Goal: Transaction & Acquisition: Purchase product/service

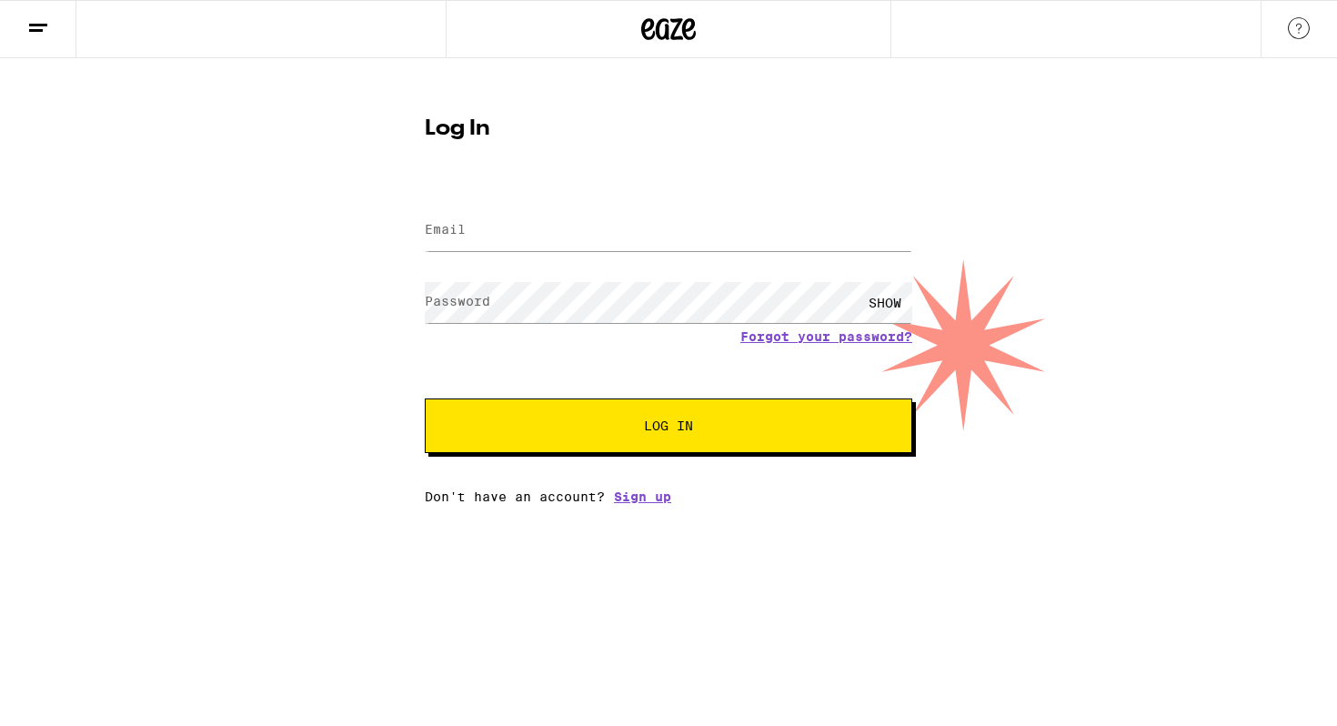
click at [961, 41] on div at bounding box center [668, 29] width 1337 height 58
click at [648, 214] on input "Email" at bounding box center [669, 230] width 488 height 41
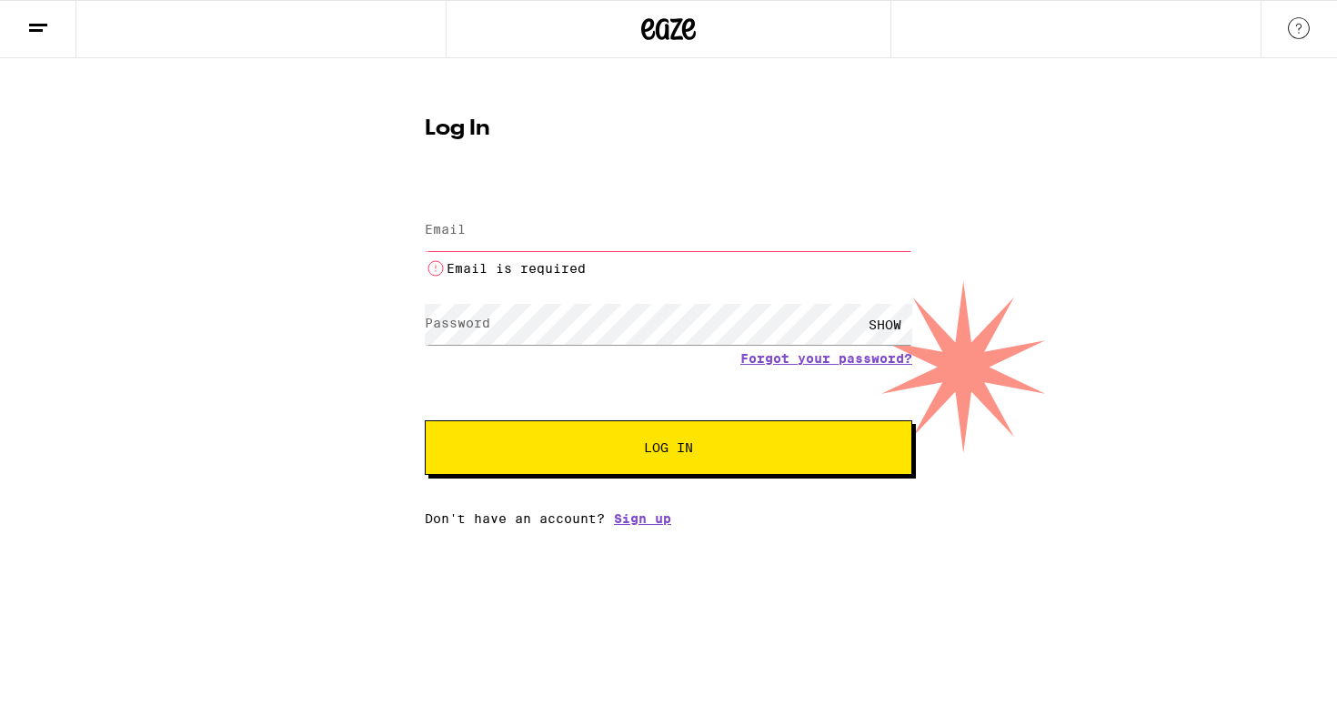
type input "[EMAIL_ADDRESS][DOMAIN_NAME]"
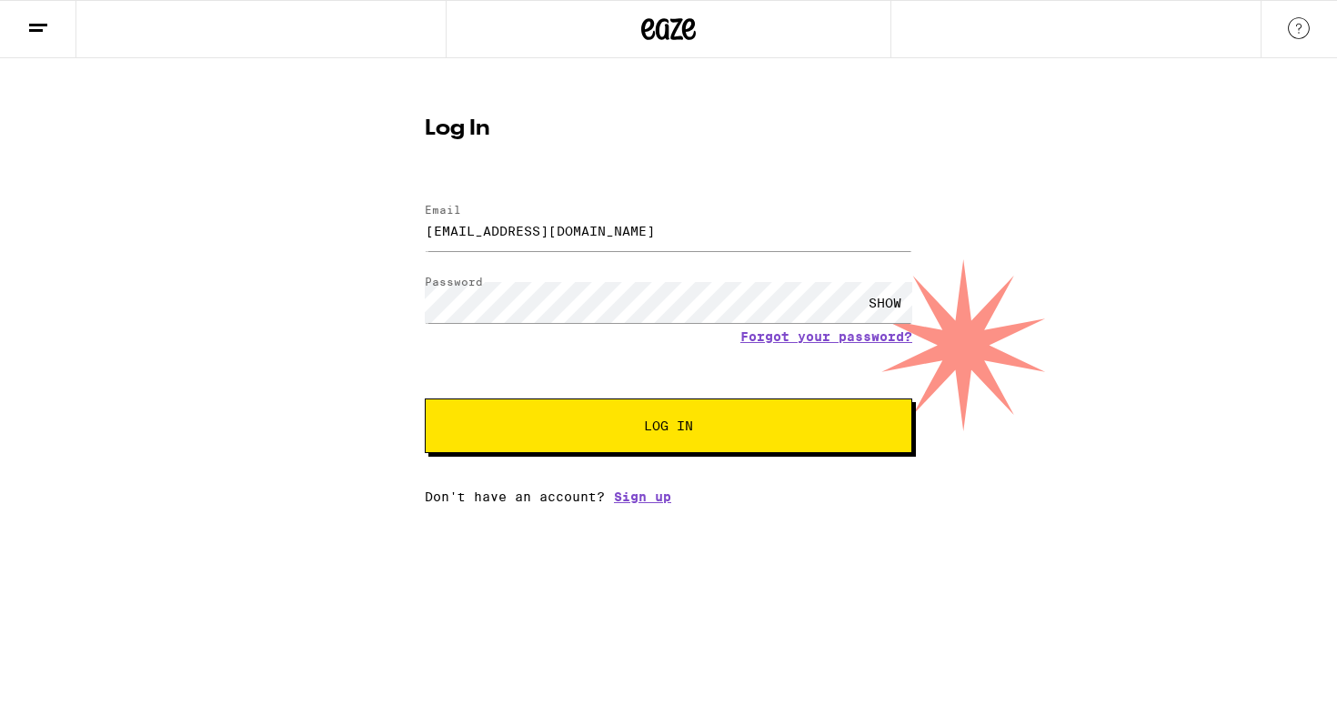
click at [693, 410] on button "Log In" at bounding box center [669, 426] width 488 height 55
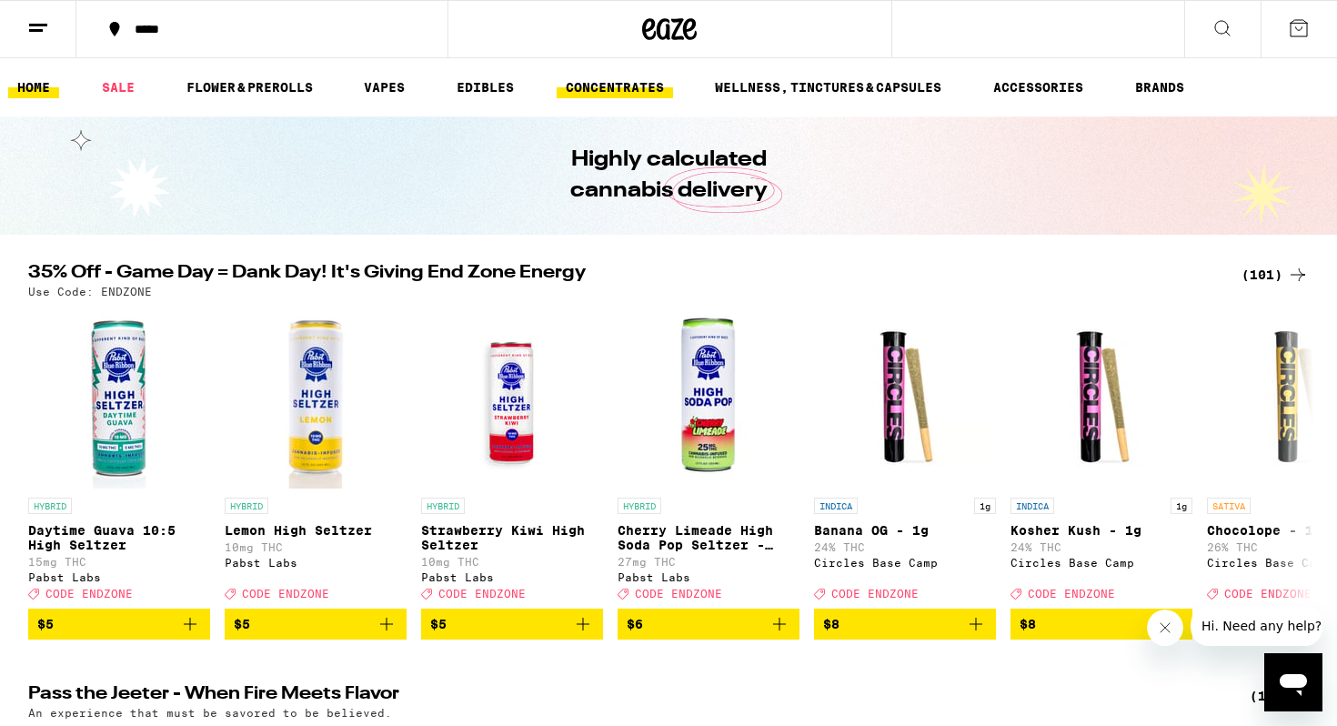
click at [631, 91] on link "CONCENTRATES" at bounding box center [615, 87] width 116 height 22
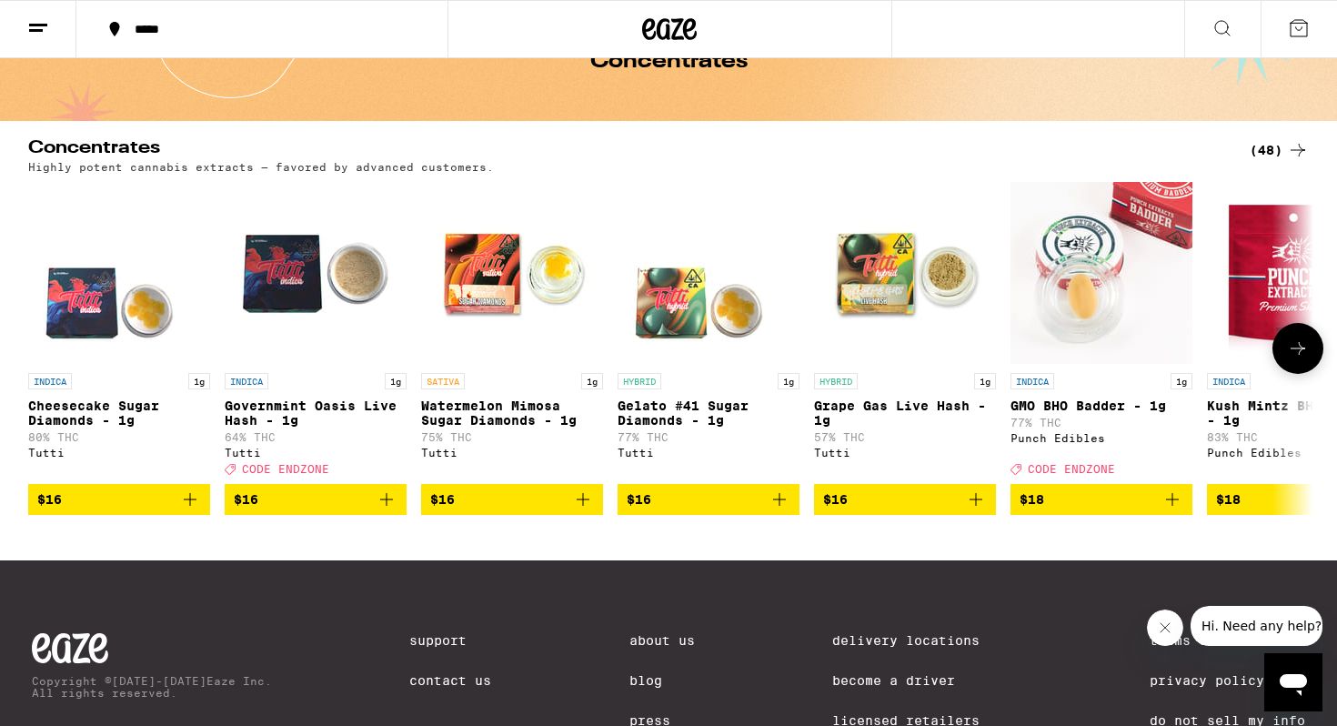
scroll to position [76, 0]
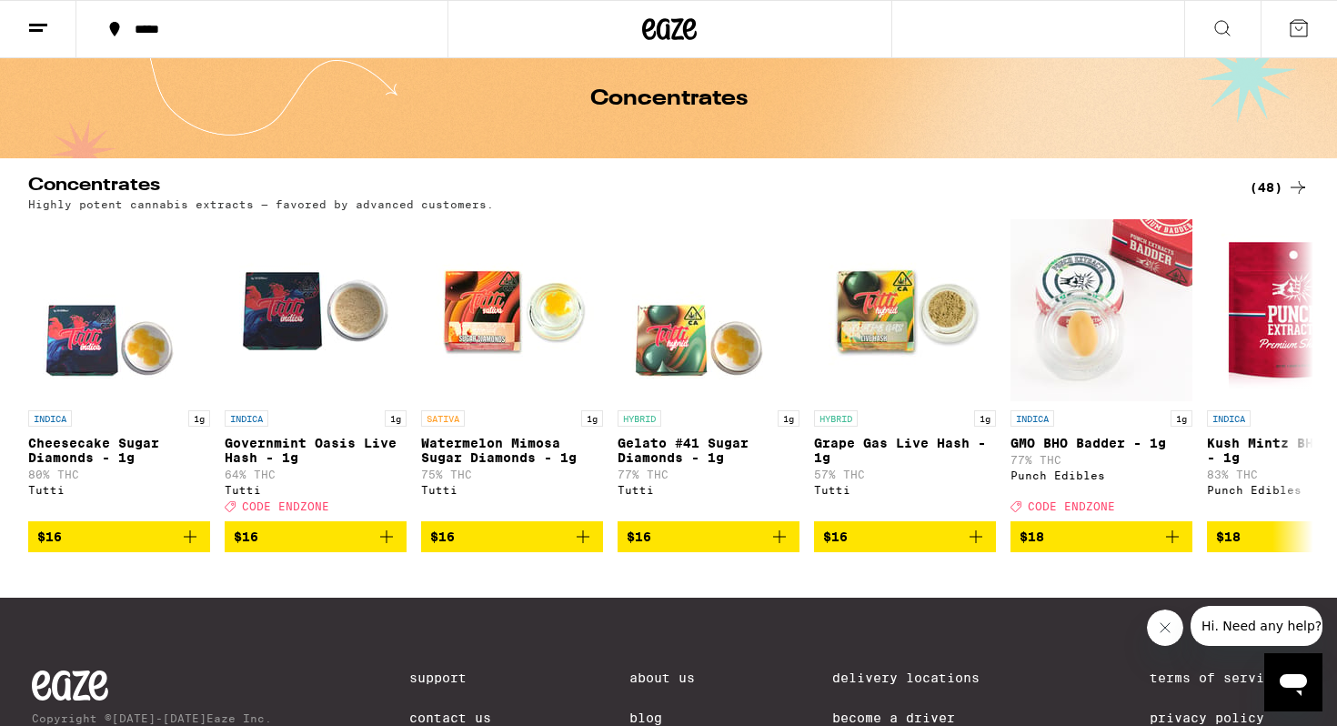
click at [1286, 189] on div "(48)" at bounding box center [1279, 188] width 59 height 22
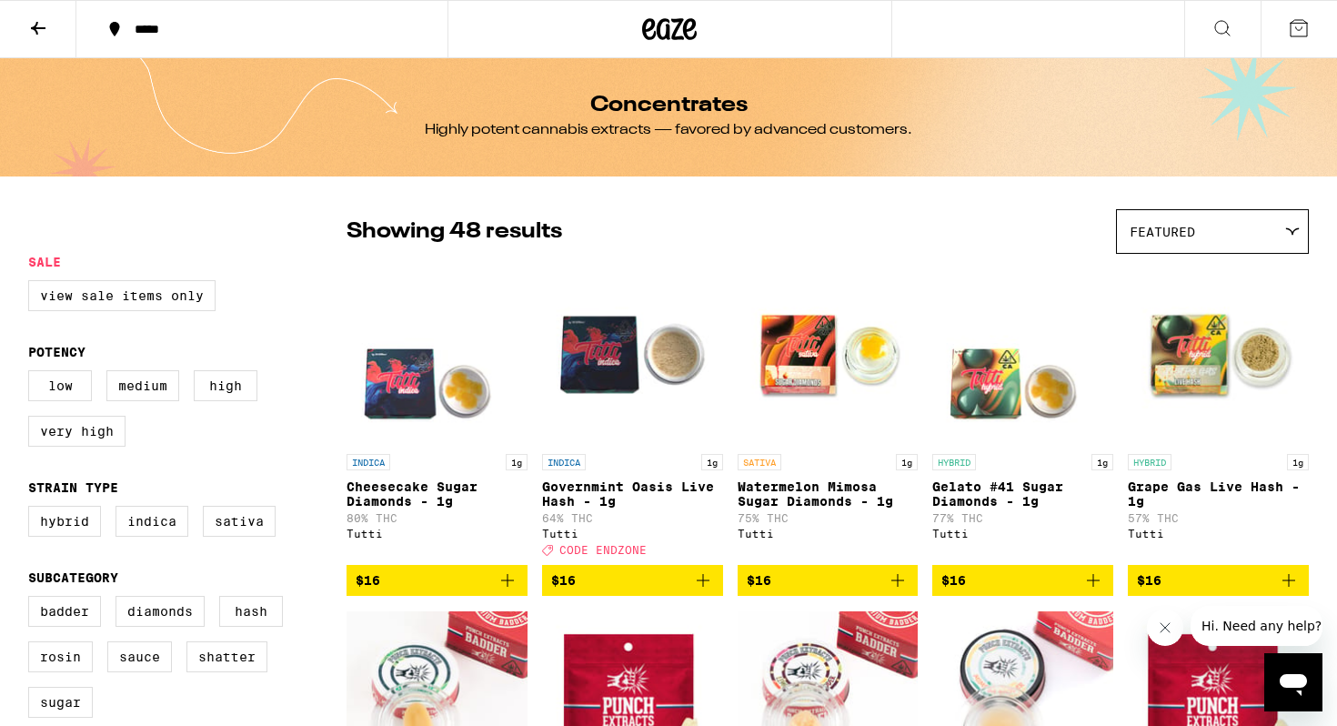
click at [1166, 233] on span "Featured" at bounding box center [1163, 232] width 66 height 15
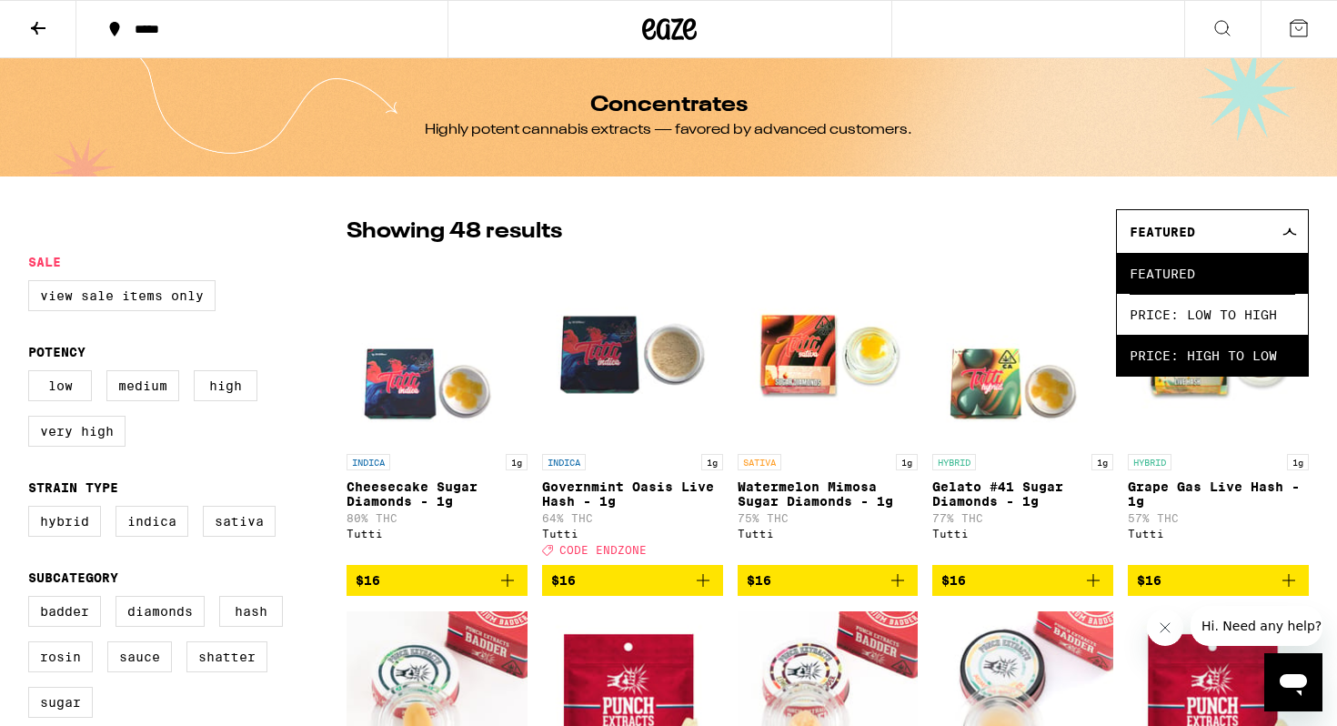
click at [1191, 356] on span "Price: High to Low" at bounding box center [1213, 355] width 166 height 41
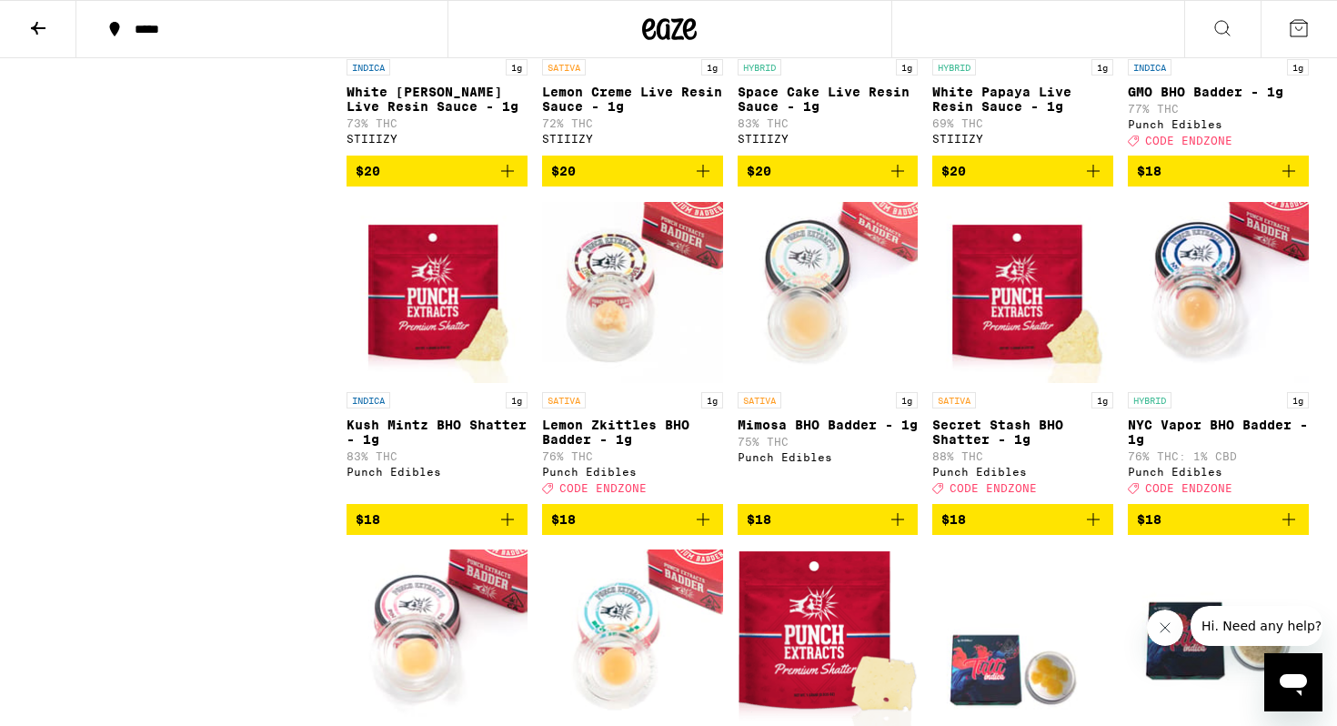
scroll to position [2428, 0]
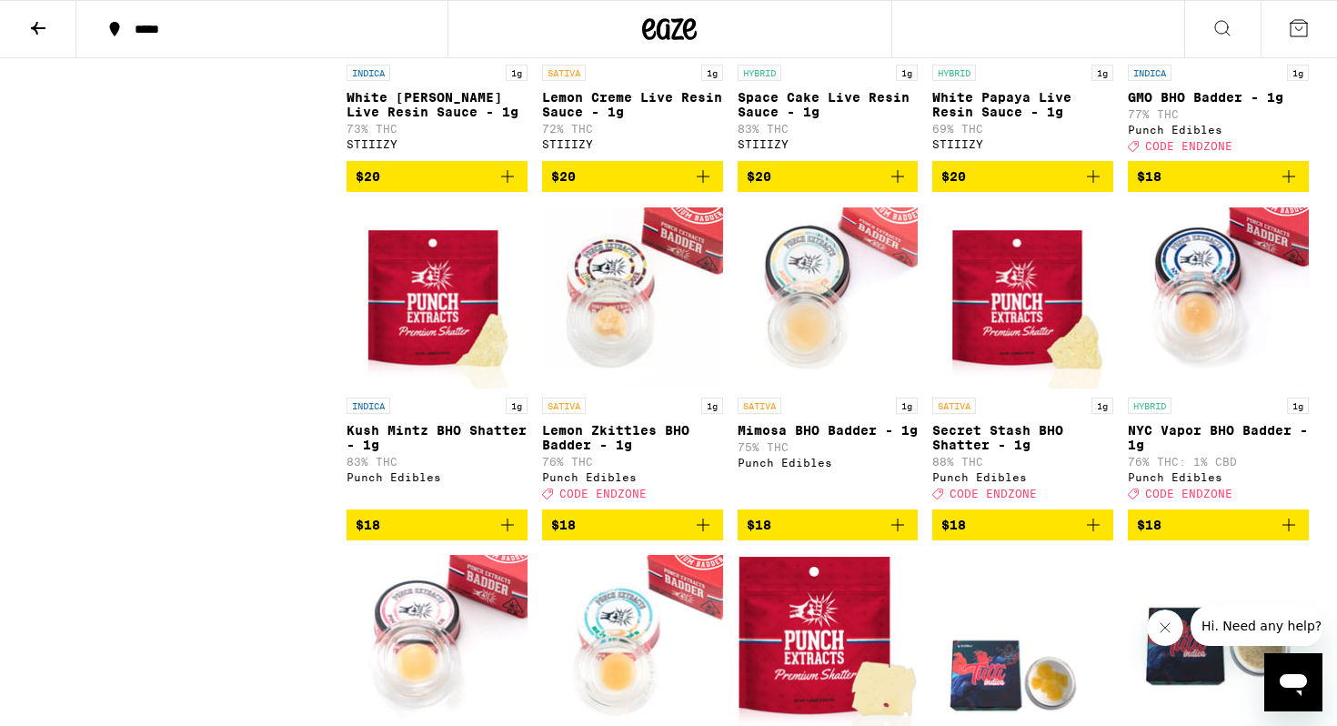
click at [894, 187] on icon "Add to bag" at bounding box center [898, 177] width 22 height 22
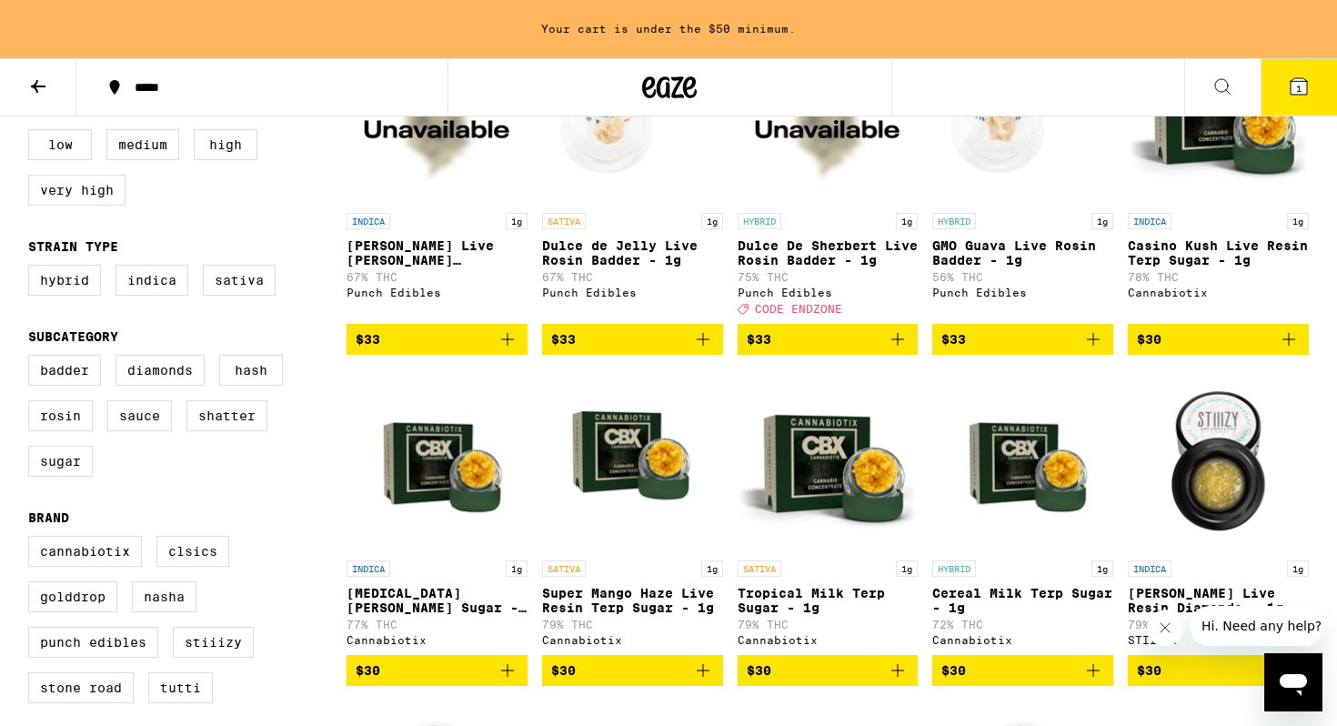
scroll to position [356, 0]
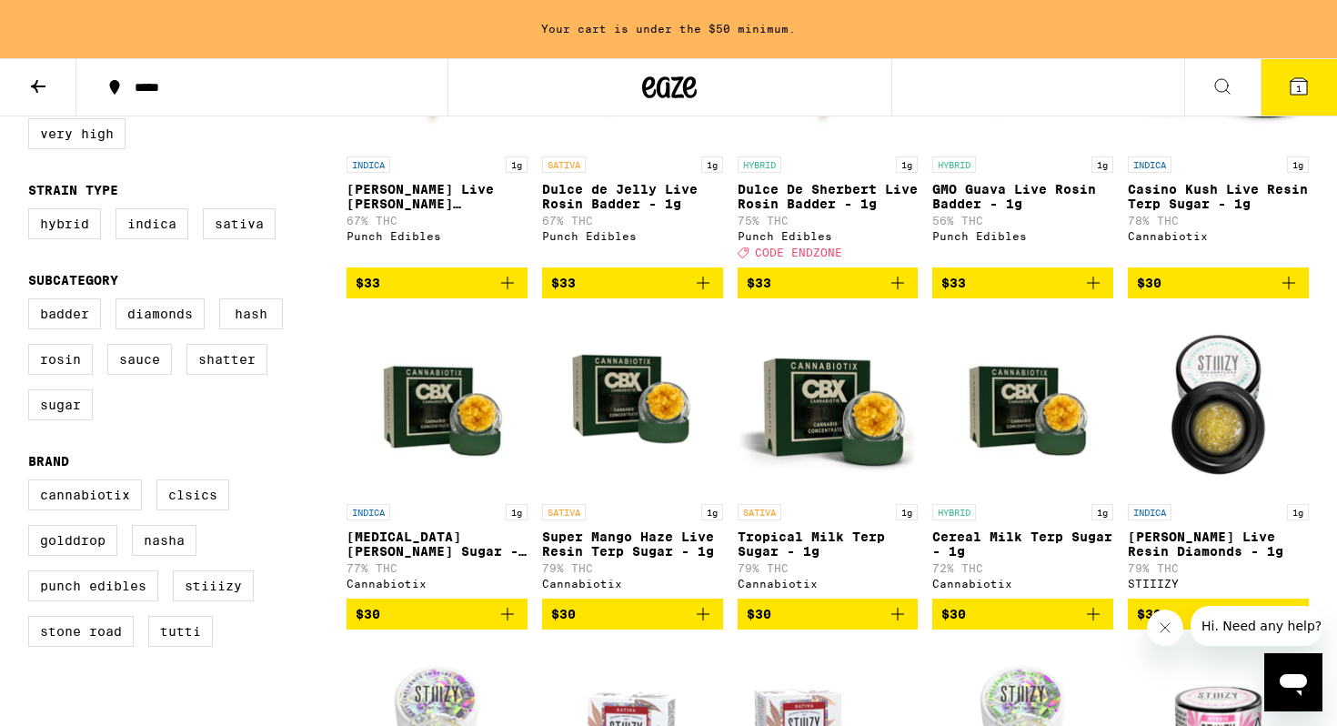
click at [894, 625] on icon "Add to bag" at bounding box center [898, 614] width 22 height 22
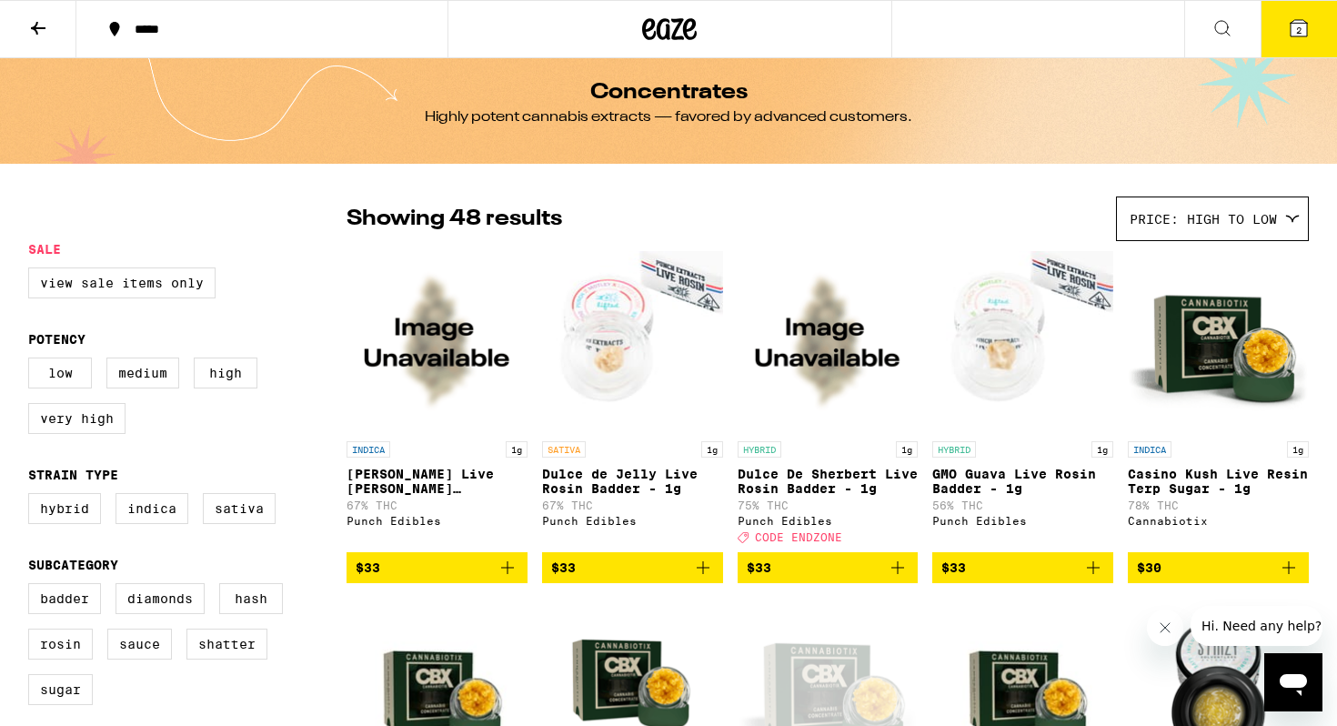
scroll to position [0, 0]
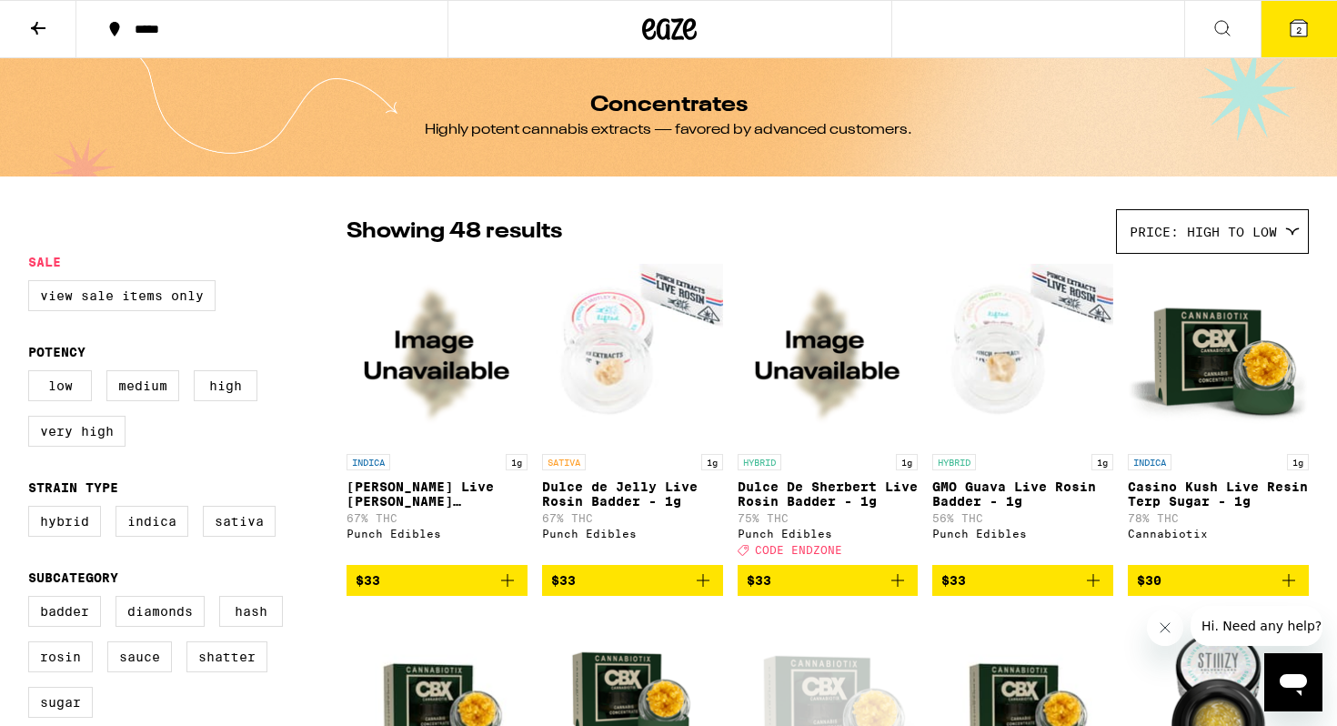
click at [702, 587] on icon "Add to bag" at bounding box center [703, 580] width 13 height 13
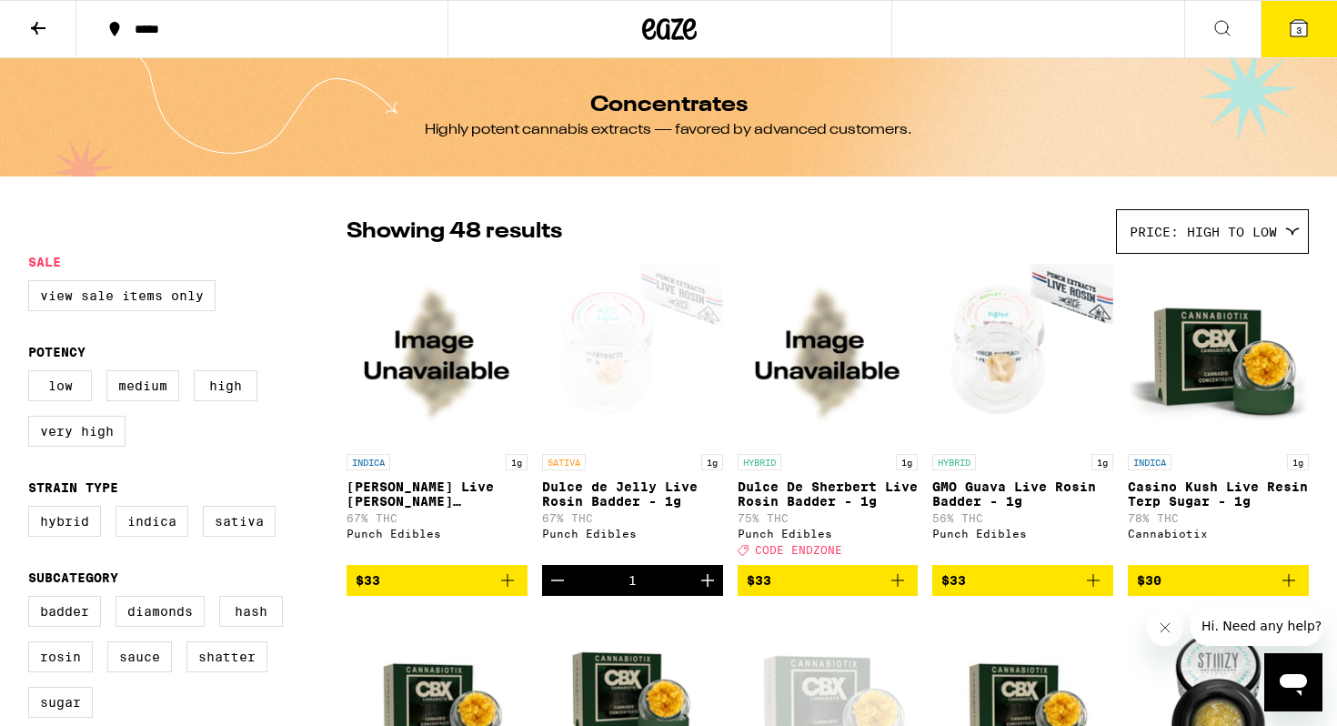
click at [1292, 33] on icon at bounding box center [1299, 28] width 16 height 16
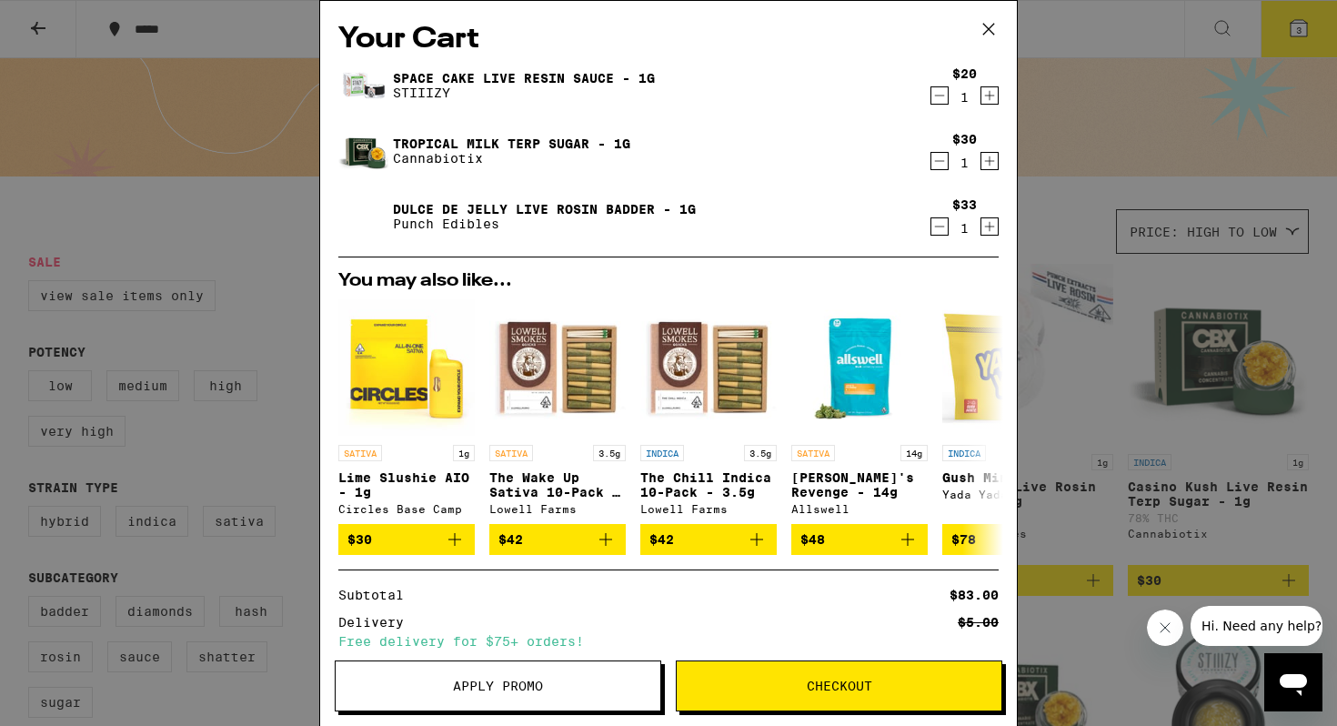
click at [945, 90] on icon "Decrement" at bounding box center [940, 96] width 16 height 22
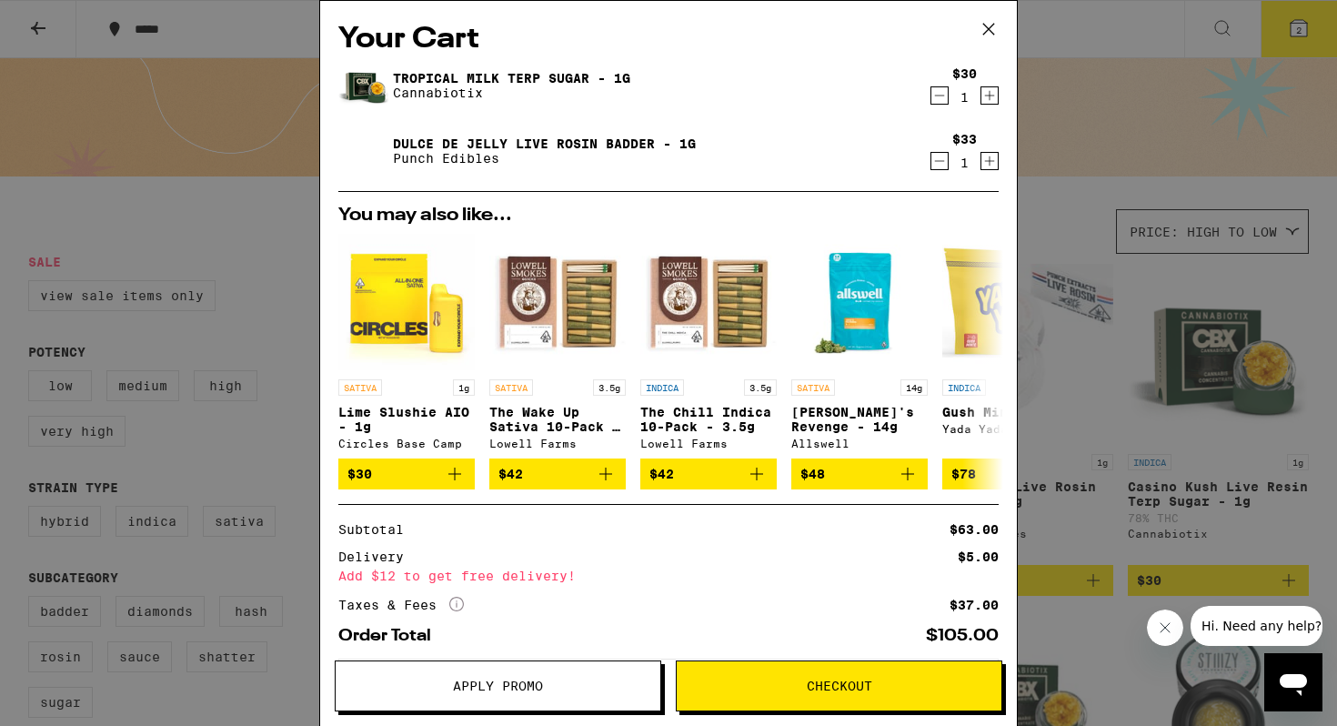
click at [944, 101] on icon "Decrement" at bounding box center [940, 96] width 16 height 22
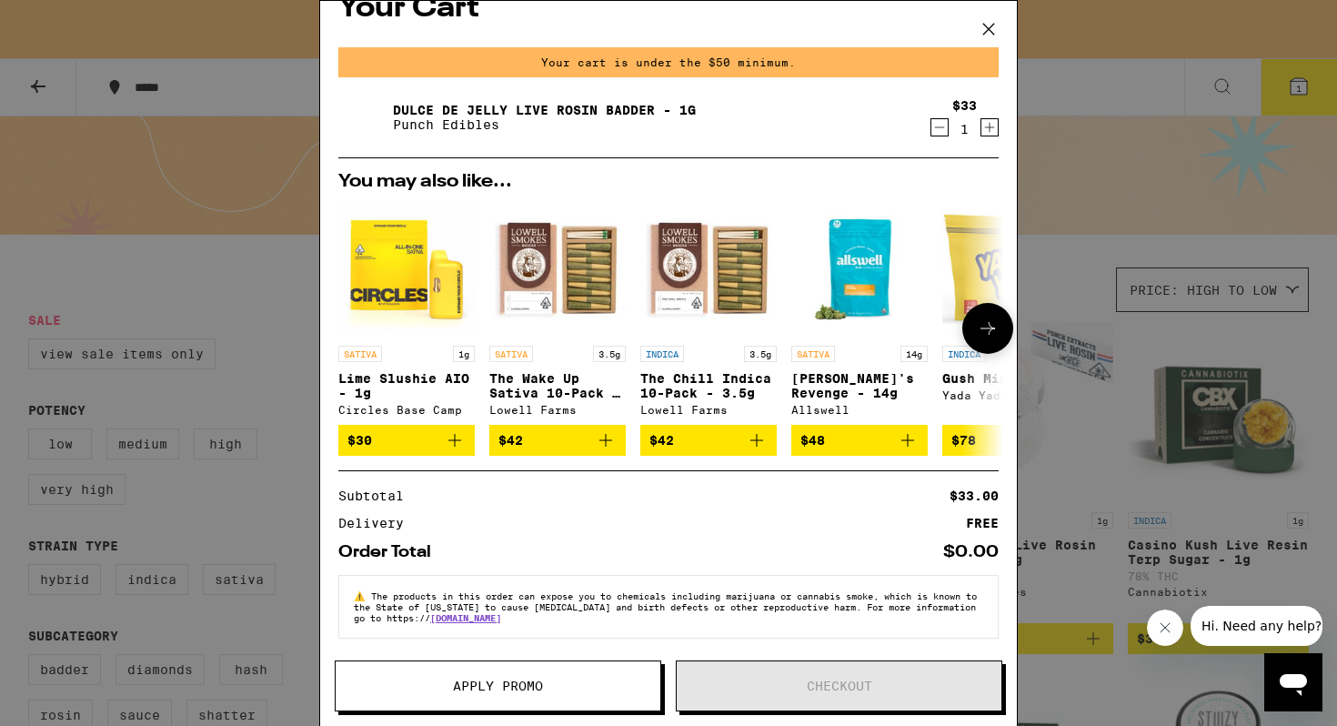
scroll to position [41, 0]
click at [973, 318] on button at bounding box center [988, 328] width 51 height 51
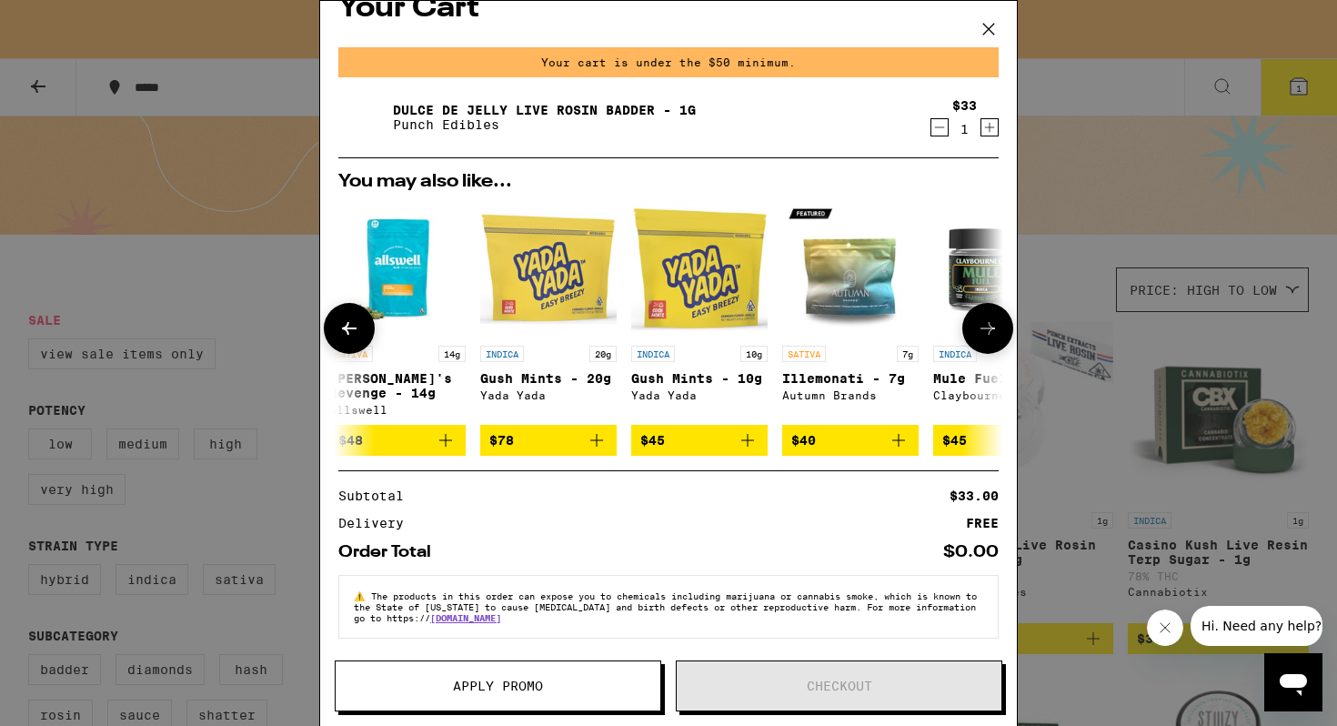
click at [973, 320] on button at bounding box center [988, 328] width 51 height 51
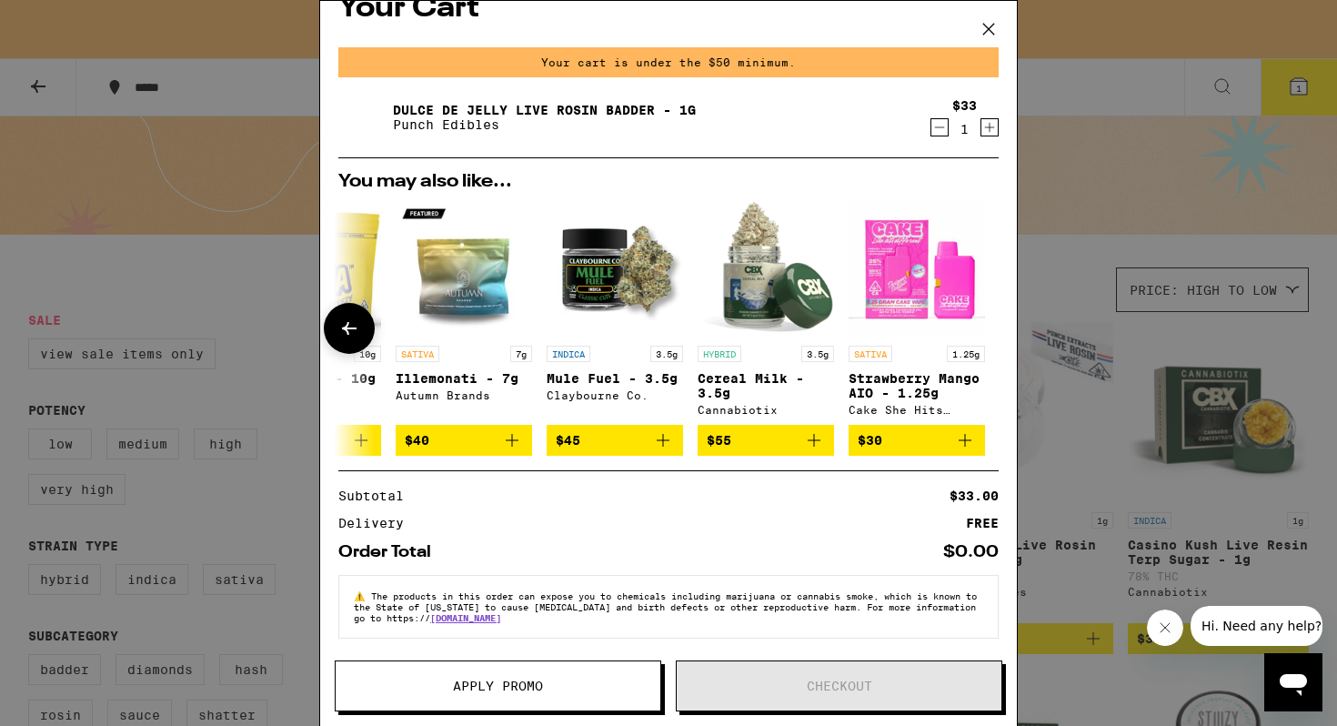
click at [973, 320] on div at bounding box center [988, 328] width 51 height 51
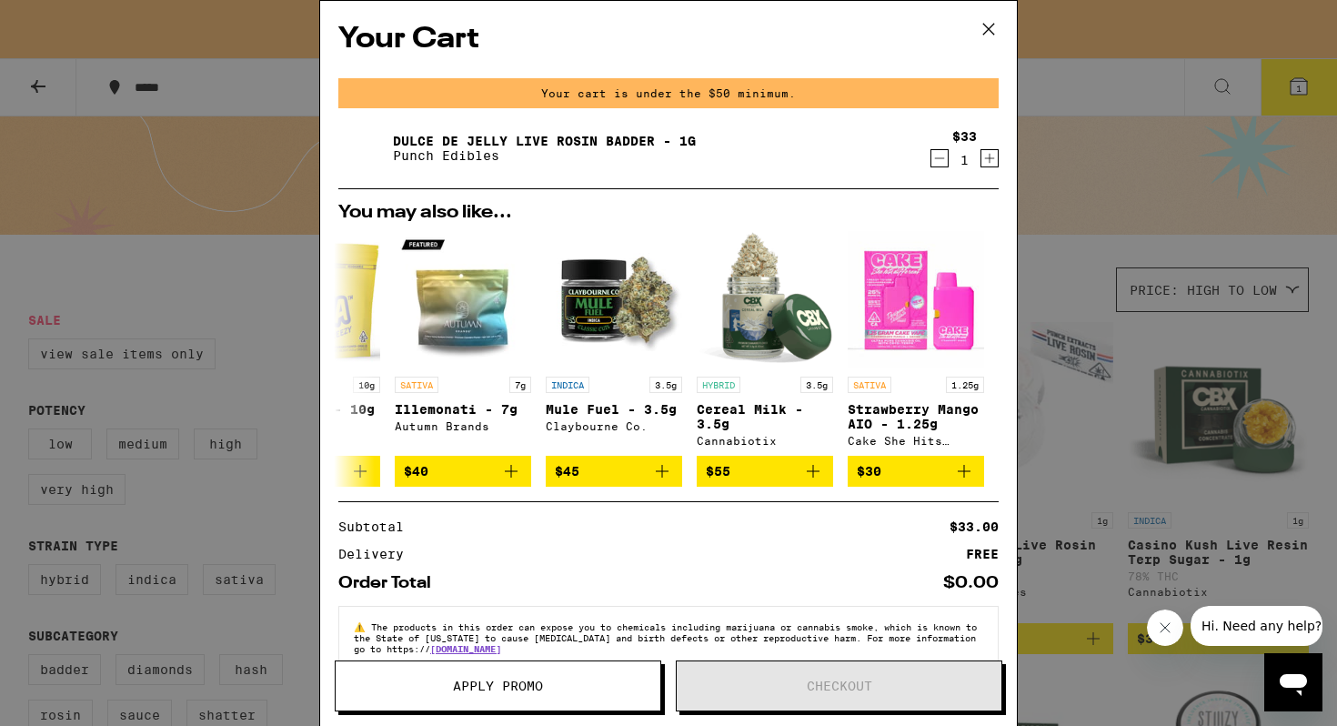
click at [1115, 224] on div "Your Cart Your cart is under the $50 minimum. Dulce de Jelly Live Rosin Badder …" at bounding box center [668, 363] width 1337 height 726
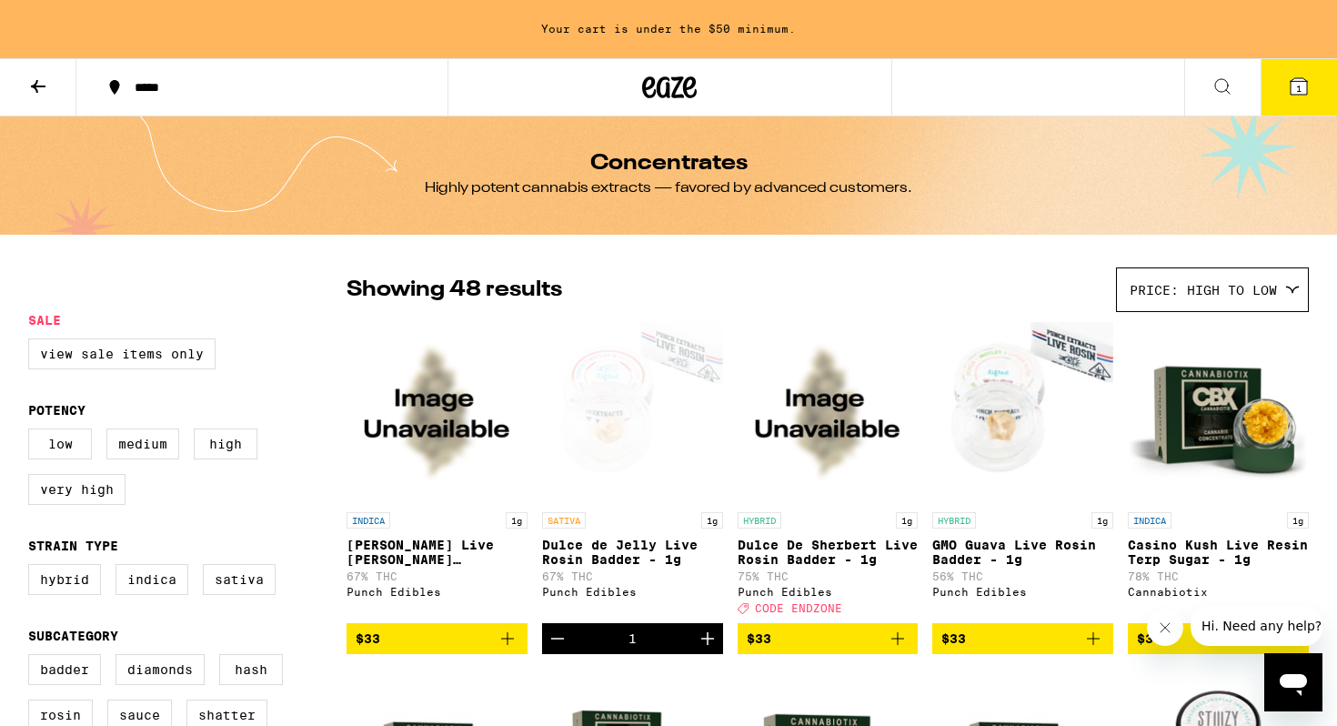
click at [26, 99] on button at bounding box center [38, 87] width 76 height 57
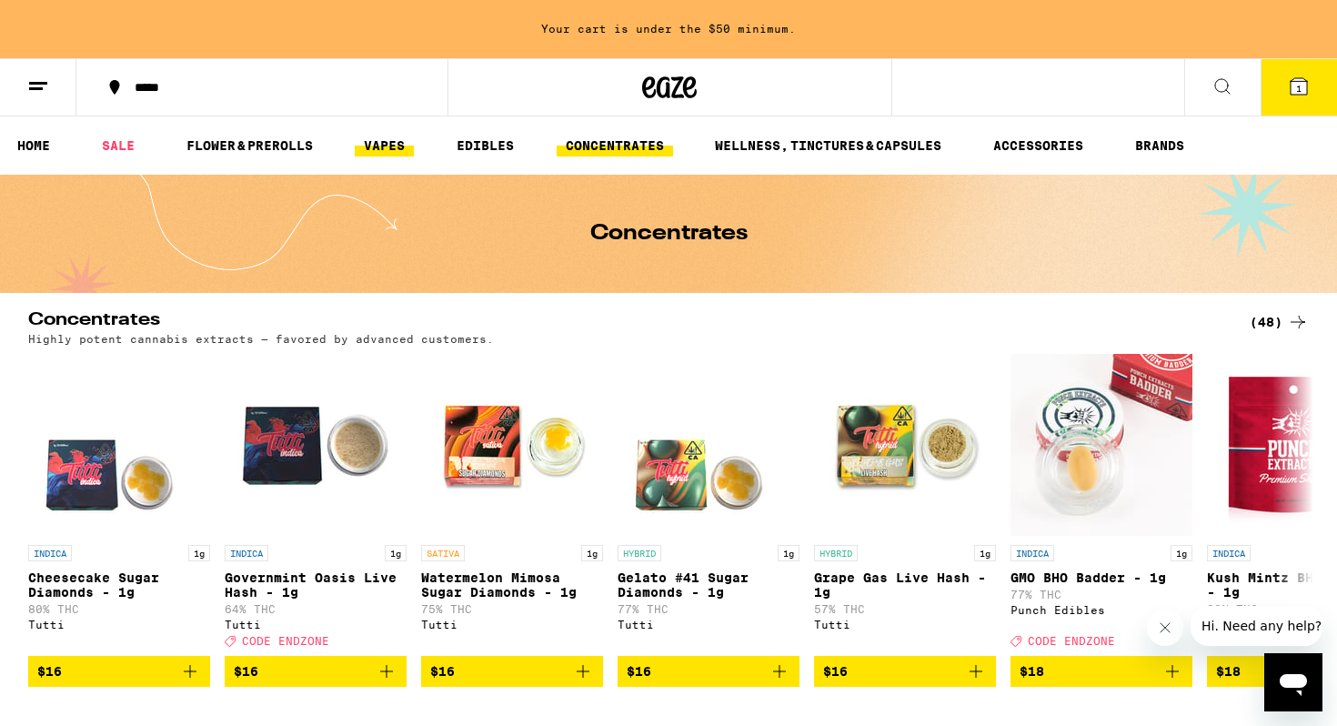
click at [393, 156] on link "VAPES" at bounding box center [384, 146] width 59 height 22
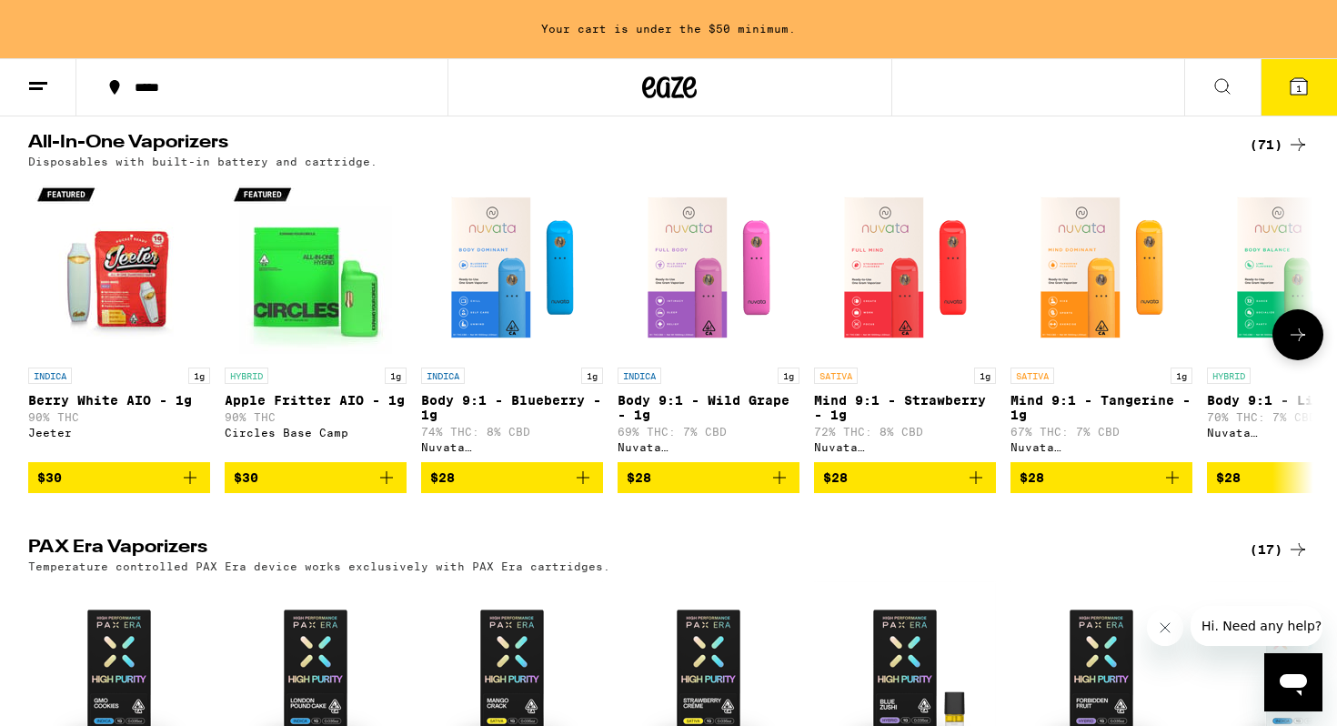
scroll to position [976, 0]
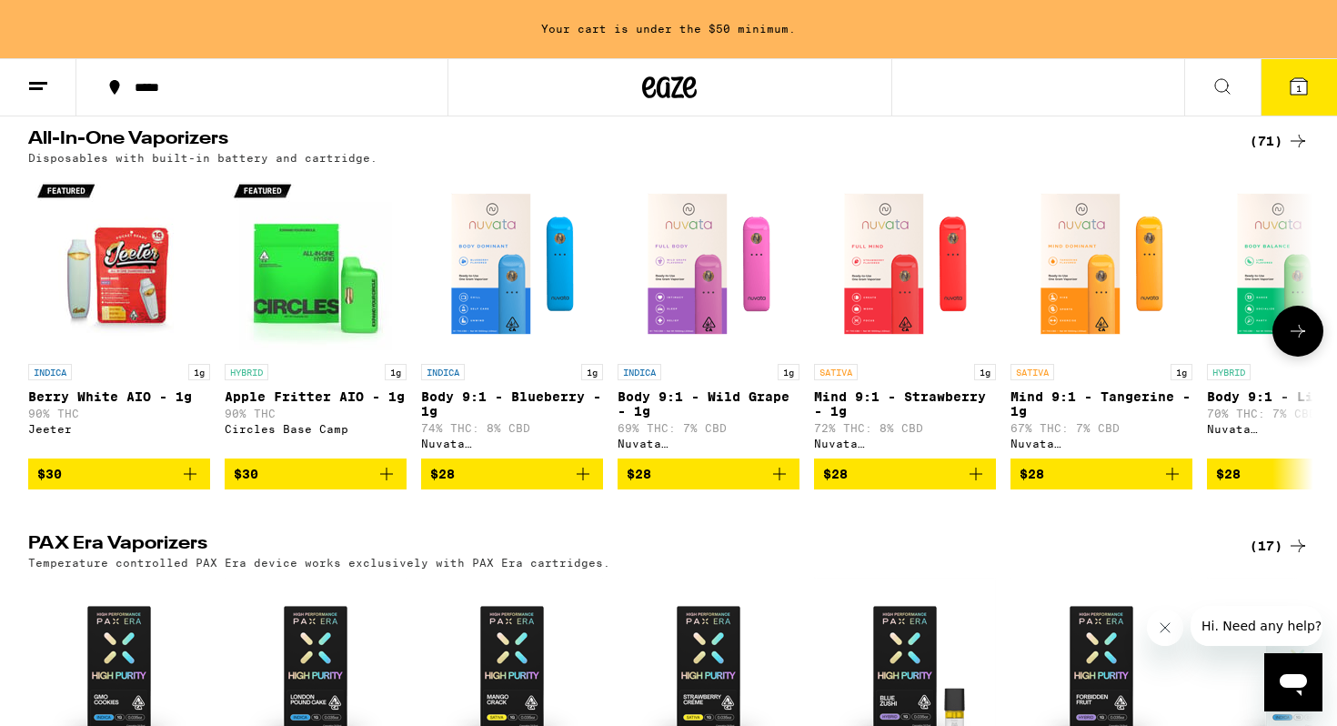
click at [1298, 342] on icon at bounding box center [1298, 331] width 22 height 22
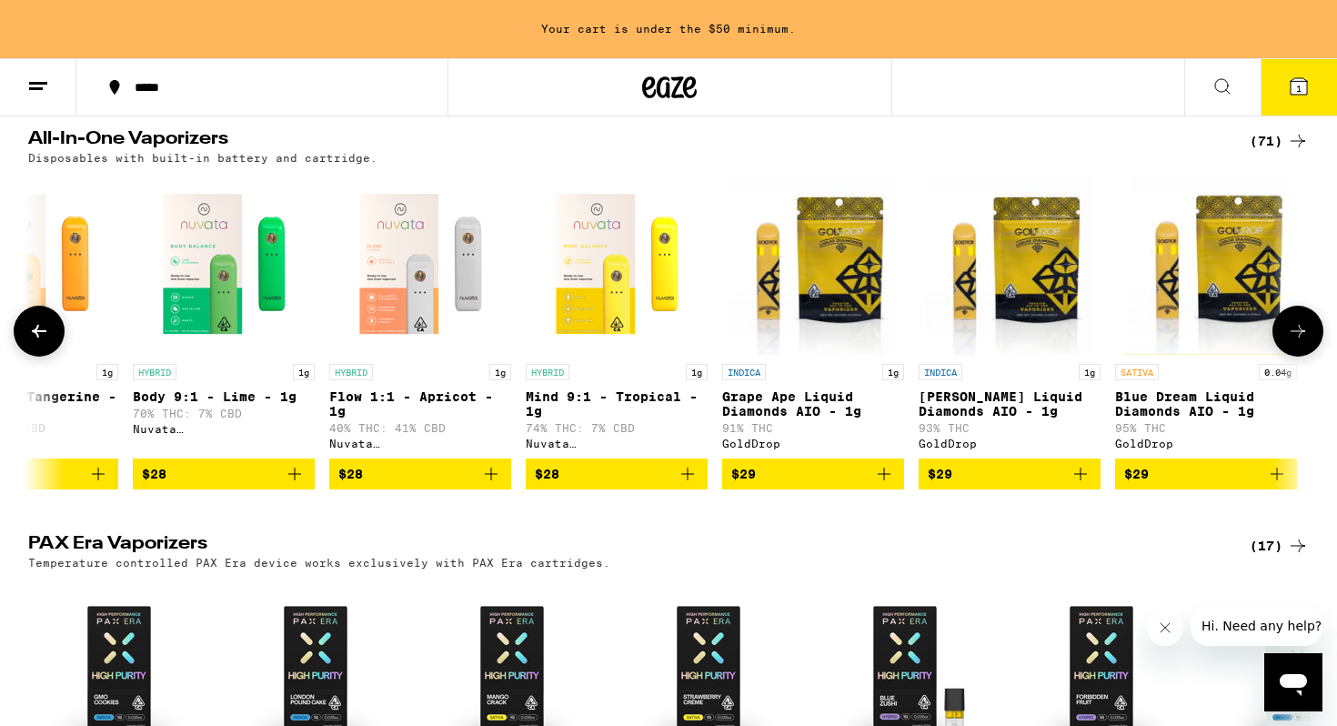
scroll to position [0, 1083]
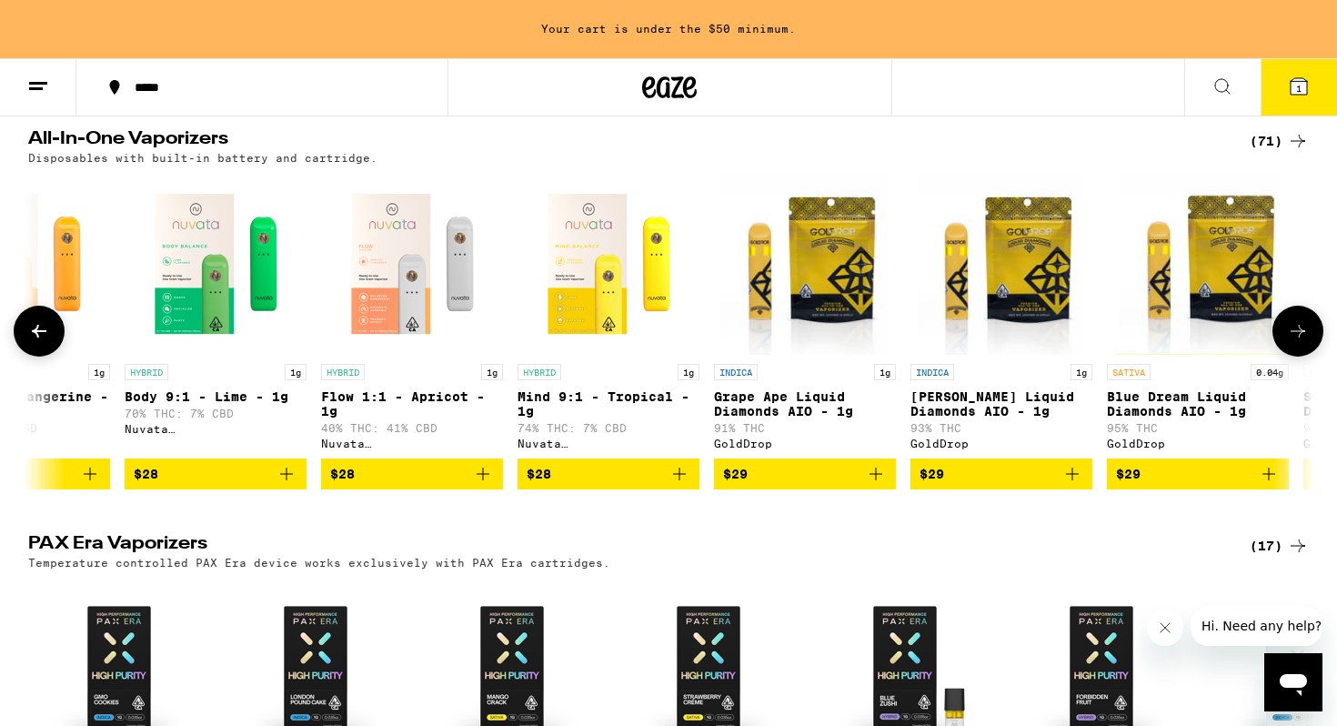
click at [483, 485] on icon "Add to bag" at bounding box center [483, 474] width 22 height 22
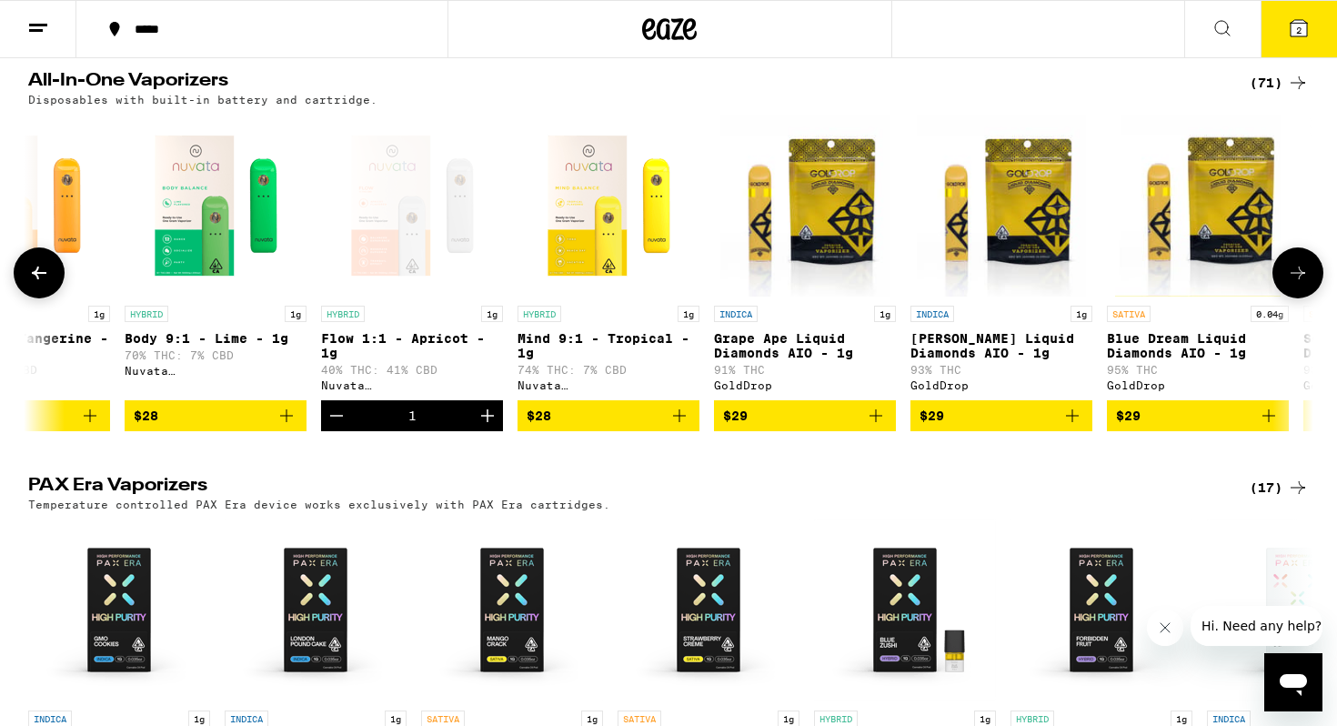
scroll to position [918, 0]
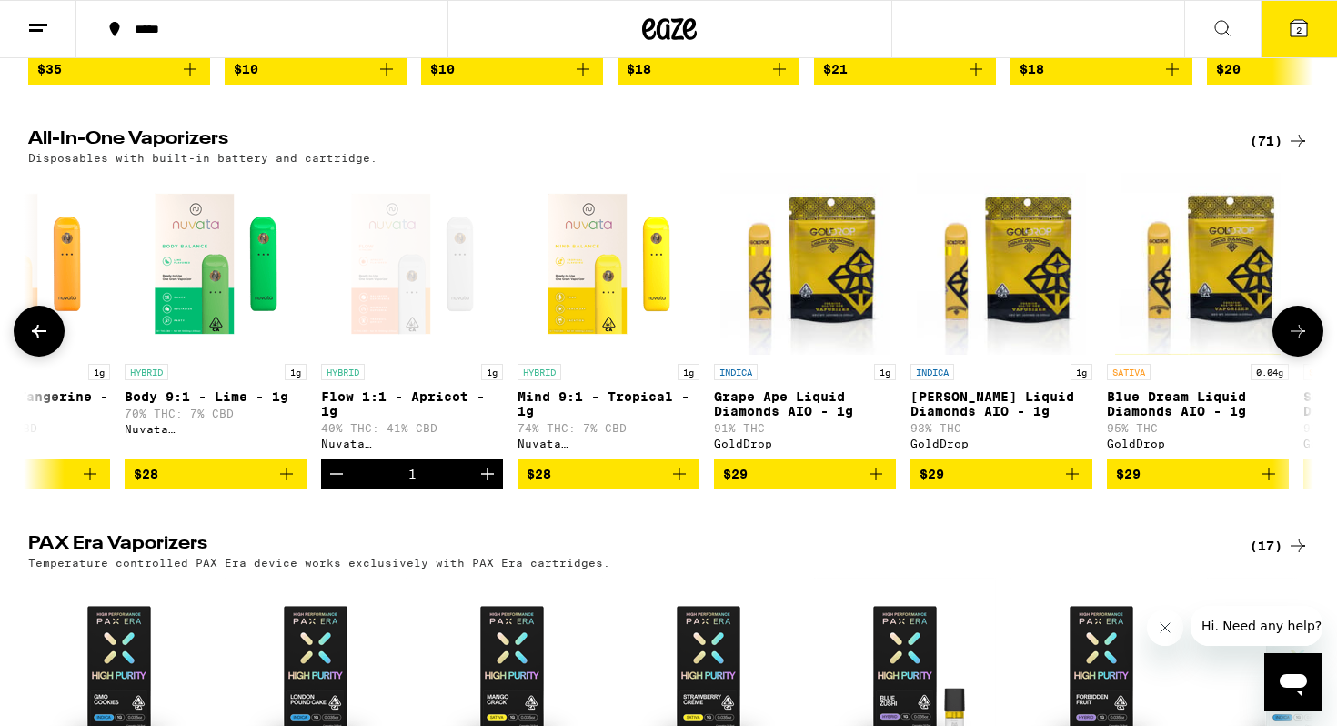
click at [1294, 342] on icon at bounding box center [1298, 331] width 22 height 22
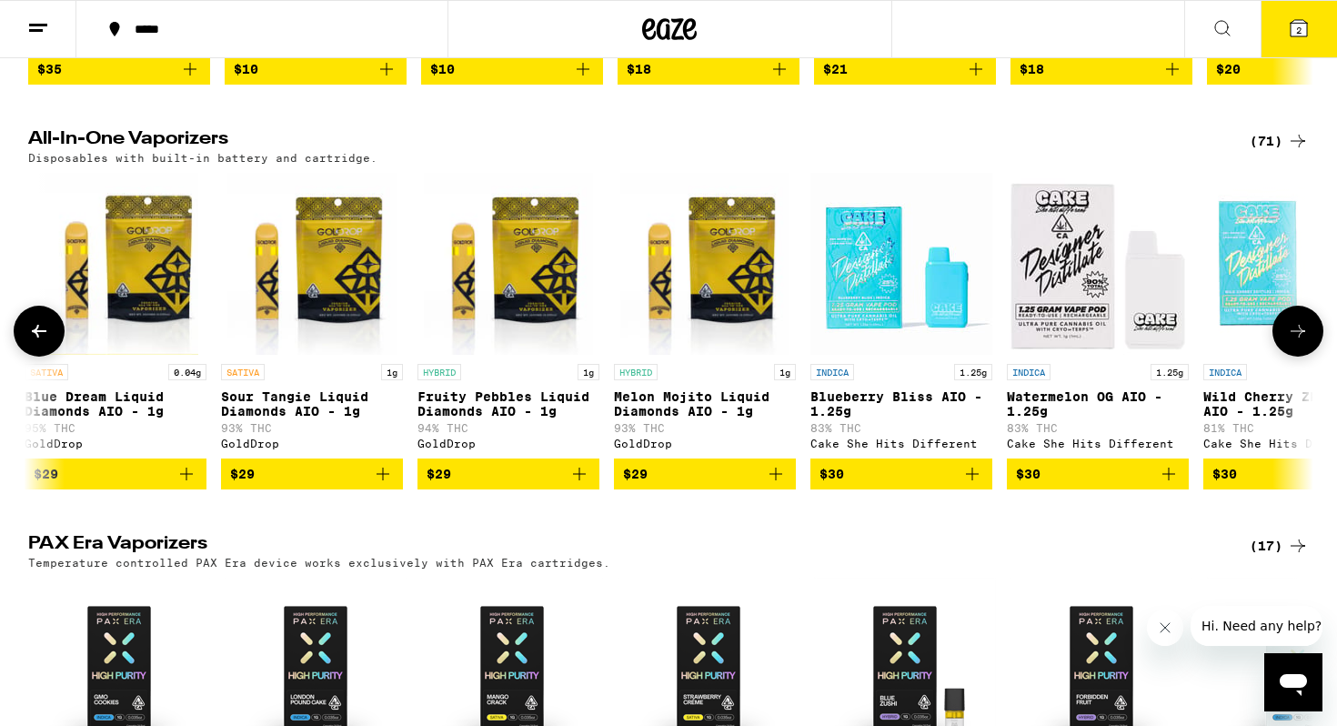
click at [1294, 342] on icon at bounding box center [1298, 331] width 22 height 22
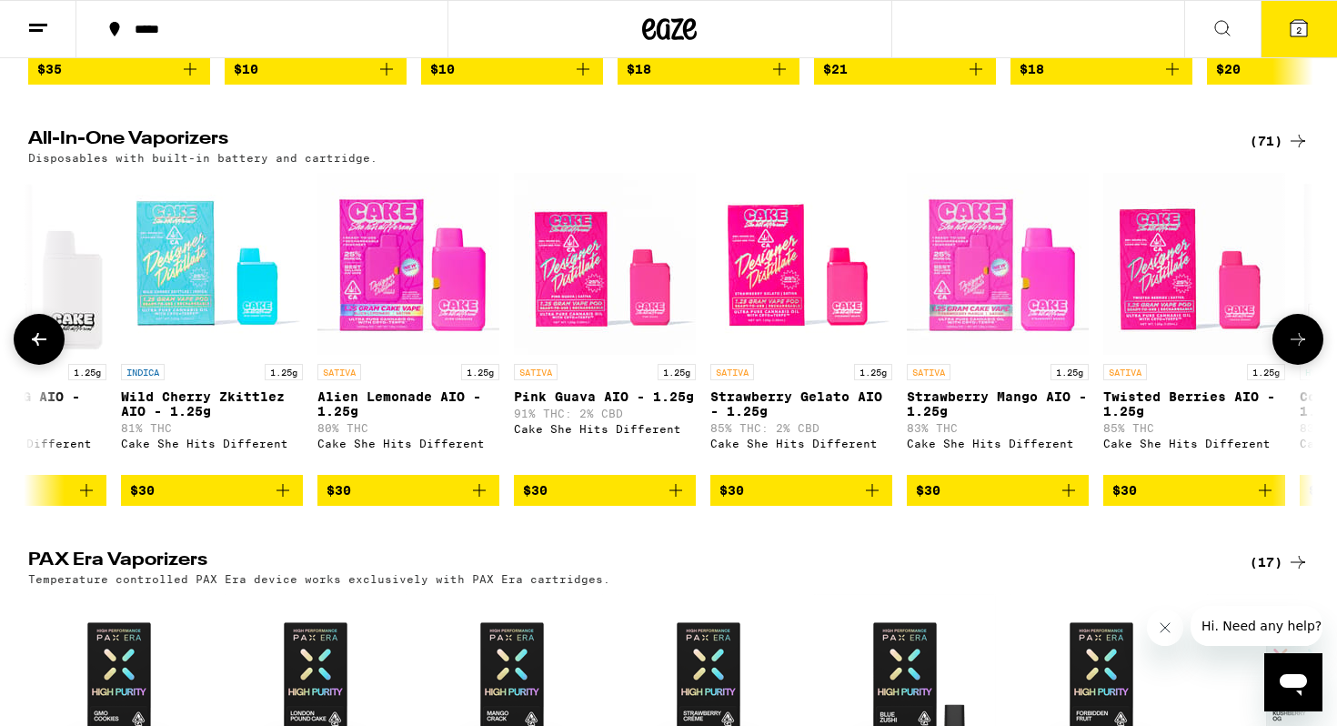
click at [1294, 350] on button at bounding box center [1298, 339] width 51 height 51
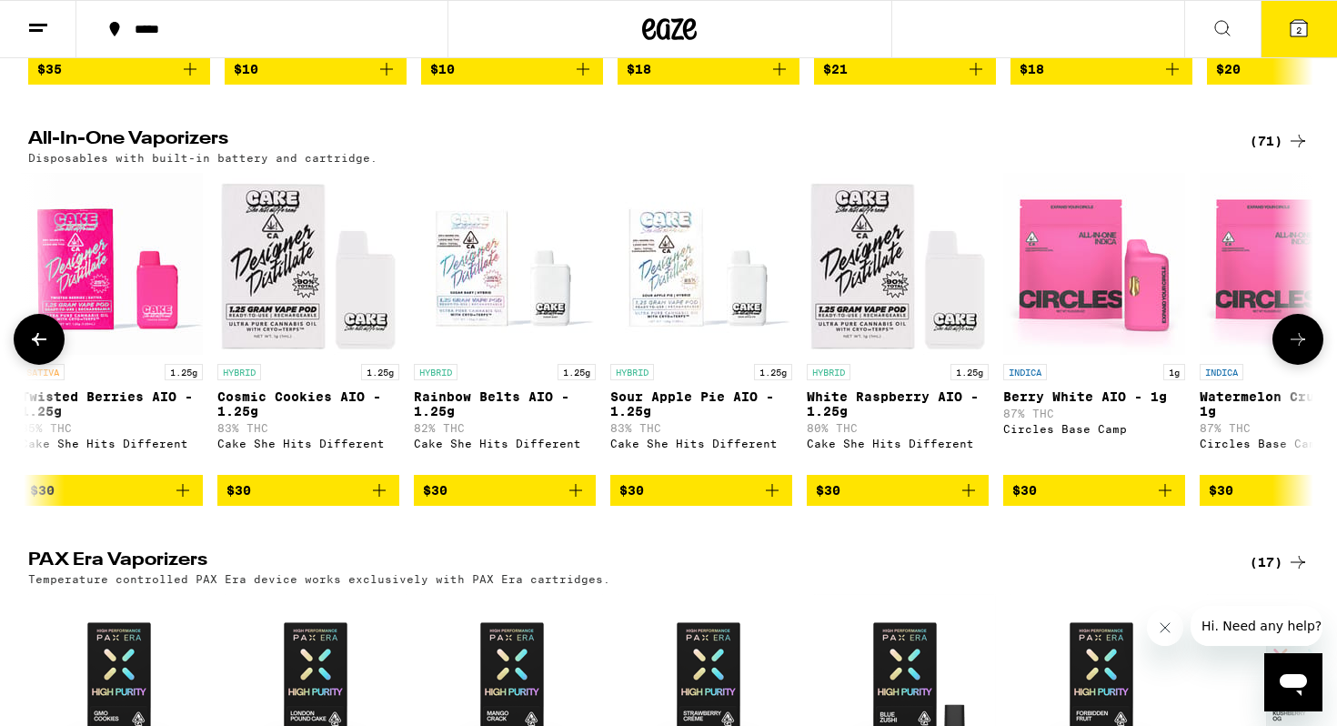
click at [1294, 350] on button at bounding box center [1298, 339] width 51 height 51
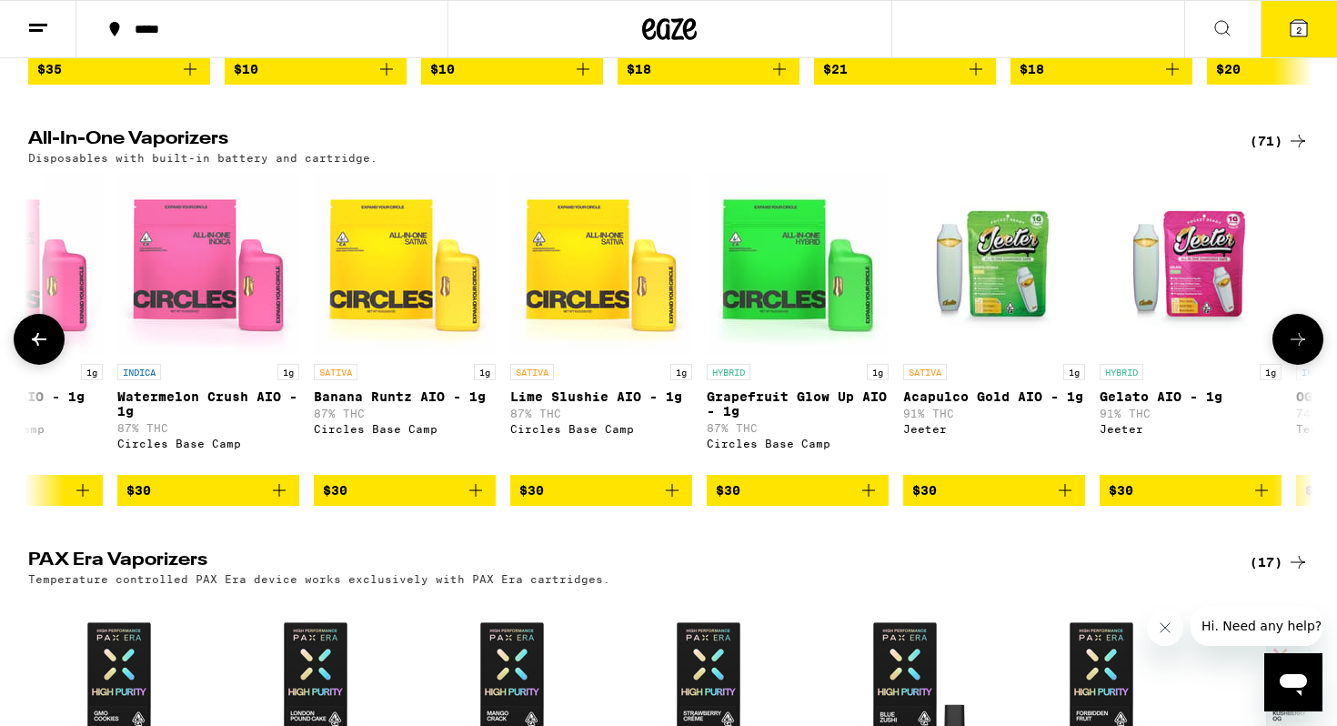
click at [1294, 350] on button at bounding box center [1298, 339] width 51 height 51
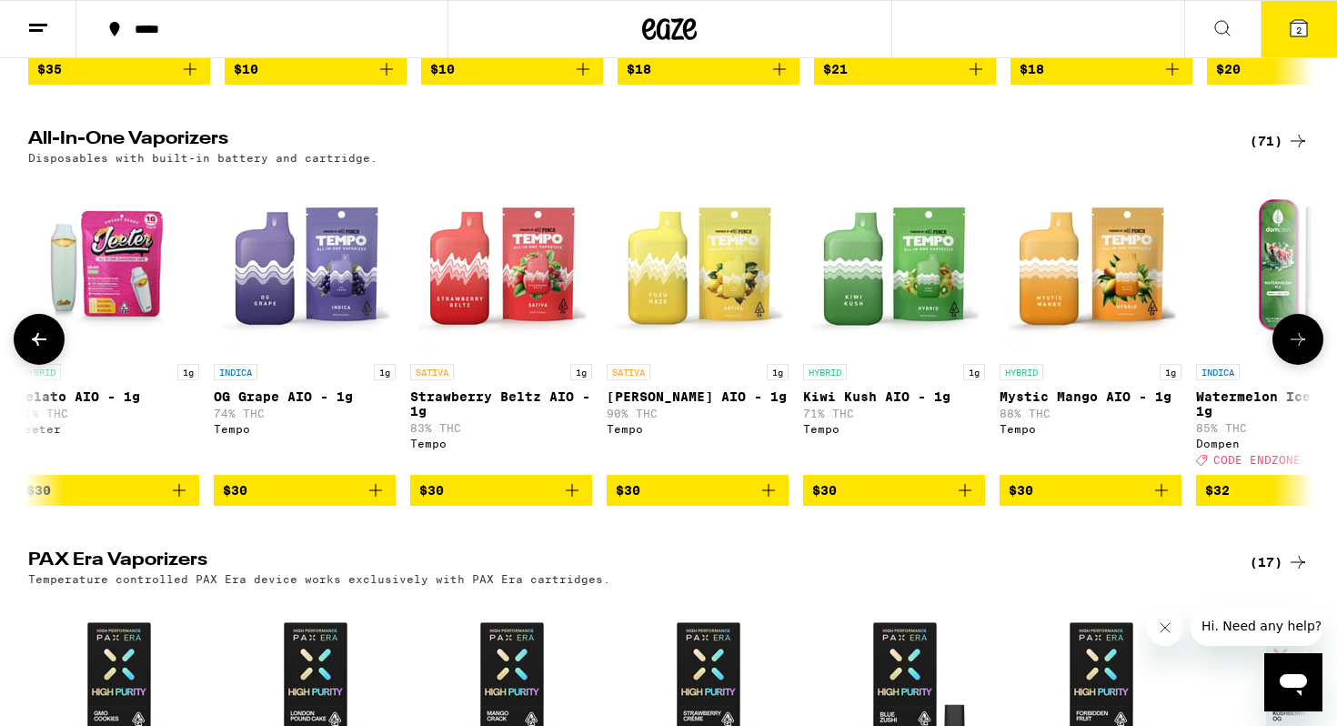
click at [1294, 350] on button at bounding box center [1298, 339] width 51 height 51
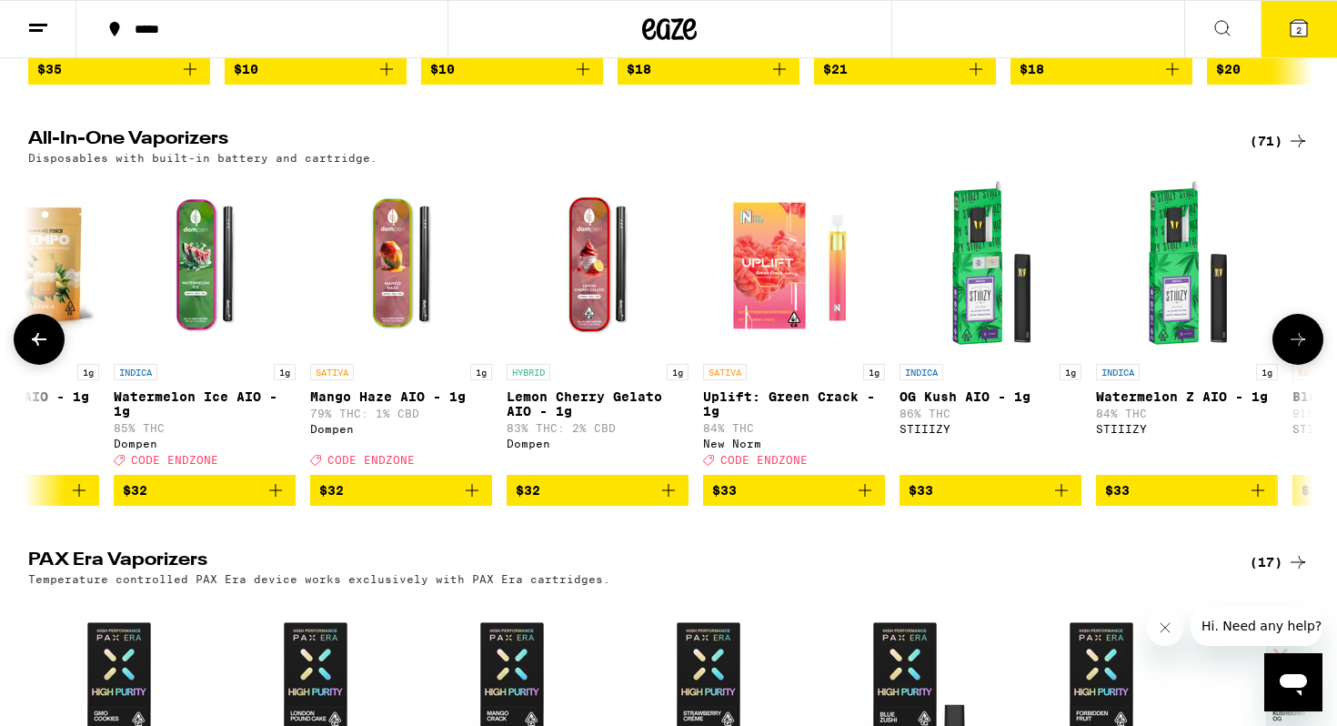
click at [1294, 350] on button at bounding box center [1298, 339] width 51 height 51
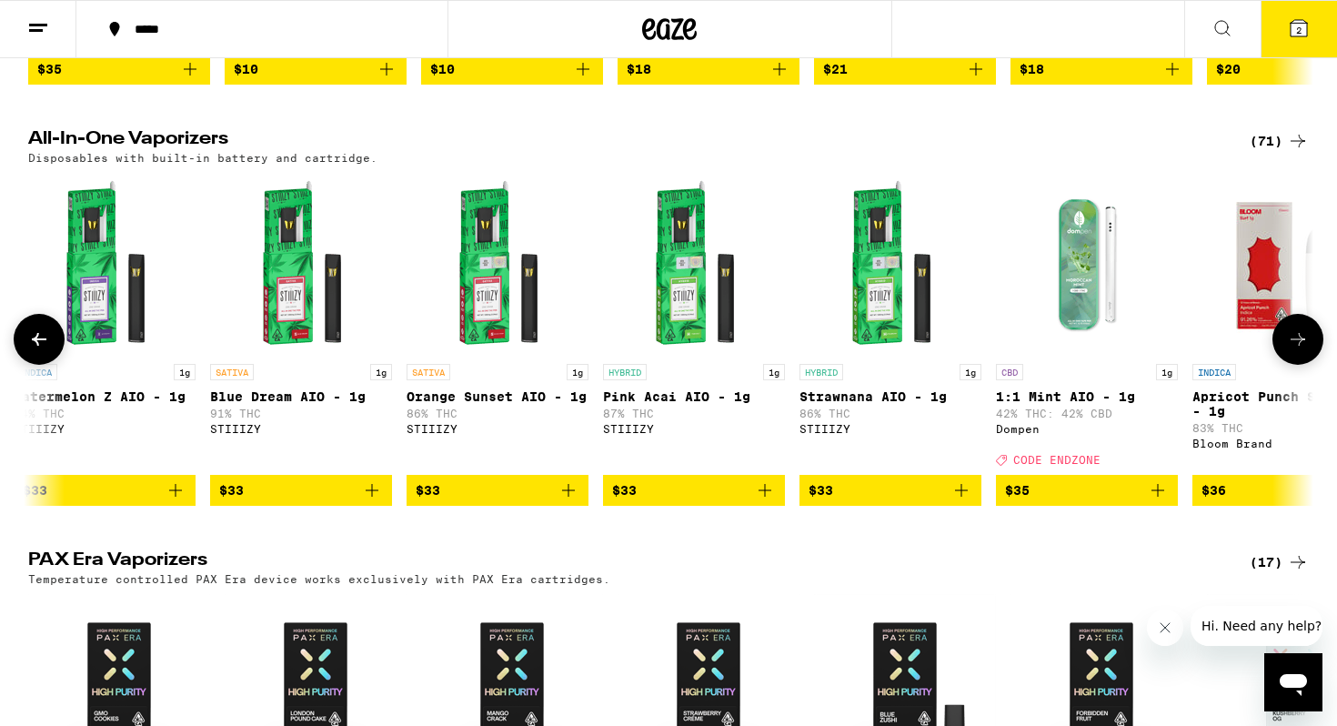
click at [1294, 350] on button at bounding box center [1298, 339] width 51 height 51
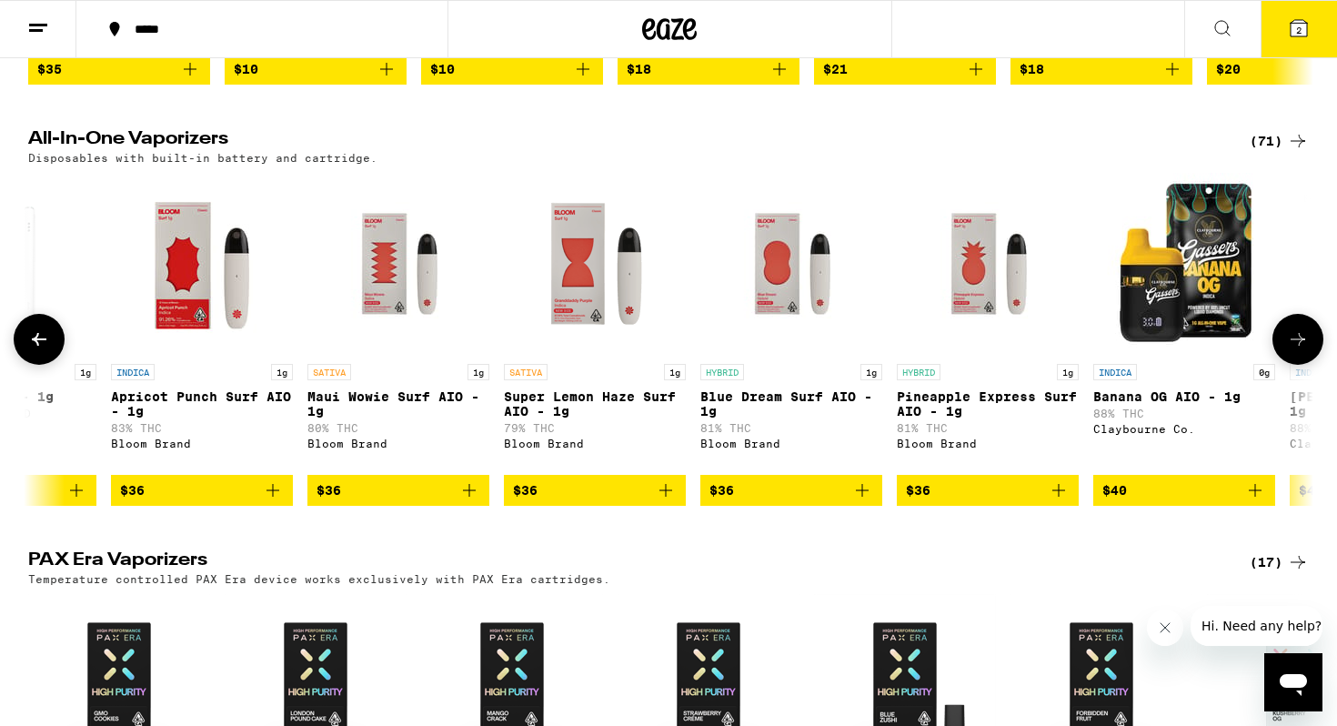
scroll to position [0, 9744]
click at [48, 365] on button at bounding box center [39, 339] width 51 height 51
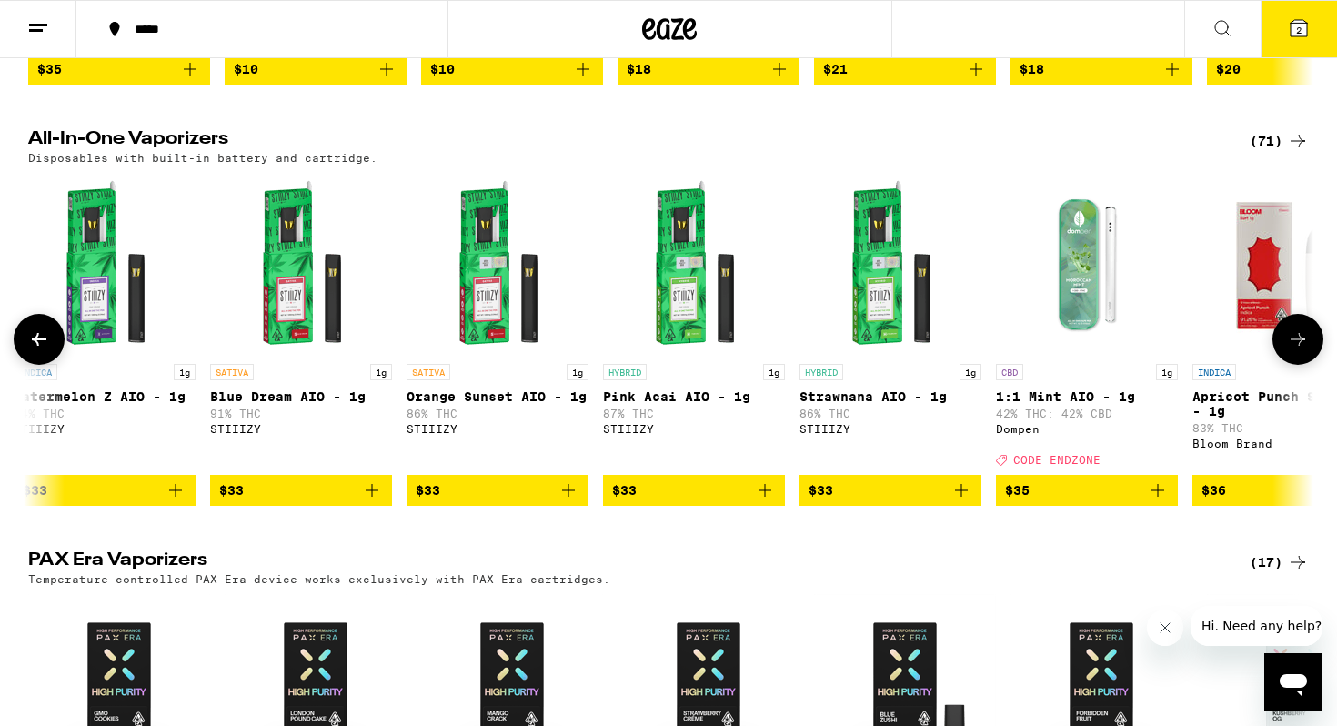
scroll to position [0, 8662]
click at [1289, 365] on button at bounding box center [1298, 339] width 51 height 51
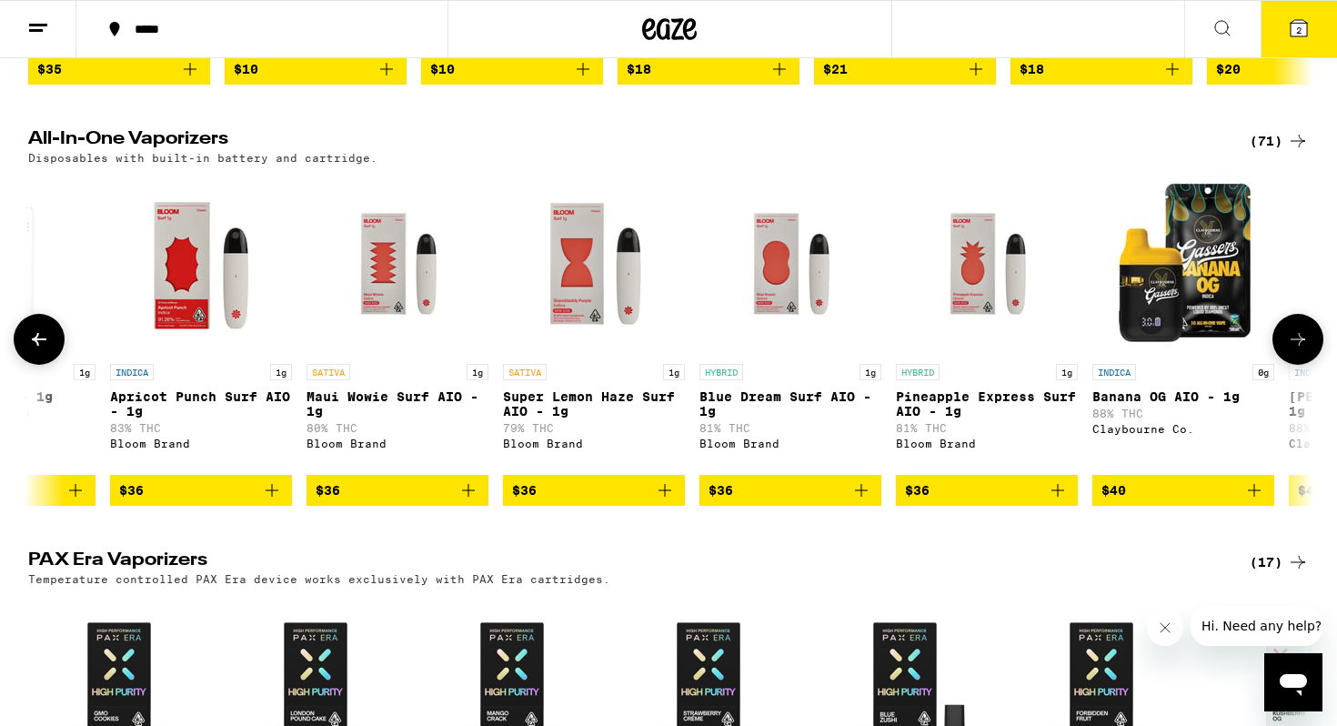
click at [1289, 365] on button at bounding box center [1298, 339] width 51 height 51
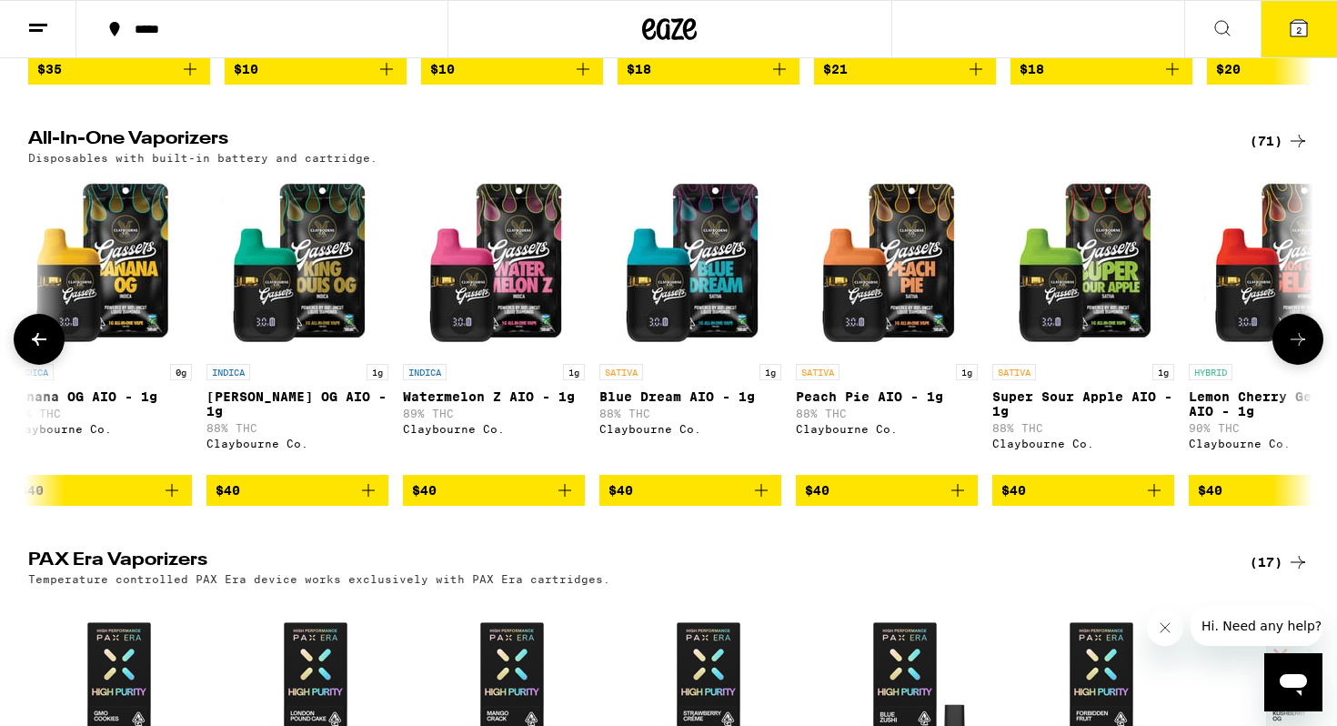
click at [1289, 365] on button at bounding box center [1298, 339] width 51 height 51
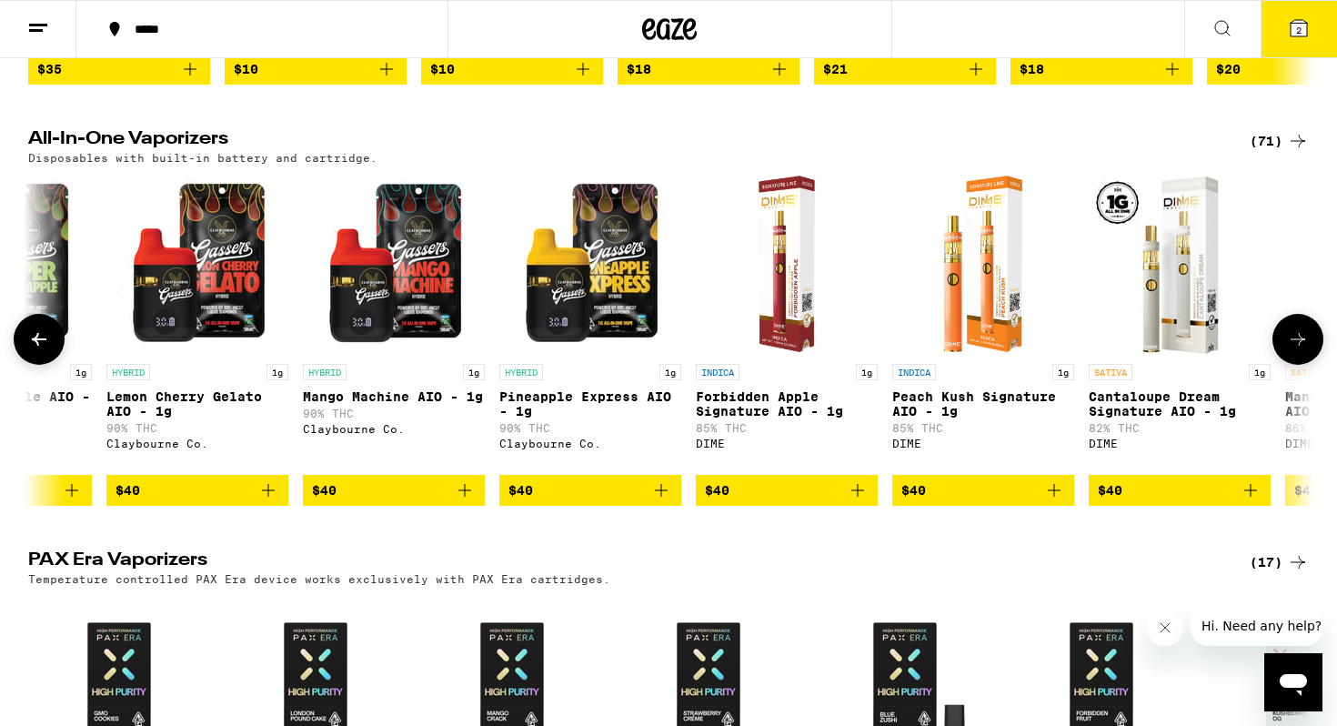
click at [1289, 365] on button at bounding box center [1298, 339] width 51 height 51
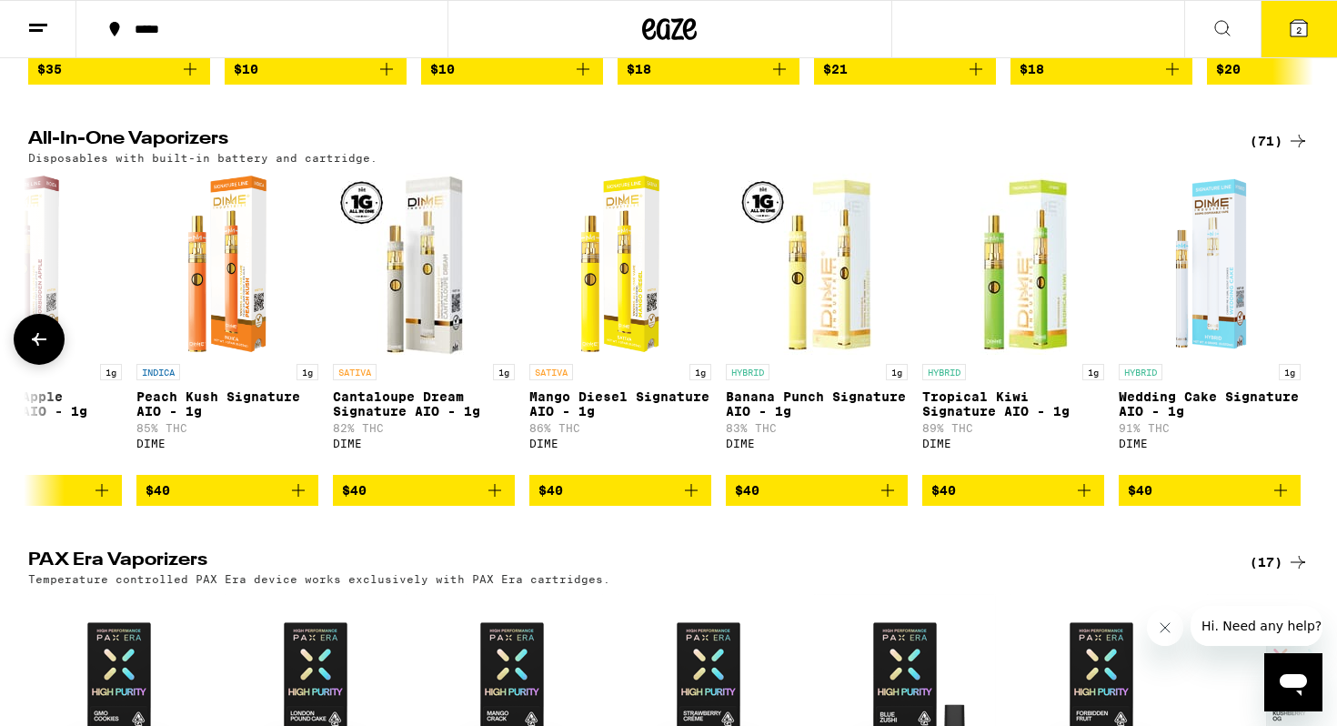
scroll to position [0, 12672]
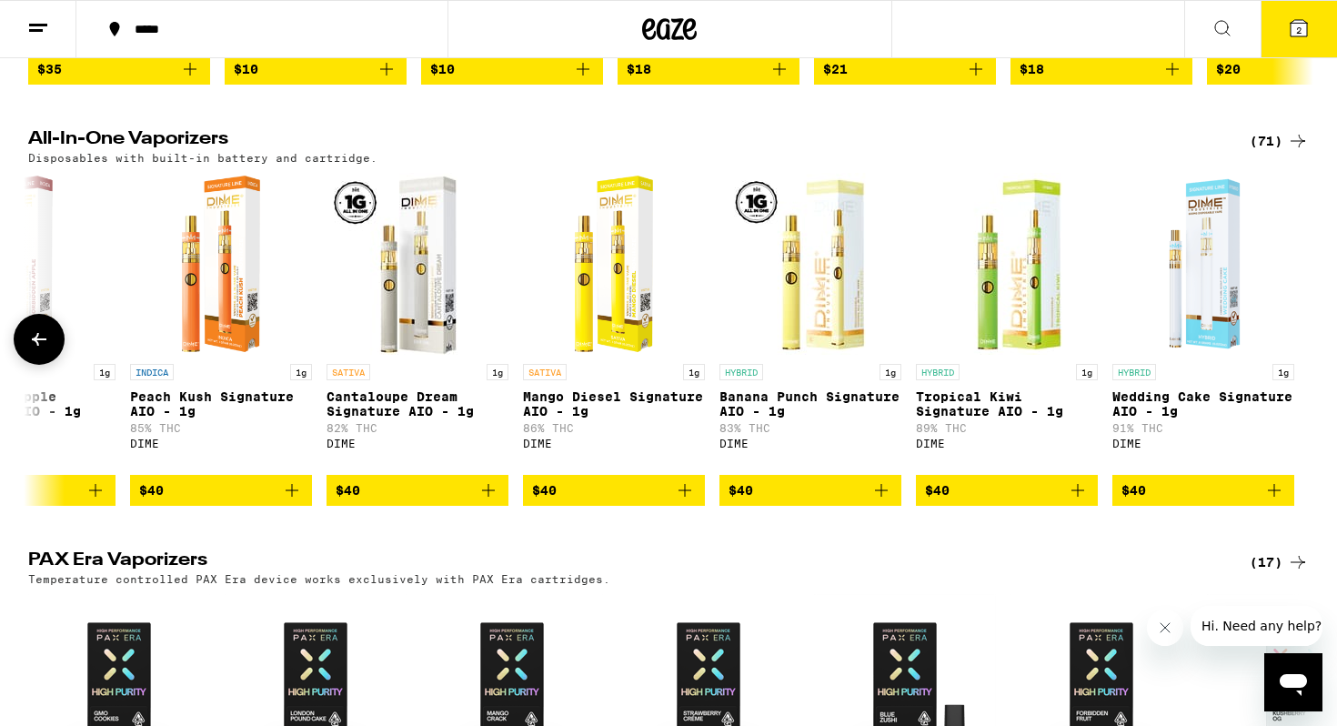
click at [1289, 365] on div at bounding box center [1298, 339] width 51 height 51
click at [1290, 45] on div "Surplus" at bounding box center [1298, 39] width 182 height 12
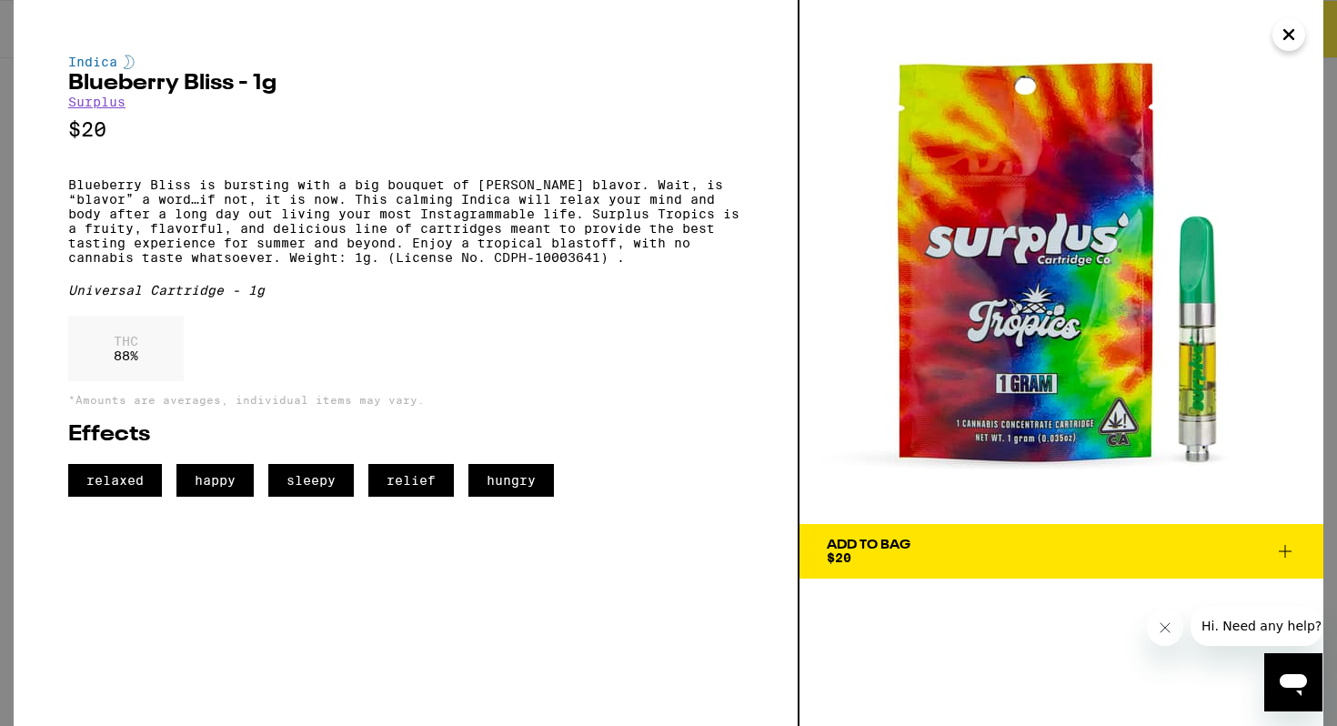
click at [1290, 46] on icon "Close" at bounding box center [1289, 34] width 22 height 27
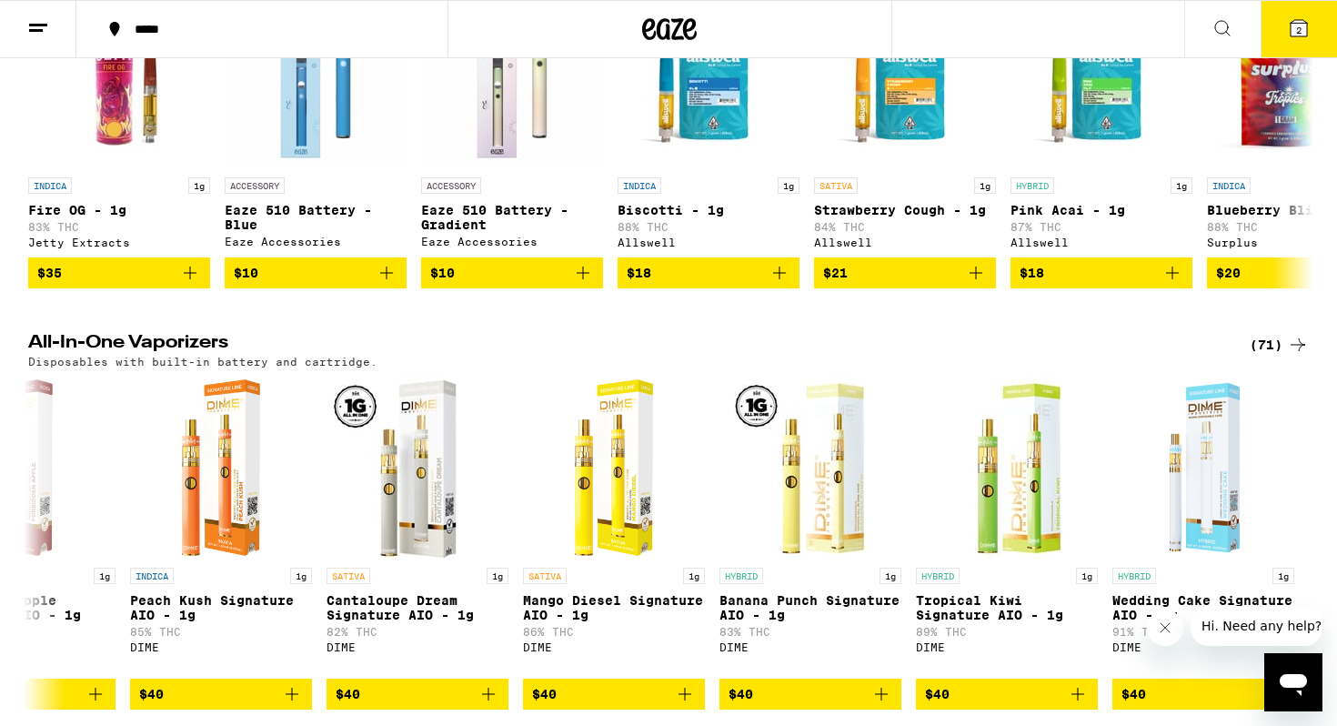
click at [1292, 43] on button "2" at bounding box center [1299, 29] width 76 height 56
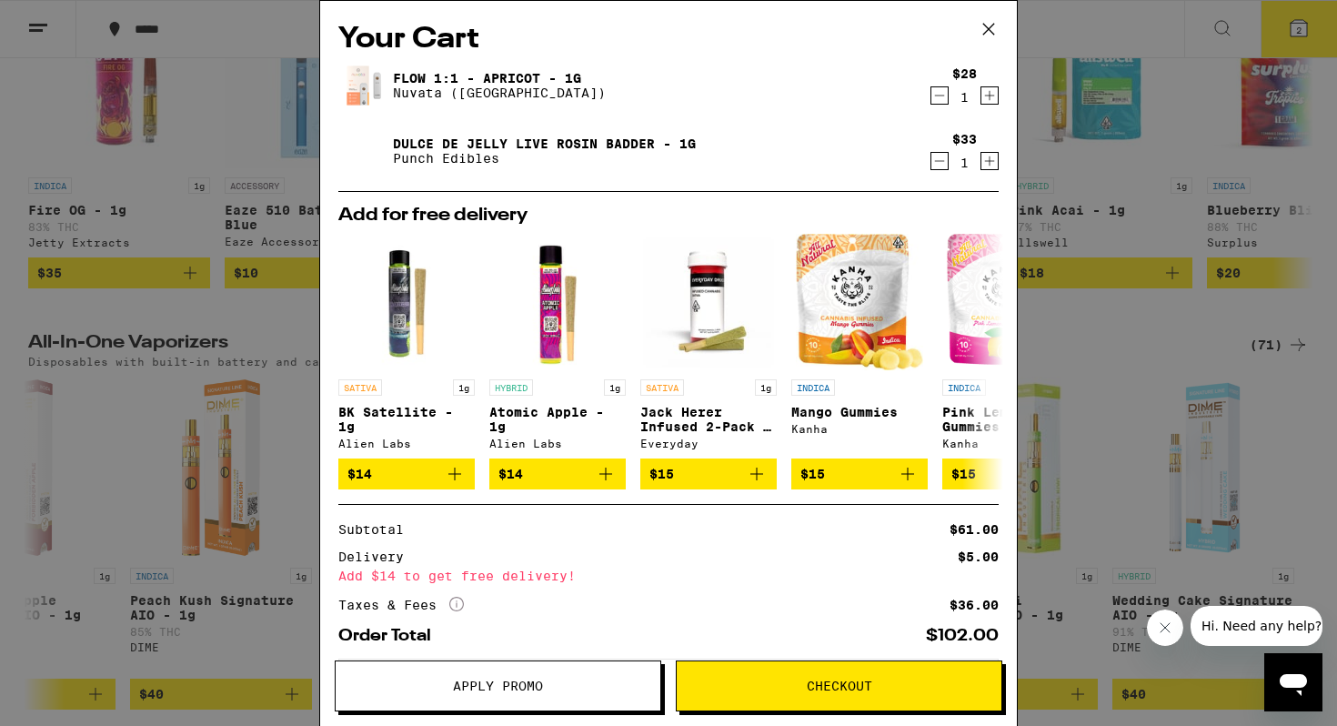
click at [832, 695] on button "Checkout" at bounding box center [839, 686] width 327 height 51
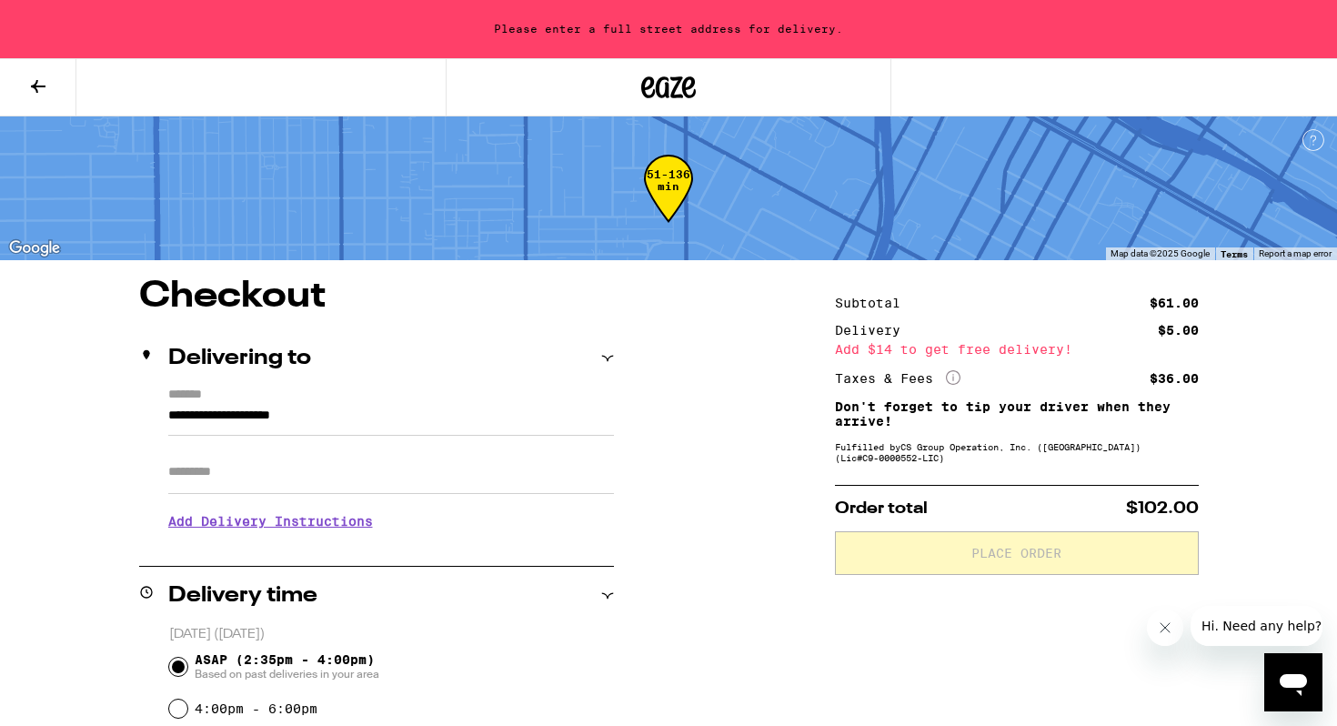
click at [44, 69] on button at bounding box center [38, 87] width 76 height 57
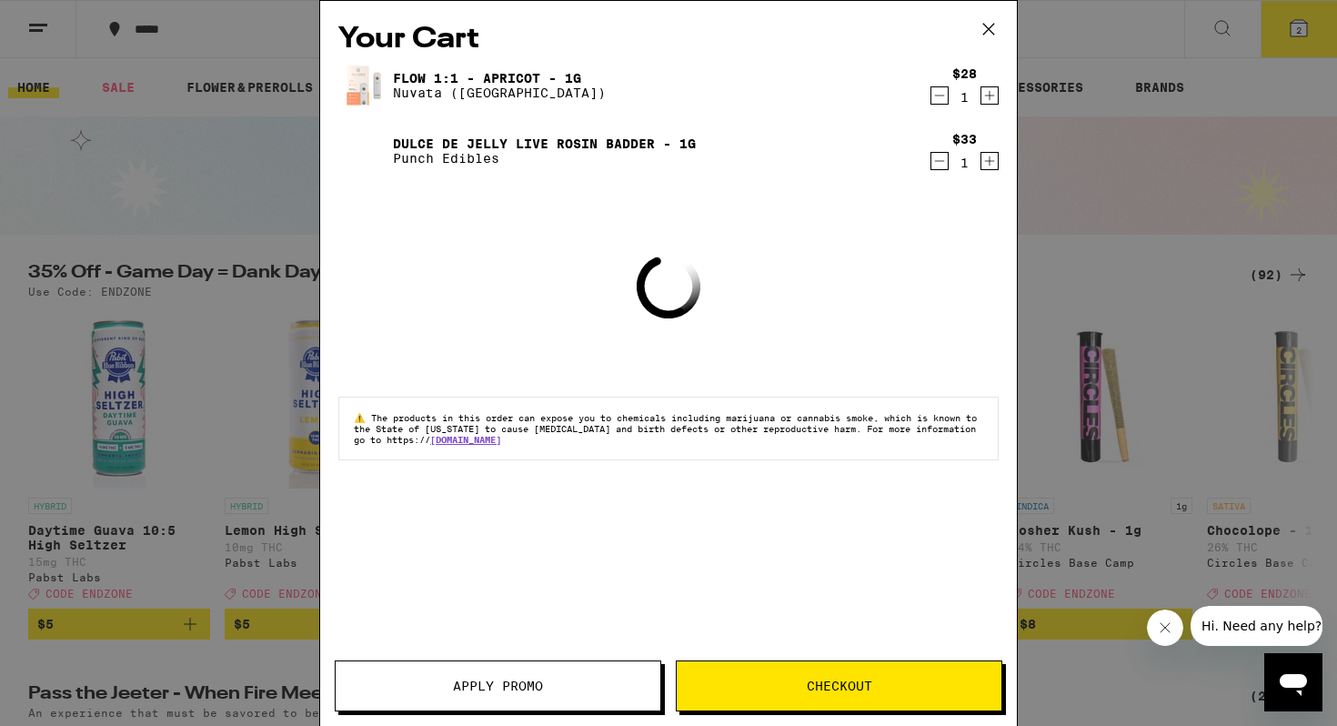
click at [983, 25] on icon at bounding box center [988, 28] width 27 height 27
click at [186, 43] on div "Your Cart Flow 1:1 - Apricot - 1g Nuvata ([GEOGRAPHIC_DATA]) $28 1 Dulce de Jel…" at bounding box center [668, 363] width 1337 height 726
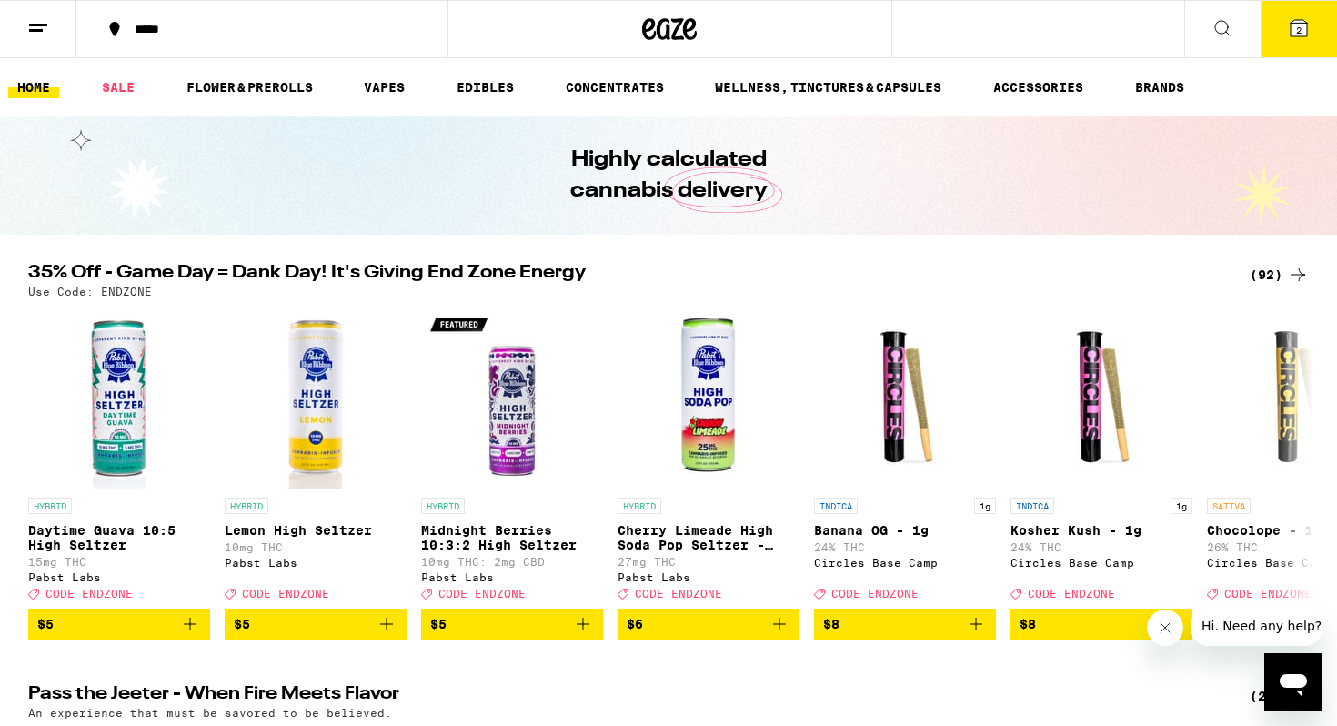
click at [185, 33] on div "*****" at bounding box center [273, 29] width 295 height 13
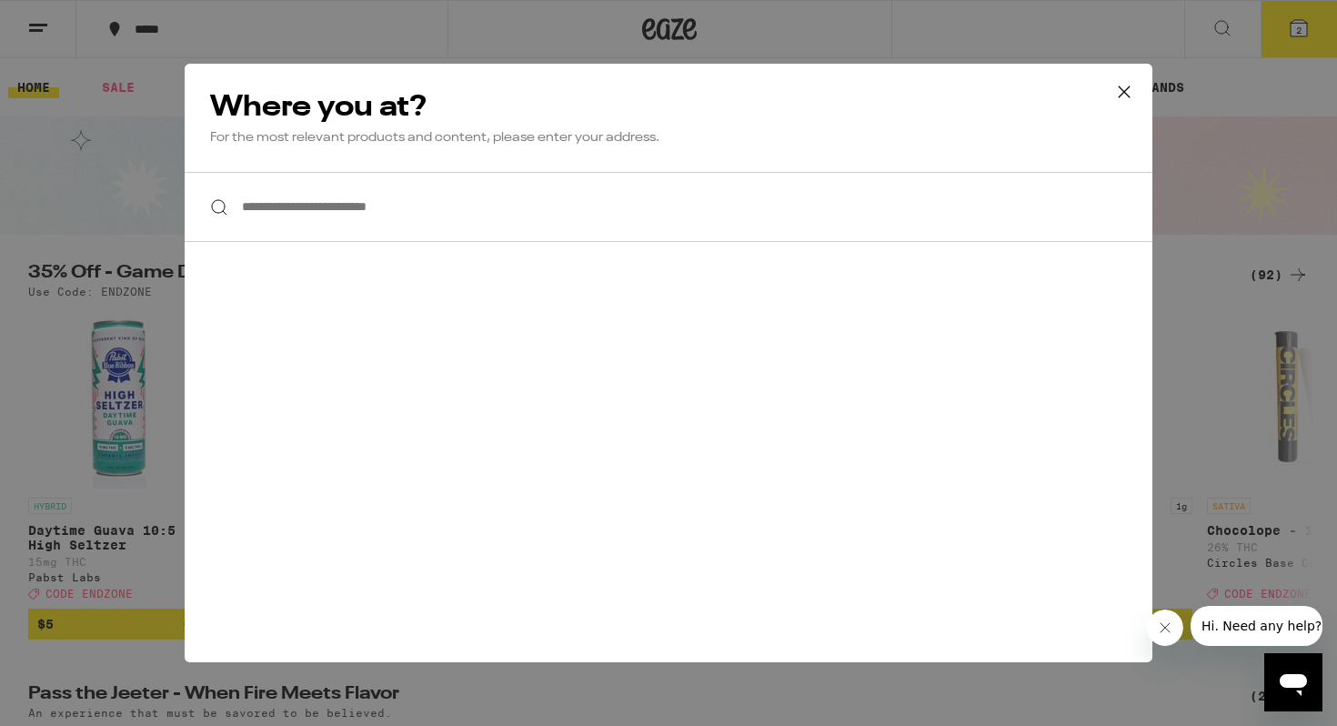
click at [332, 217] on input "**********" at bounding box center [669, 207] width 968 height 70
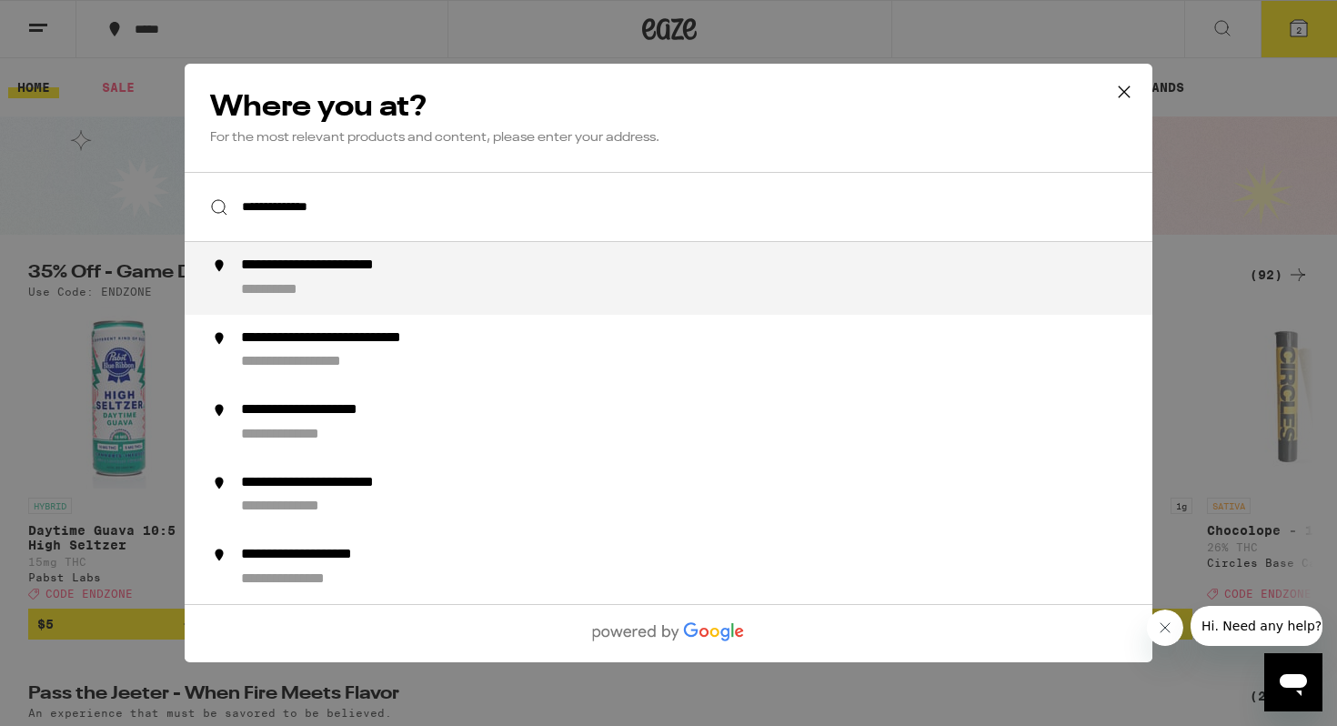
click at [376, 271] on div "**********" at bounding box center [354, 266] width 226 height 19
type input "**********"
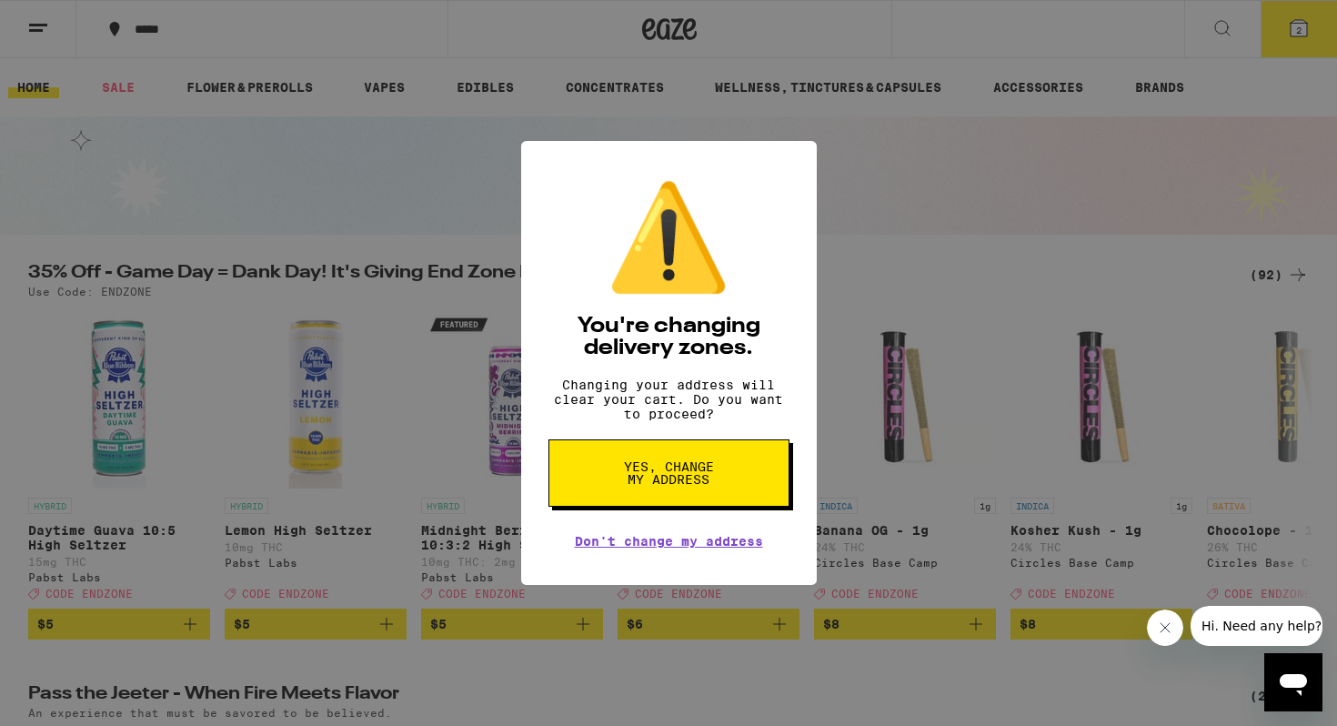
click at [694, 483] on span "Yes, change my address" at bounding box center [669, 472] width 94 height 25
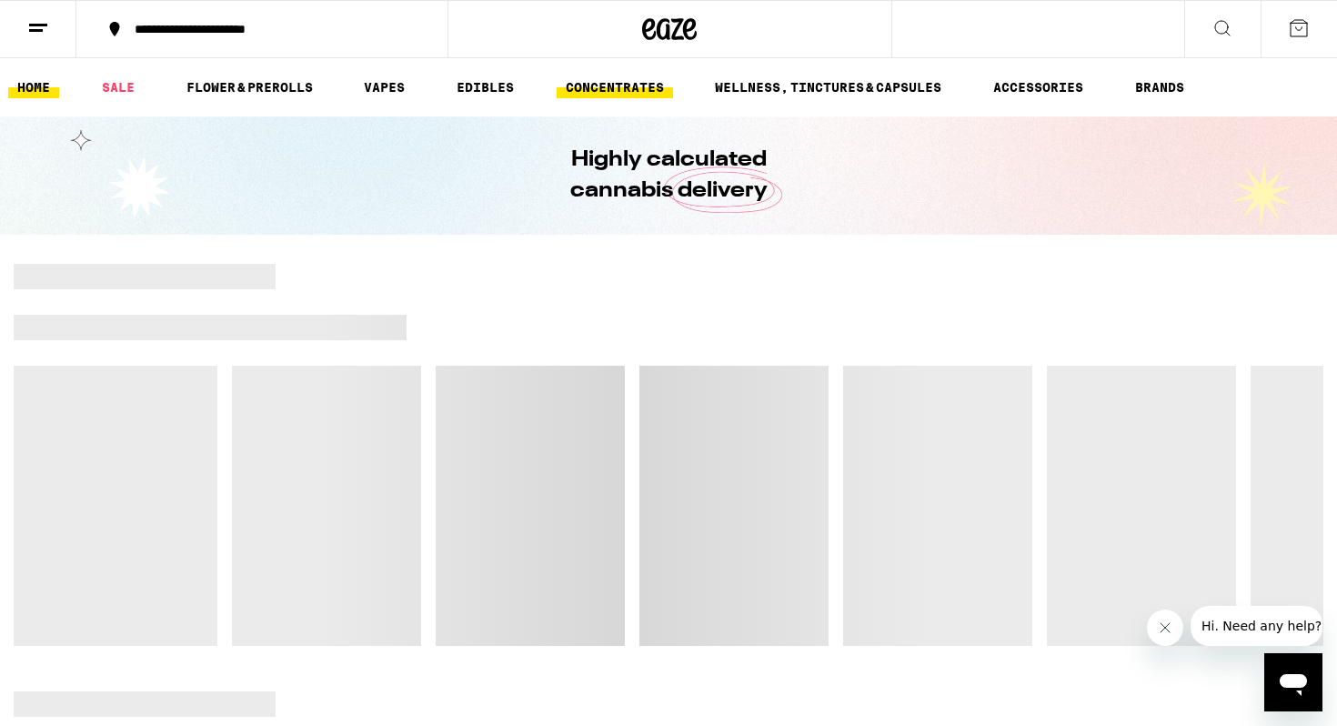
click at [589, 92] on link "CONCENTRATES" at bounding box center [615, 87] width 116 height 22
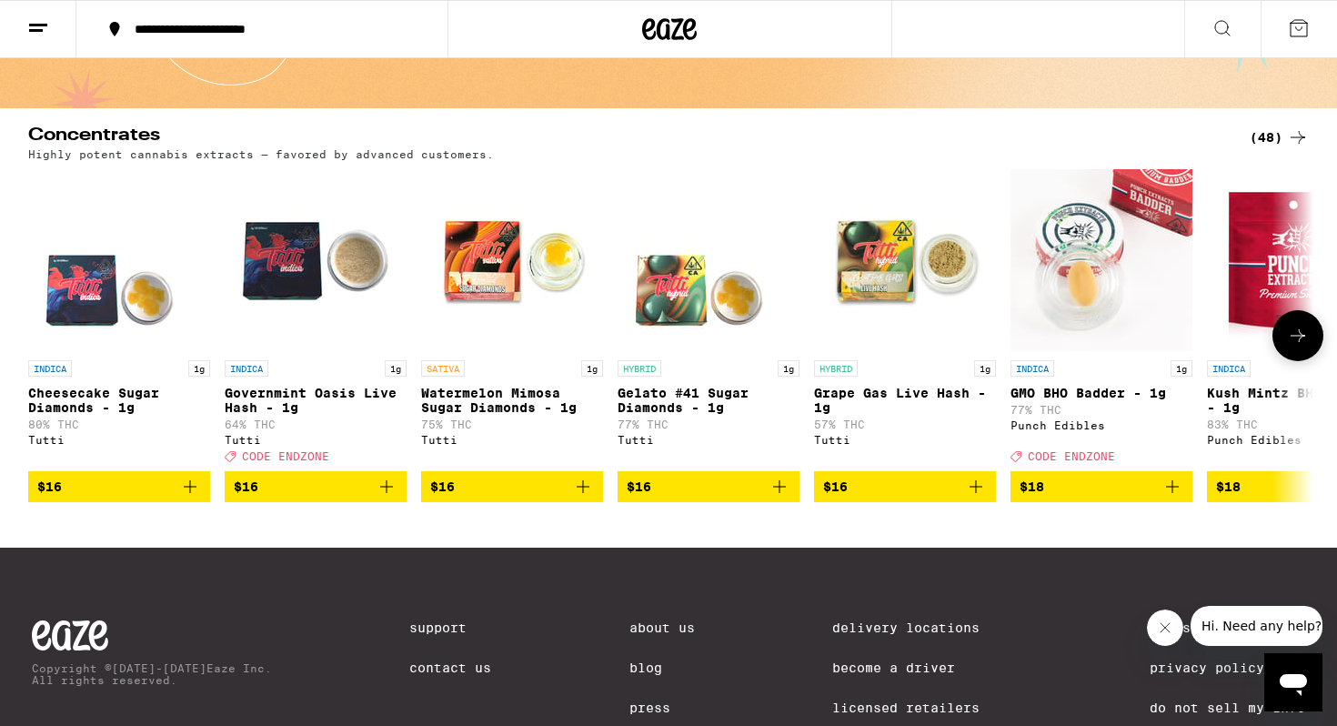
scroll to position [156, 0]
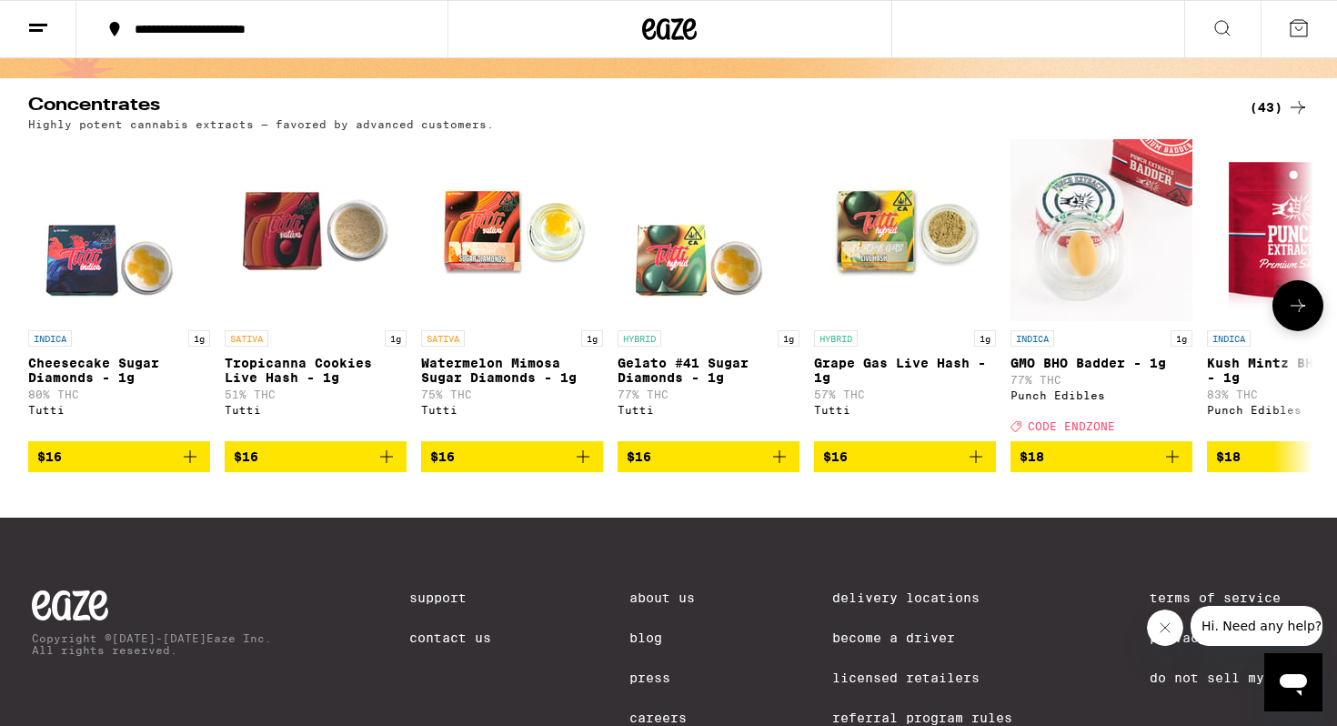
click at [1177, 461] on icon "Add to bag" at bounding box center [1173, 457] width 22 height 22
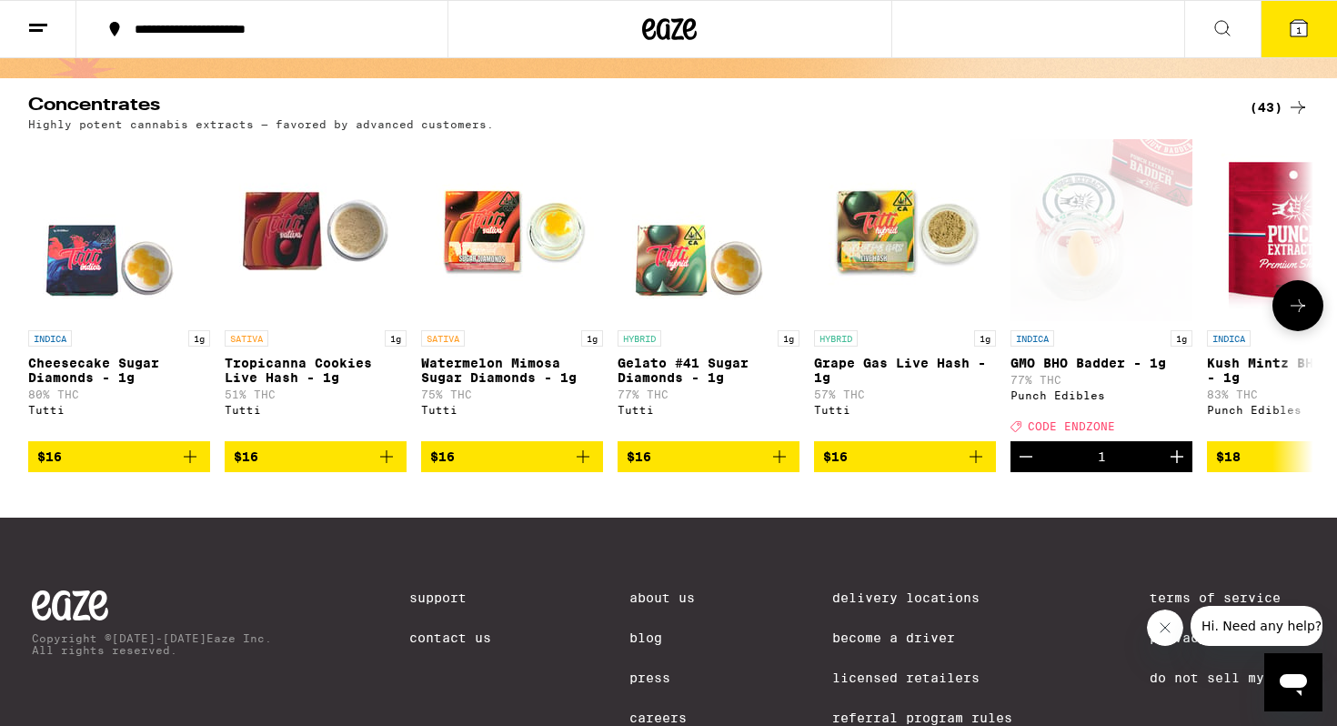
scroll to position [215, 0]
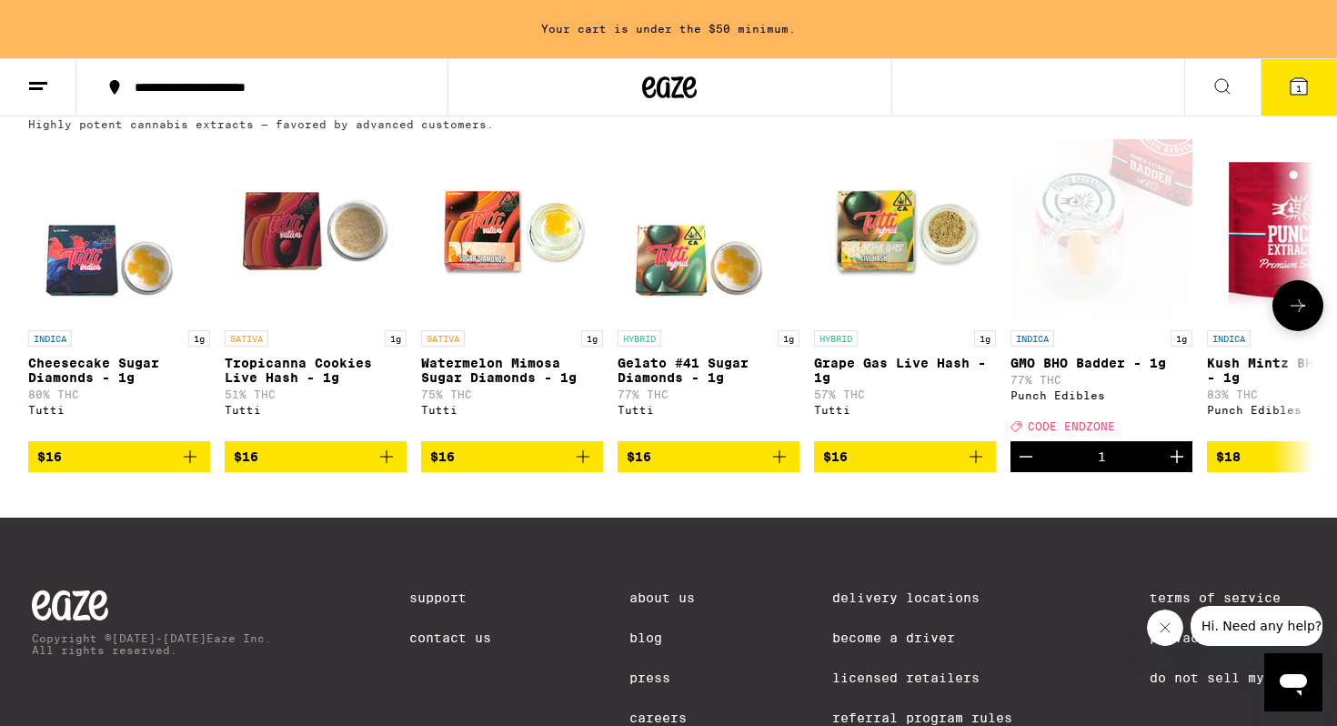
click at [1178, 467] on icon "Increment" at bounding box center [1177, 457] width 22 height 22
click at [1296, 97] on button "2" at bounding box center [1299, 87] width 76 height 56
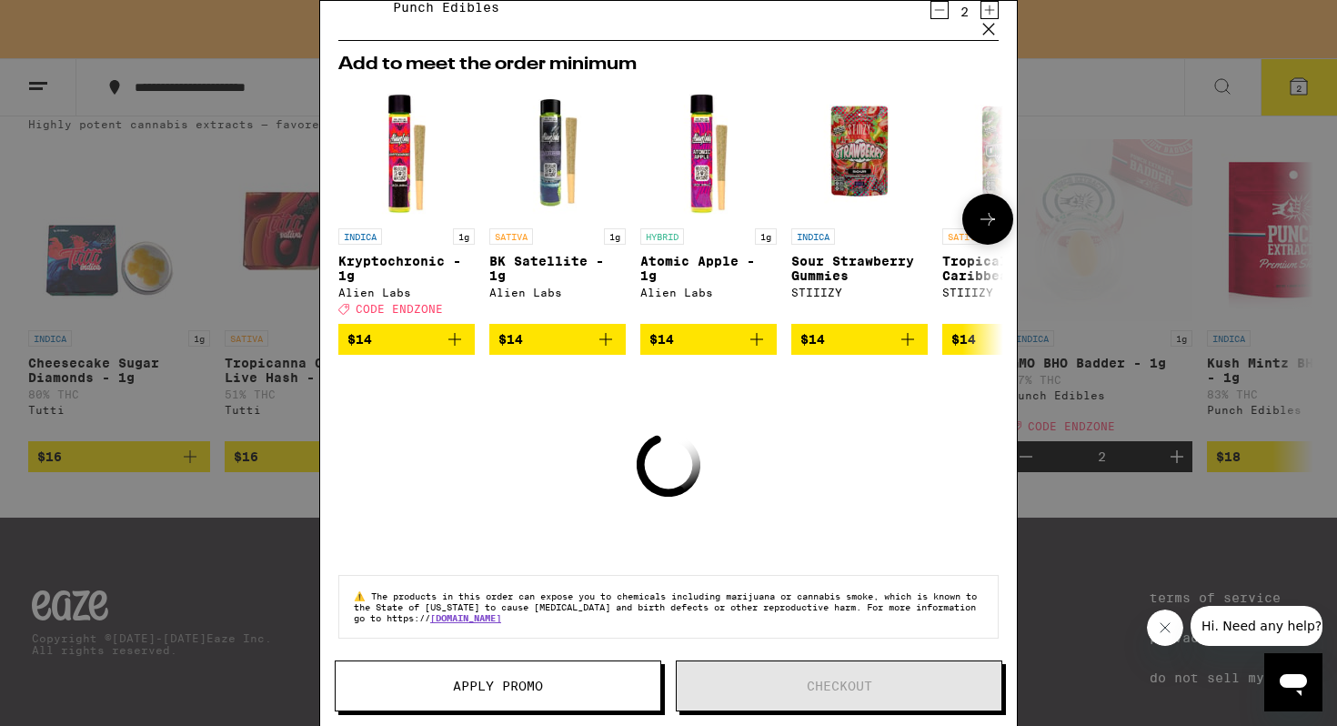
scroll to position [160, 0]
click at [1057, 450] on div "Your Cart Your cart is under the $50 minimum. GMO BHO Badder - 1g Punch Edibles…" at bounding box center [668, 363] width 1337 height 726
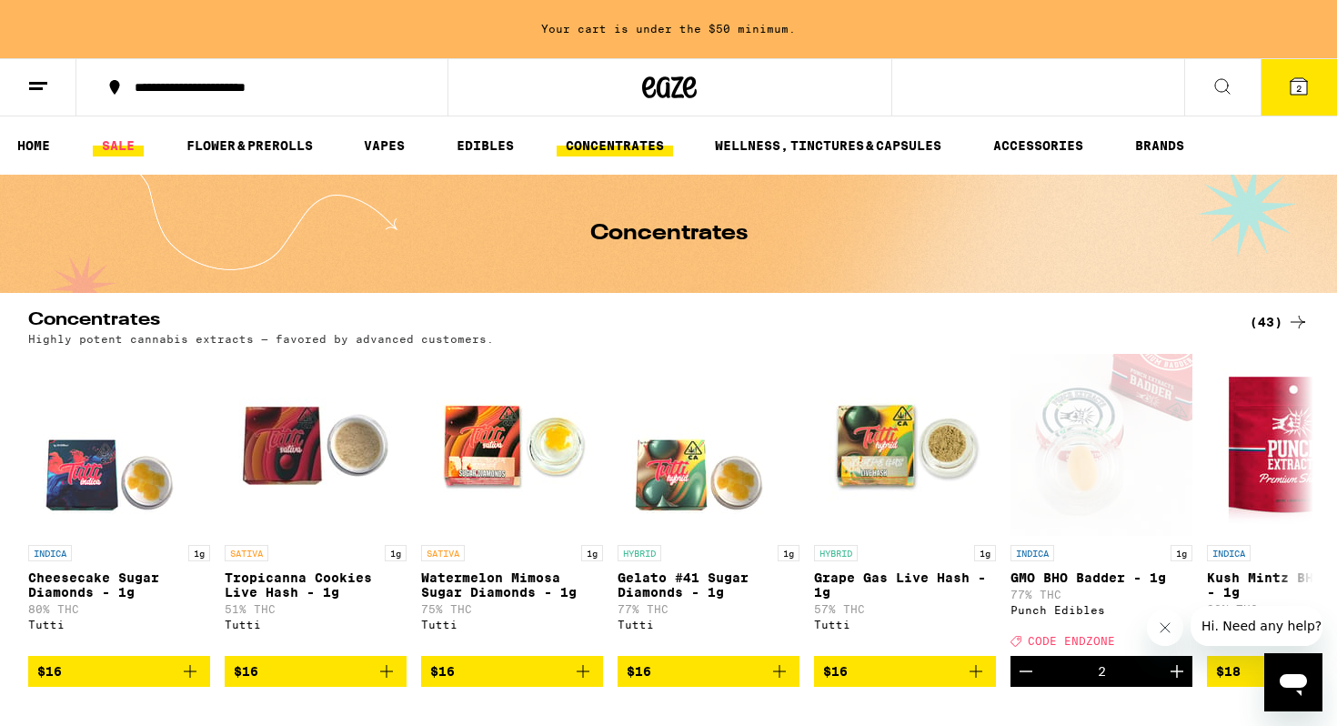
click at [107, 138] on link "SALE" at bounding box center [118, 146] width 51 height 22
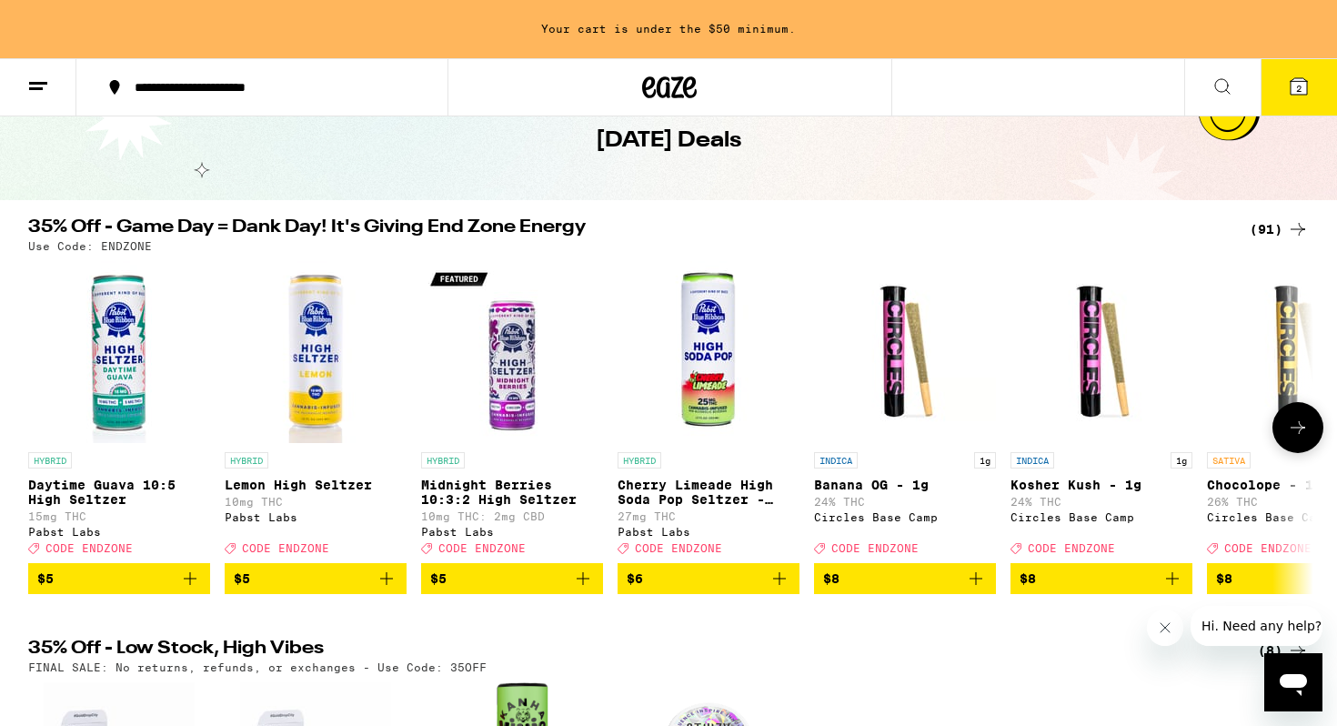
scroll to position [56, 0]
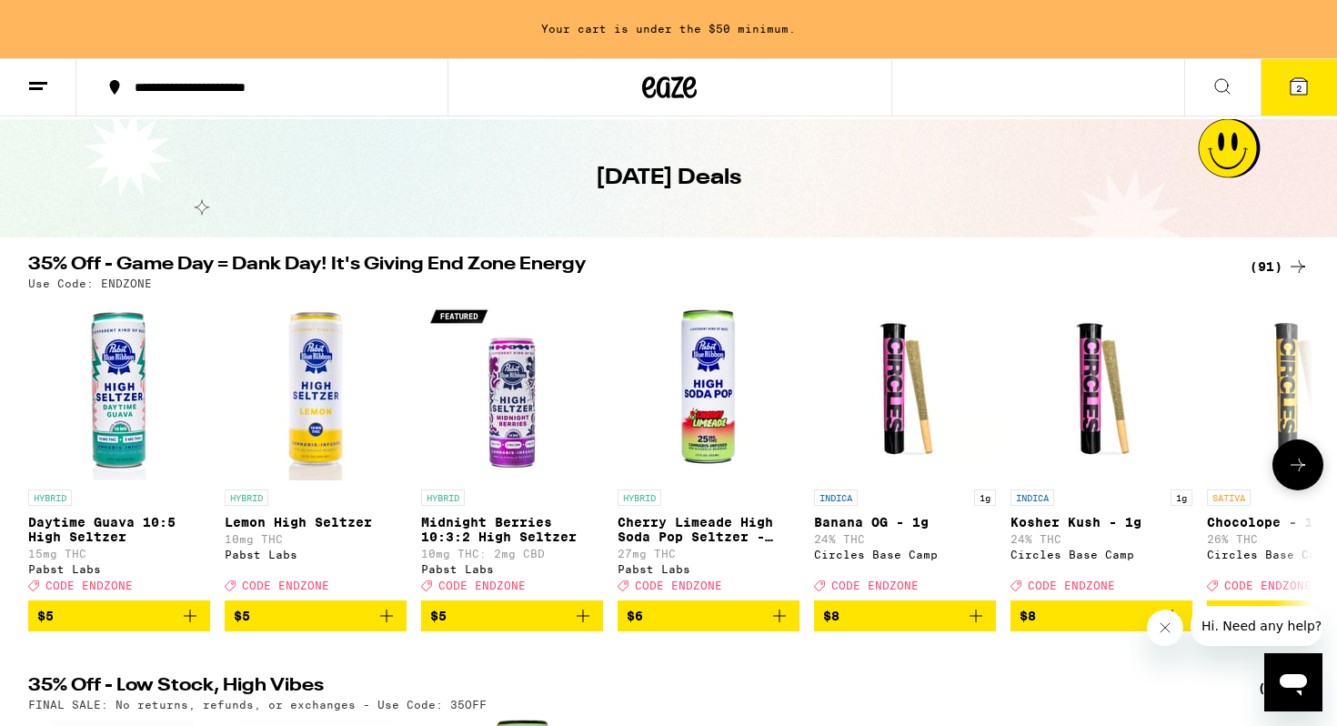
click at [1304, 463] on icon at bounding box center [1298, 465] width 22 height 22
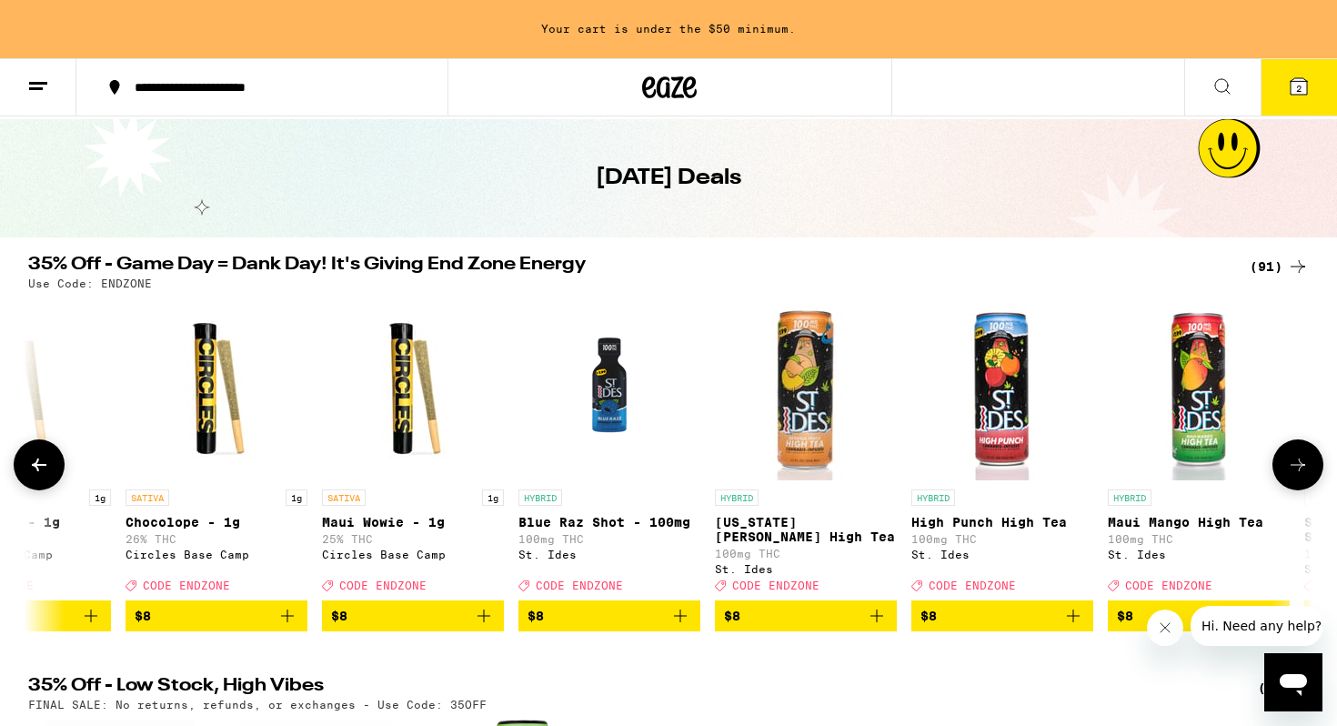
scroll to position [0, 1083]
click at [39, 466] on icon at bounding box center [39, 465] width 22 height 22
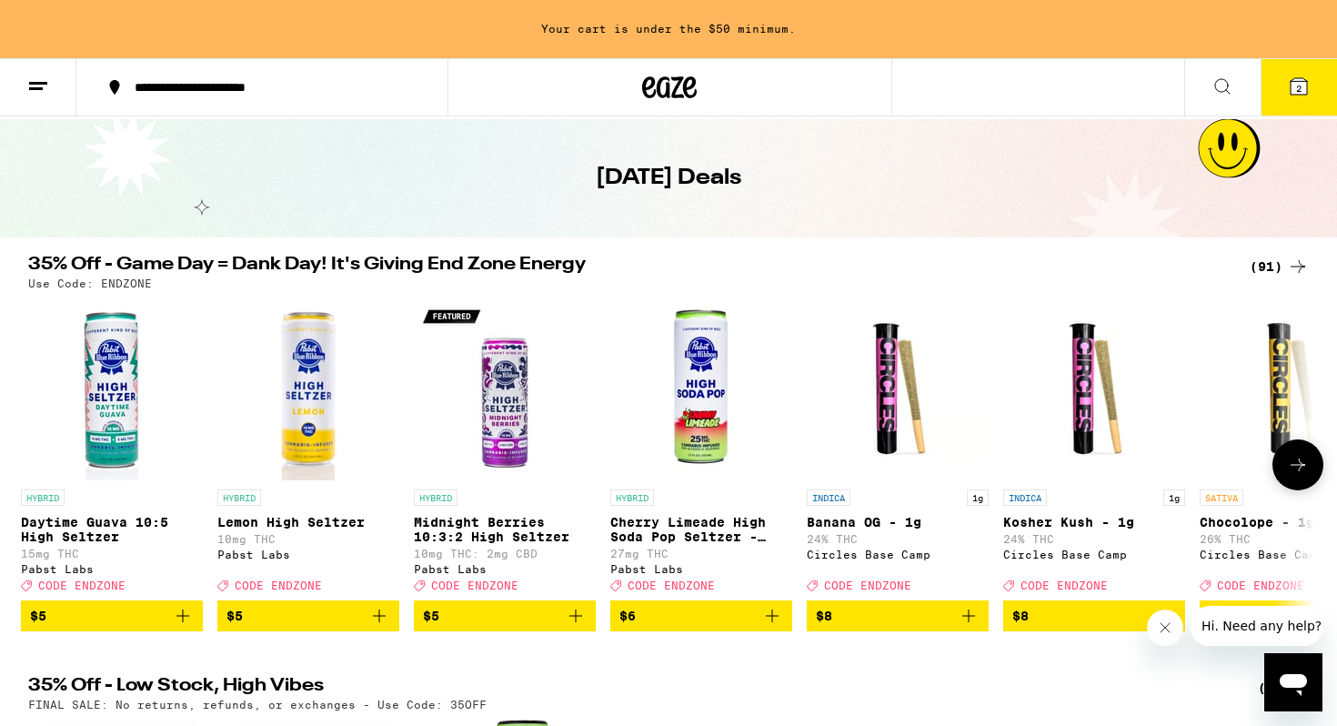
scroll to position [0, 0]
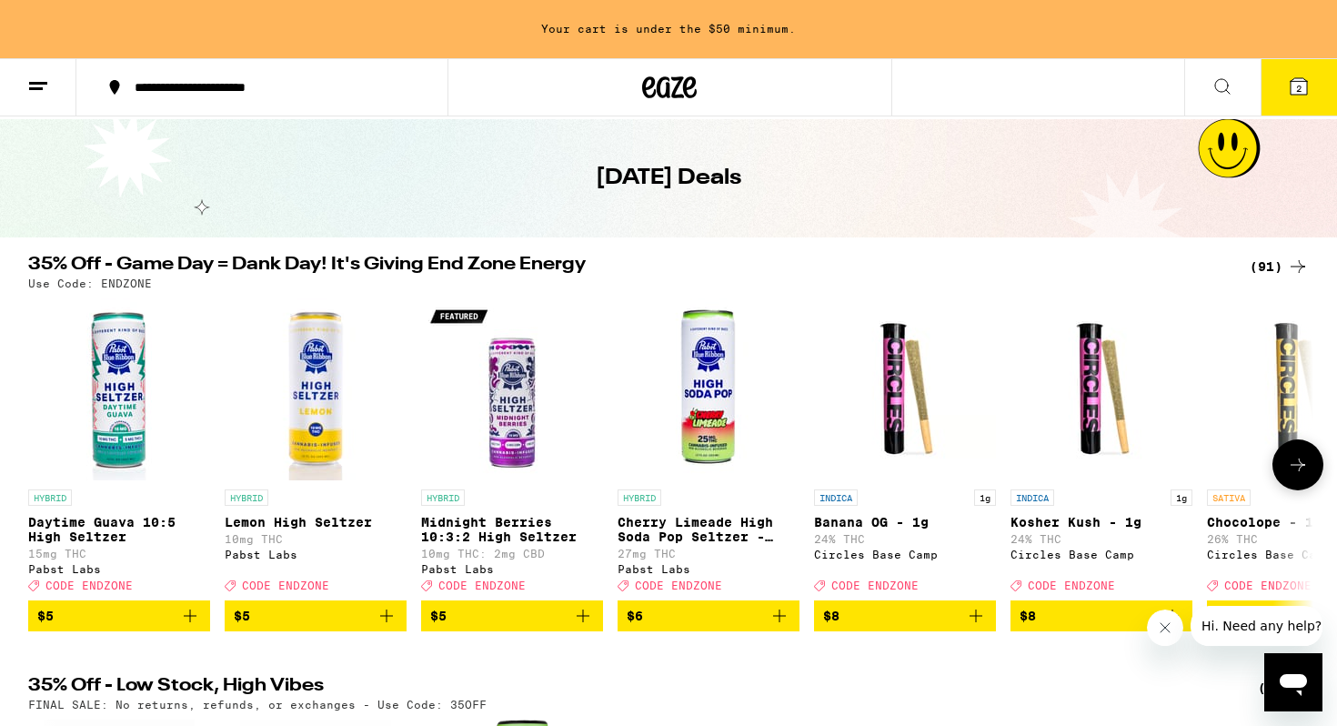
click at [400, 630] on button "$5" at bounding box center [316, 615] width 182 height 31
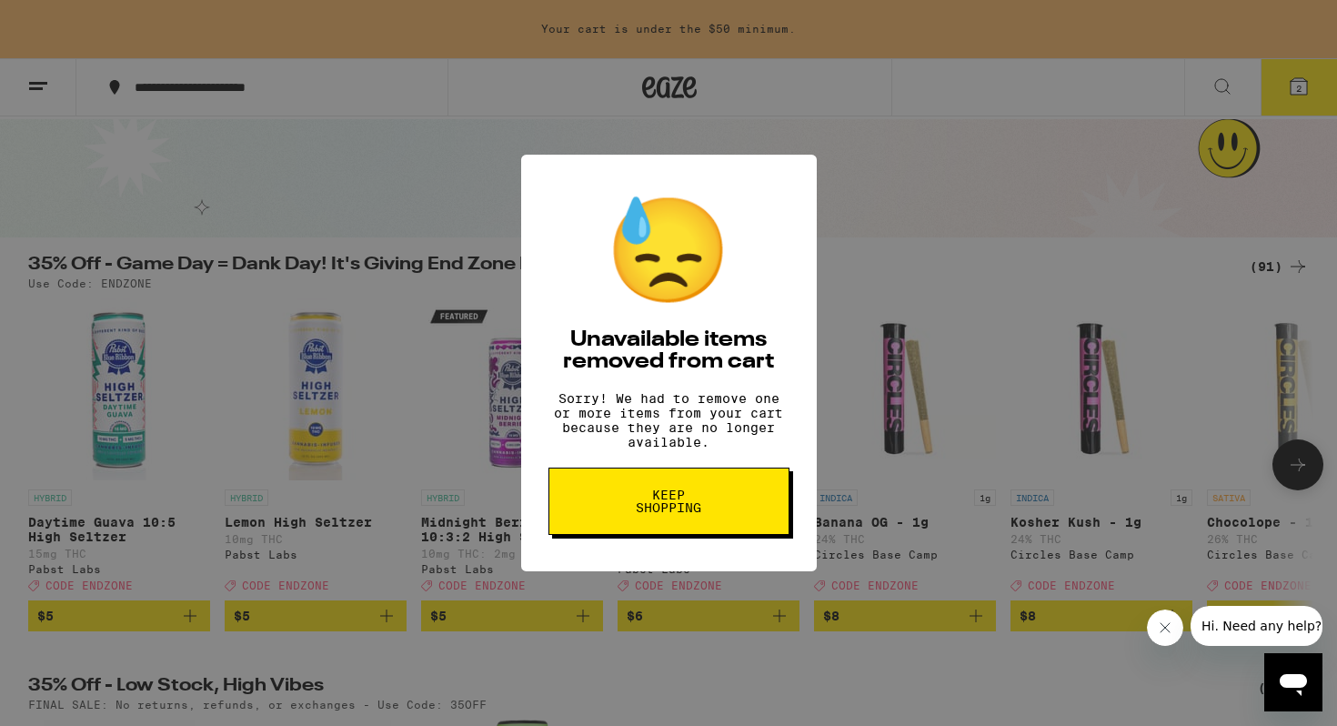
click at [682, 500] on span "Keep Shopping" at bounding box center [669, 501] width 94 height 25
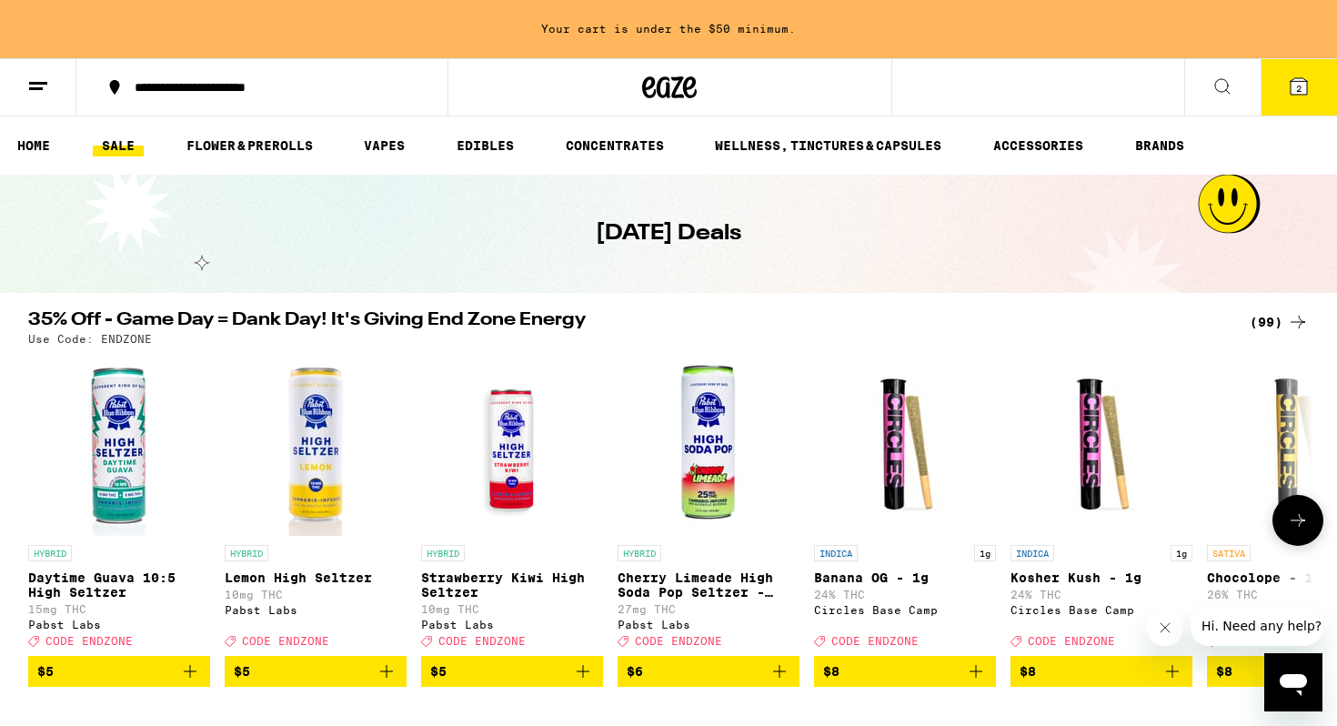
scroll to position [18, 0]
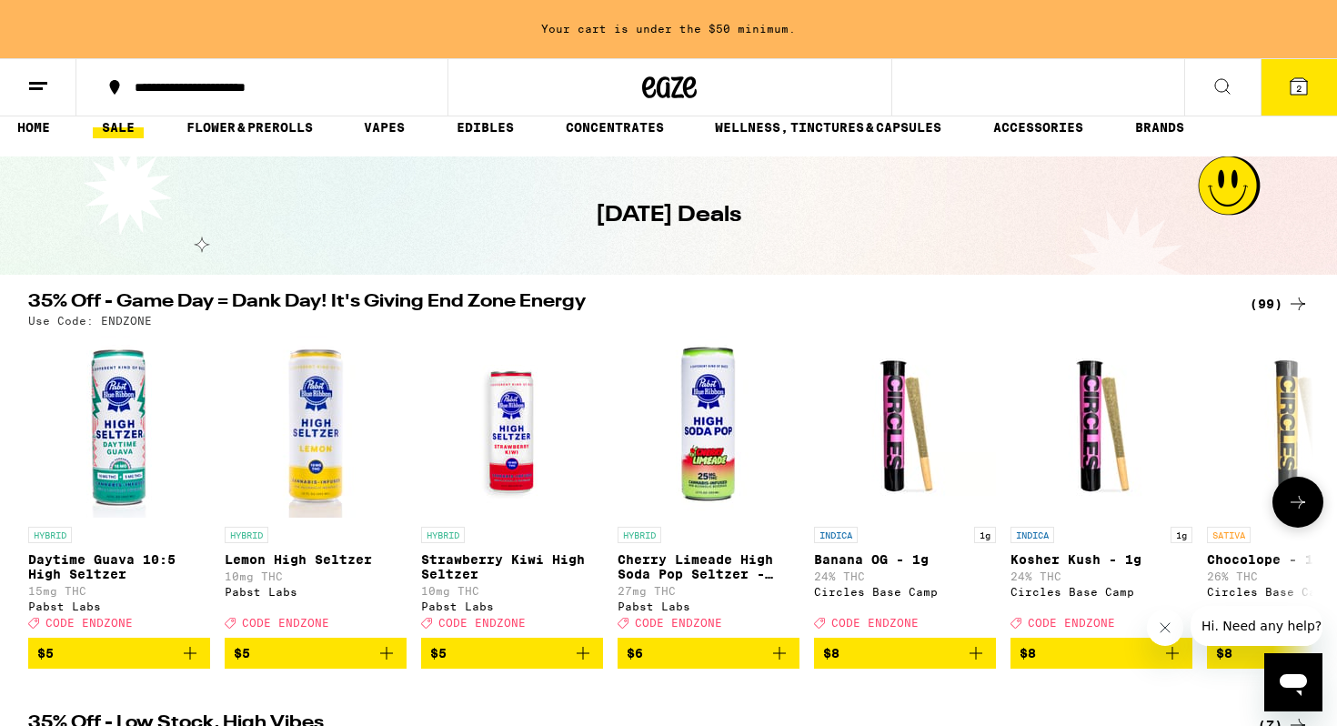
click at [387, 664] on icon "Add to bag" at bounding box center [387, 653] width 22 height 22
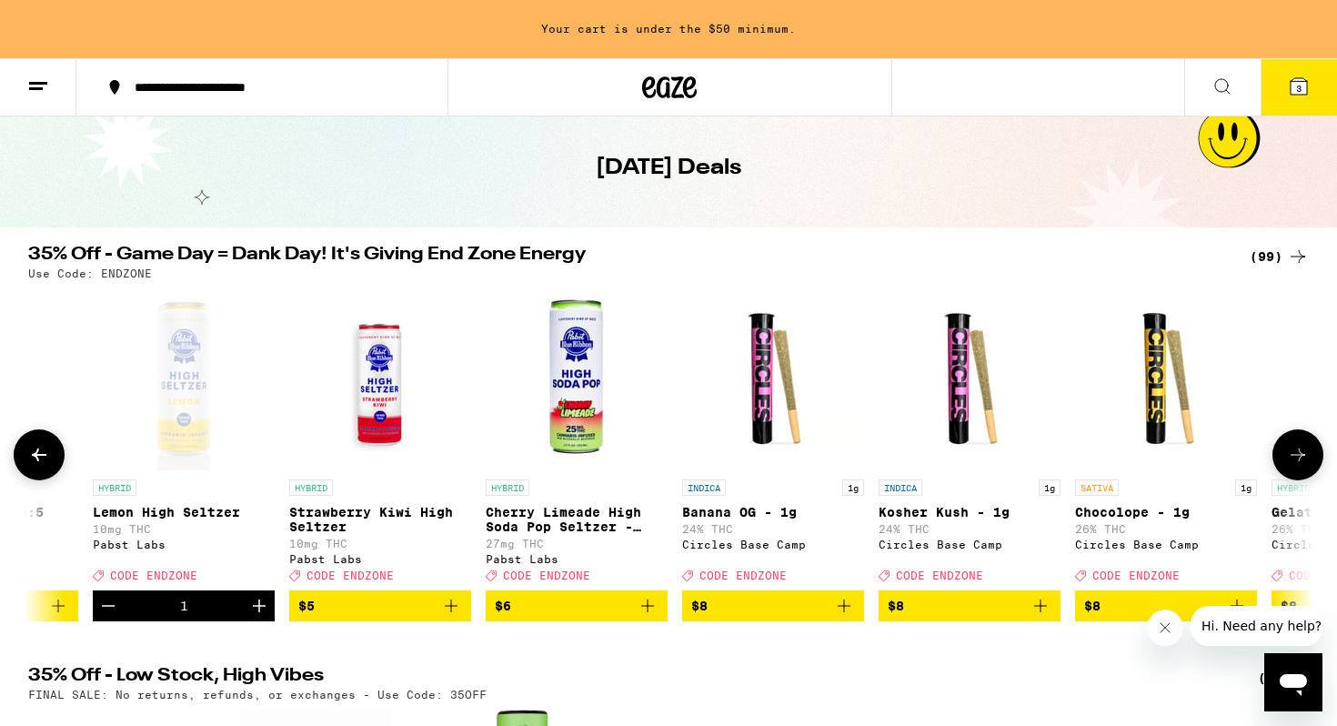
scroll to position [0, 138]
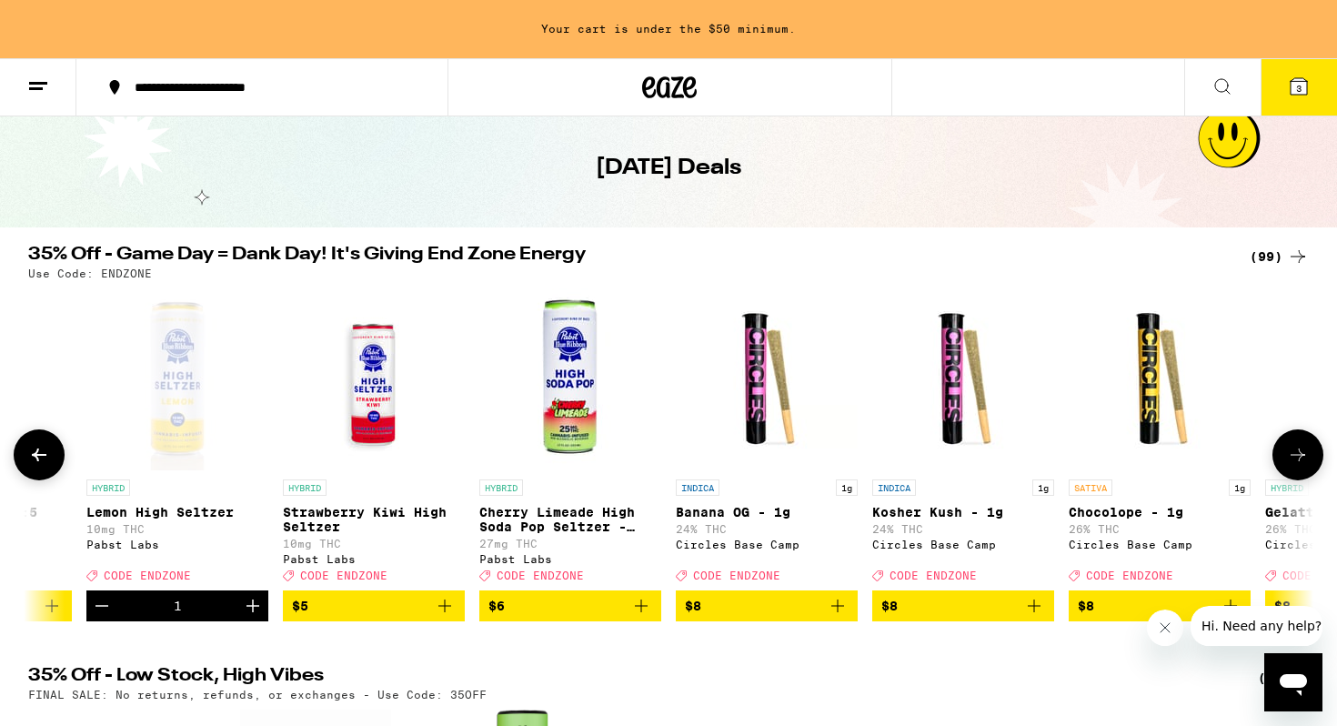
click at [648, 617] on icon "Add to bag" at bounding box center [642, 606] width 22 height 22
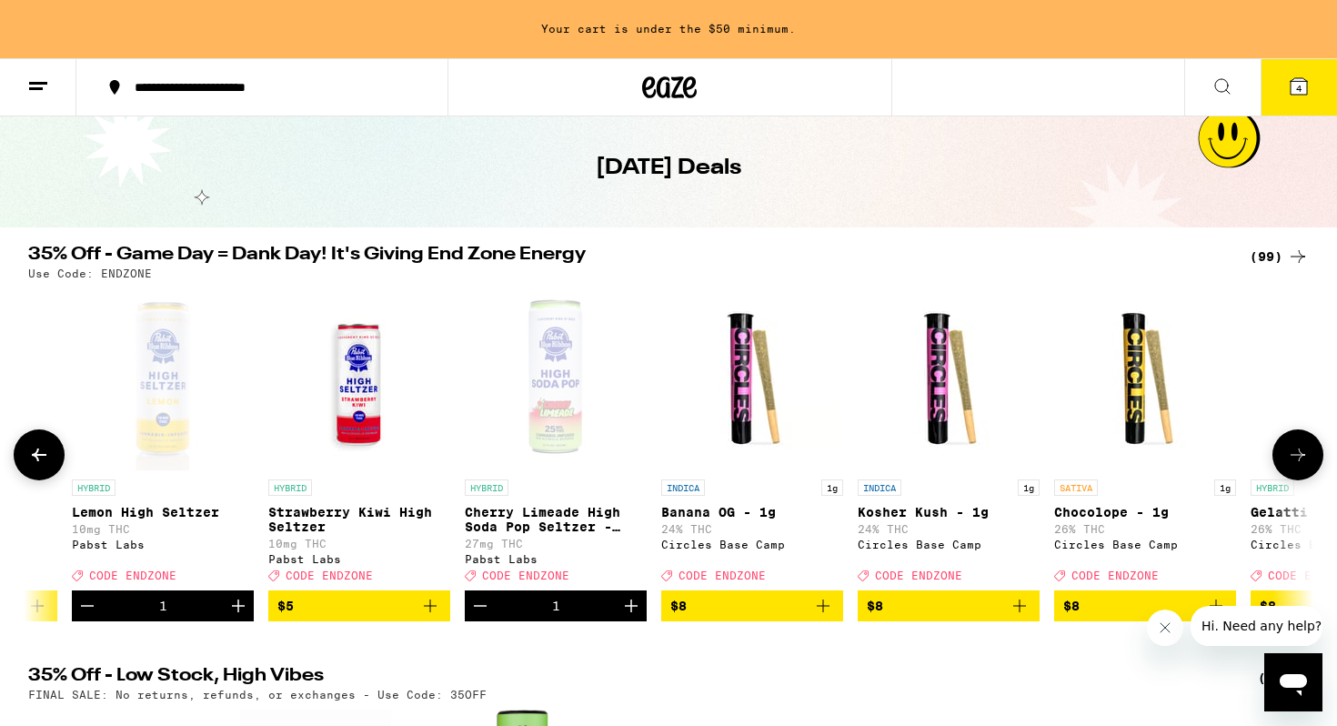
scroll to position [0, 146]
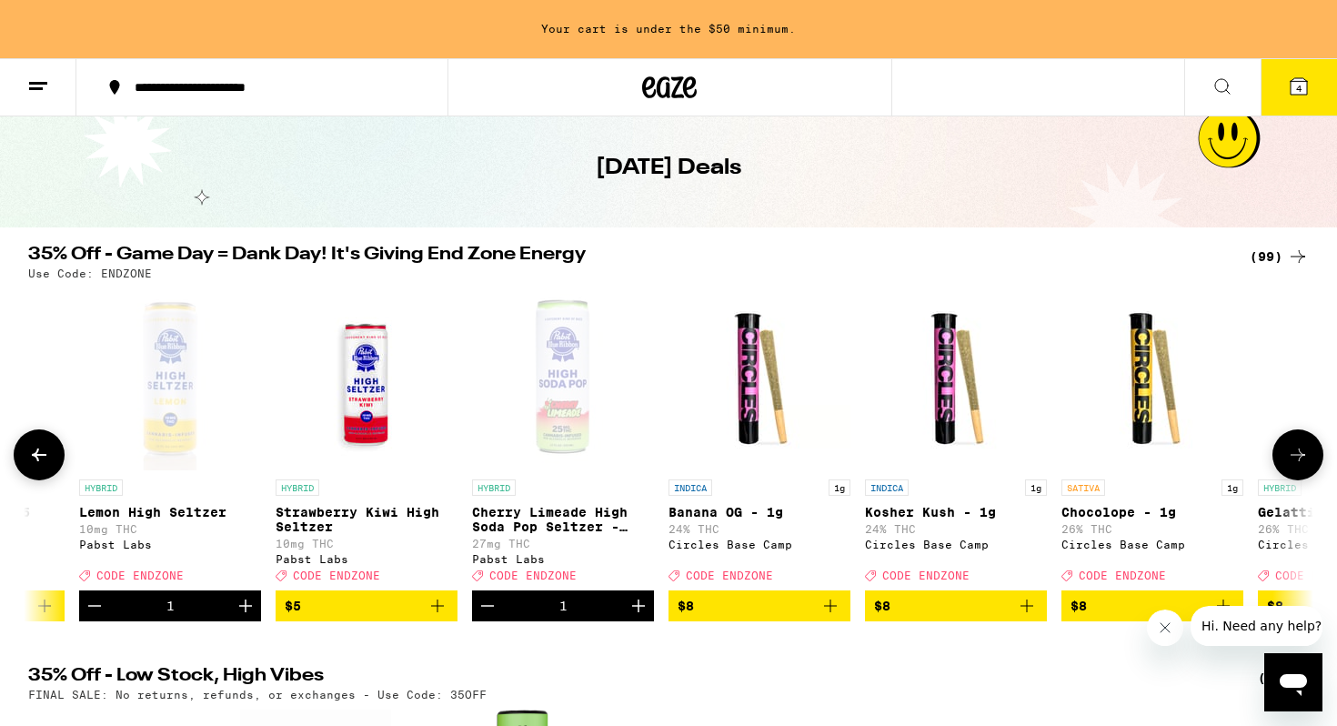
click at [94, 617] on icon "Decrement" at bounding box center [95, 606] width 22 height 22
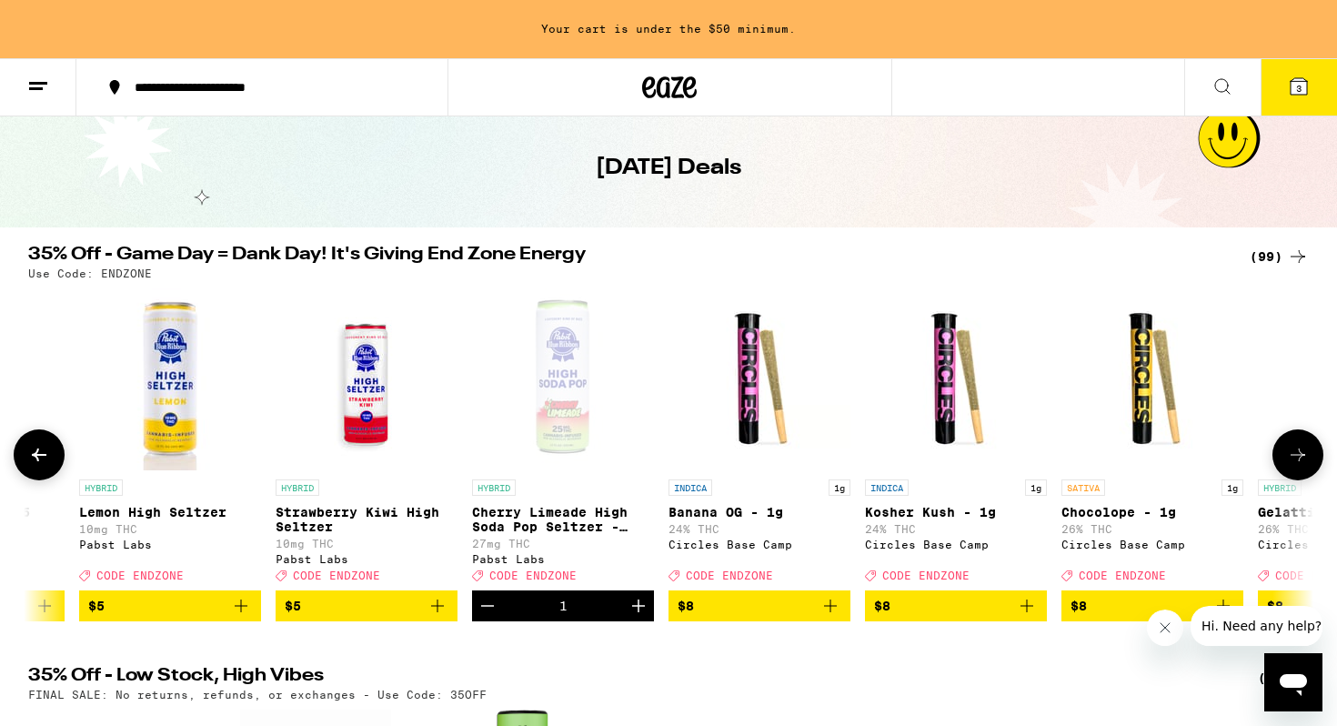
click at [244, 614] on icon "Add to bag" at bounding box center [241, 606] width 22 height 22
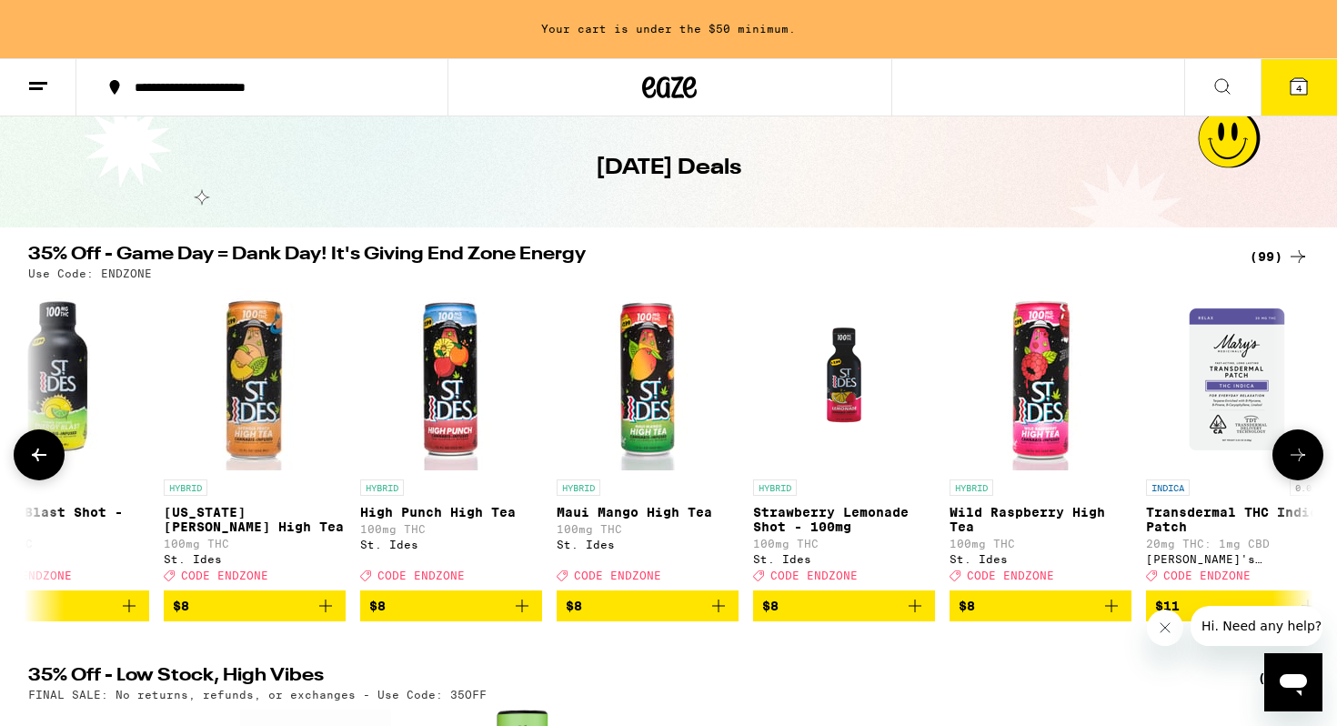
scroll to position [0, 1831]
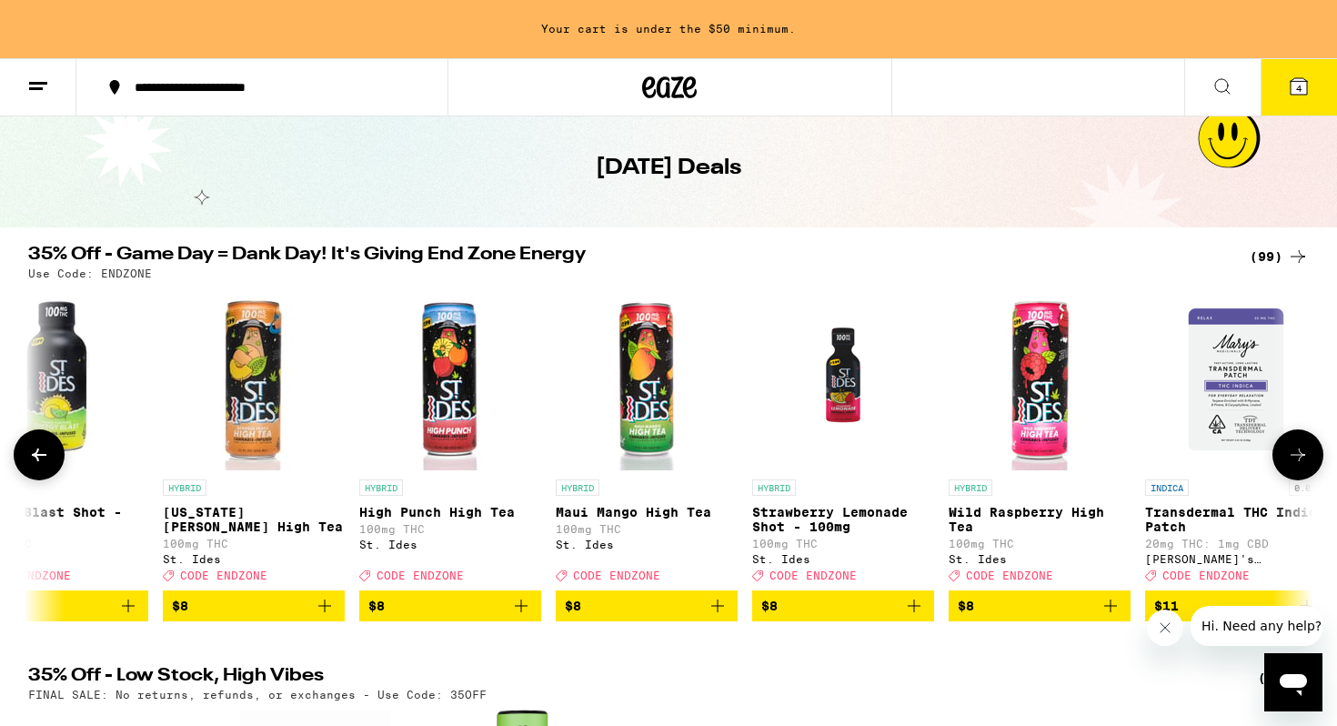
click at [525, 615] on icon "Add to bag" at bounding box center [521, 606] width 22 height 22
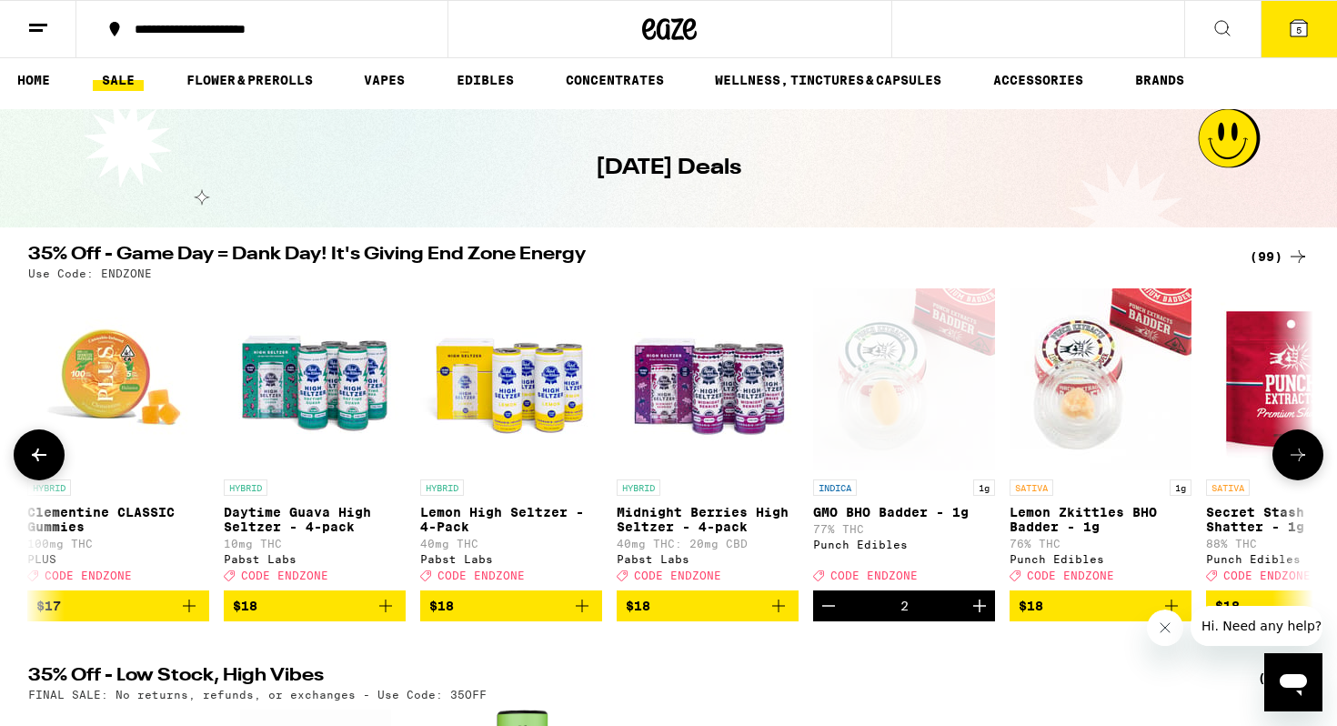
scroll to position [0, 5259]
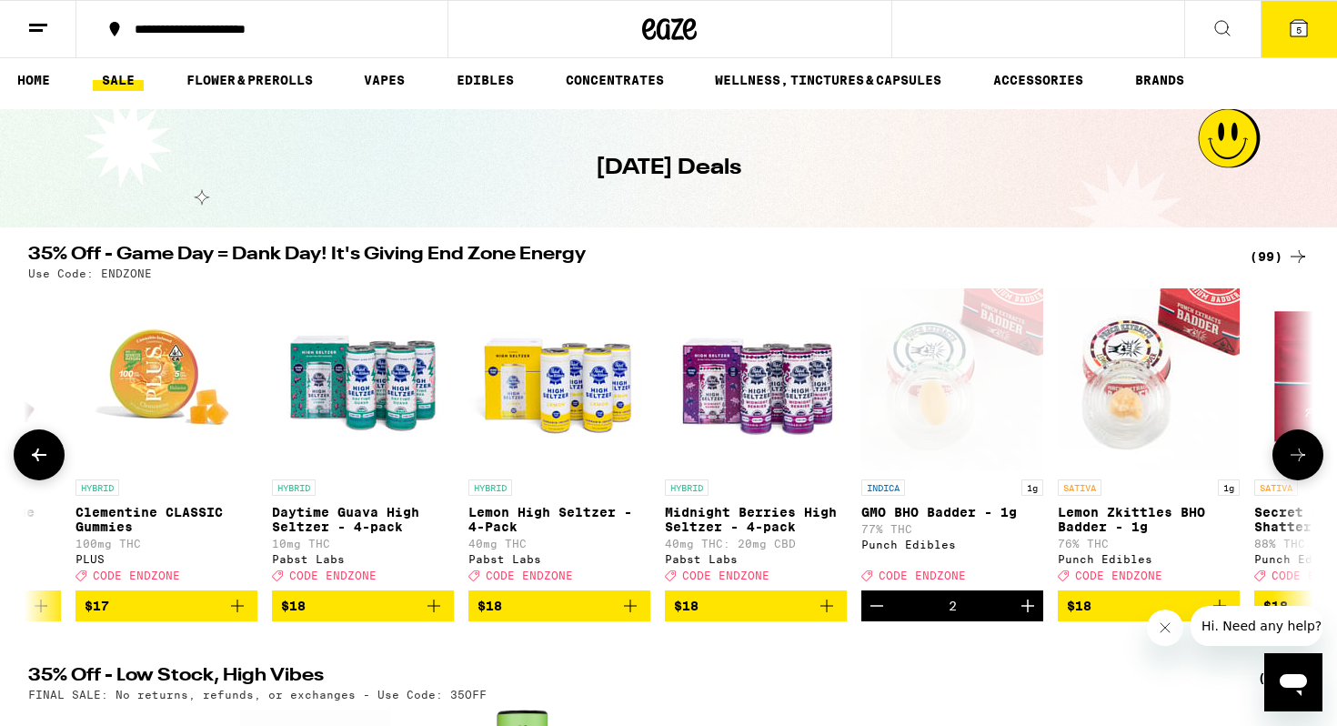
click at [630, 615] on icon "Add to bag" at bounding box center [631, 606] width 22 height 22
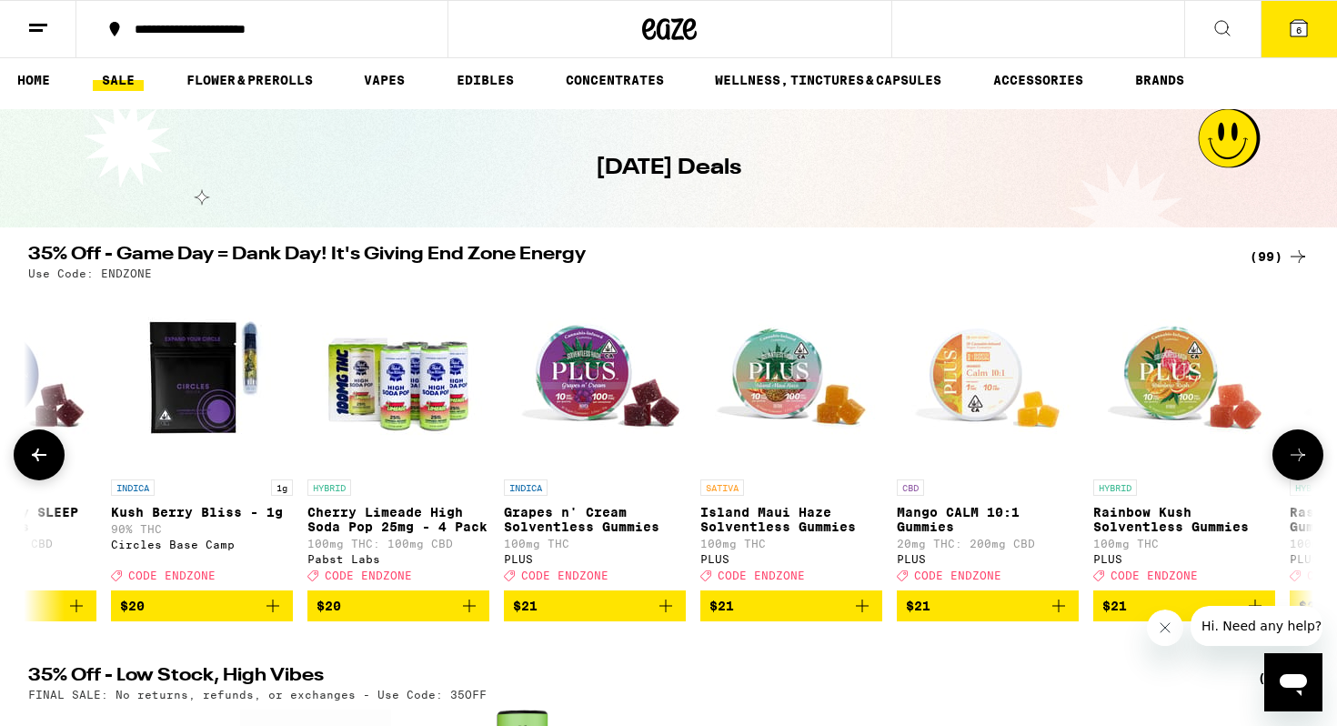
scroll to position [0, 7758]
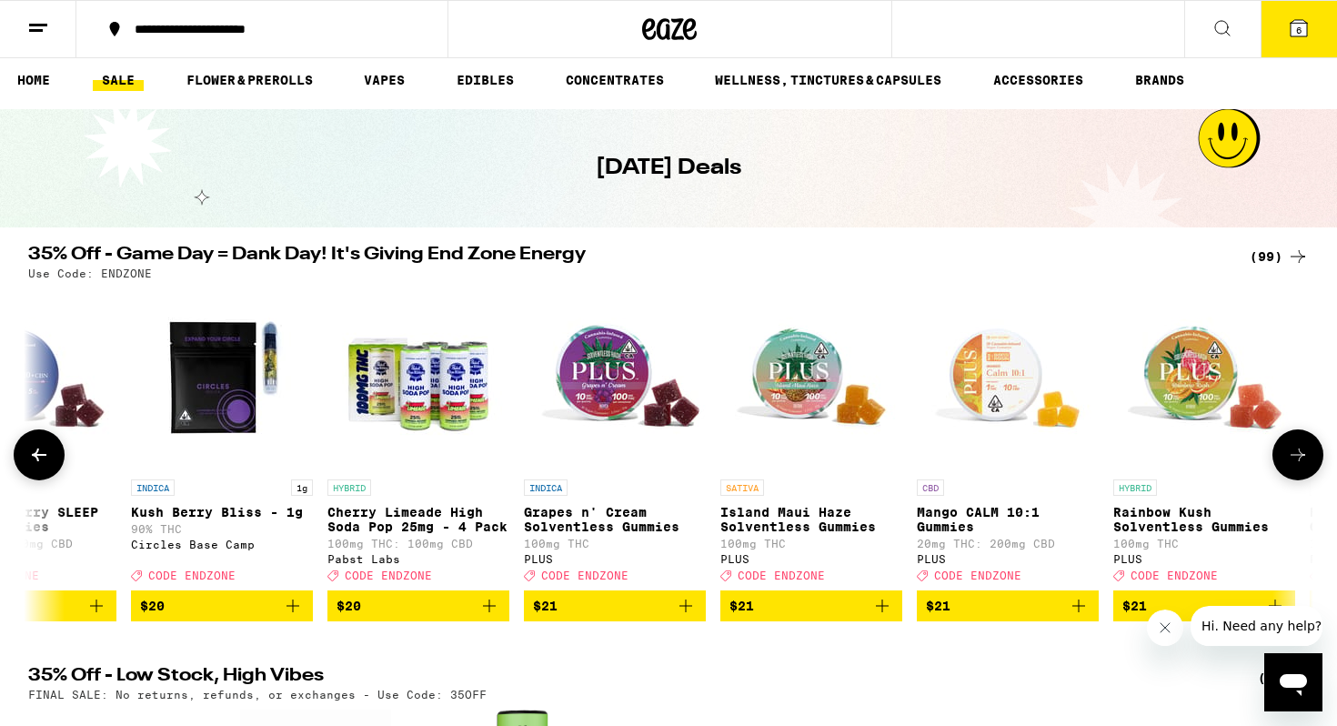
click at [491, 617] on icon "Add to bag" at bounding box center [490, 606] width 22 height 22
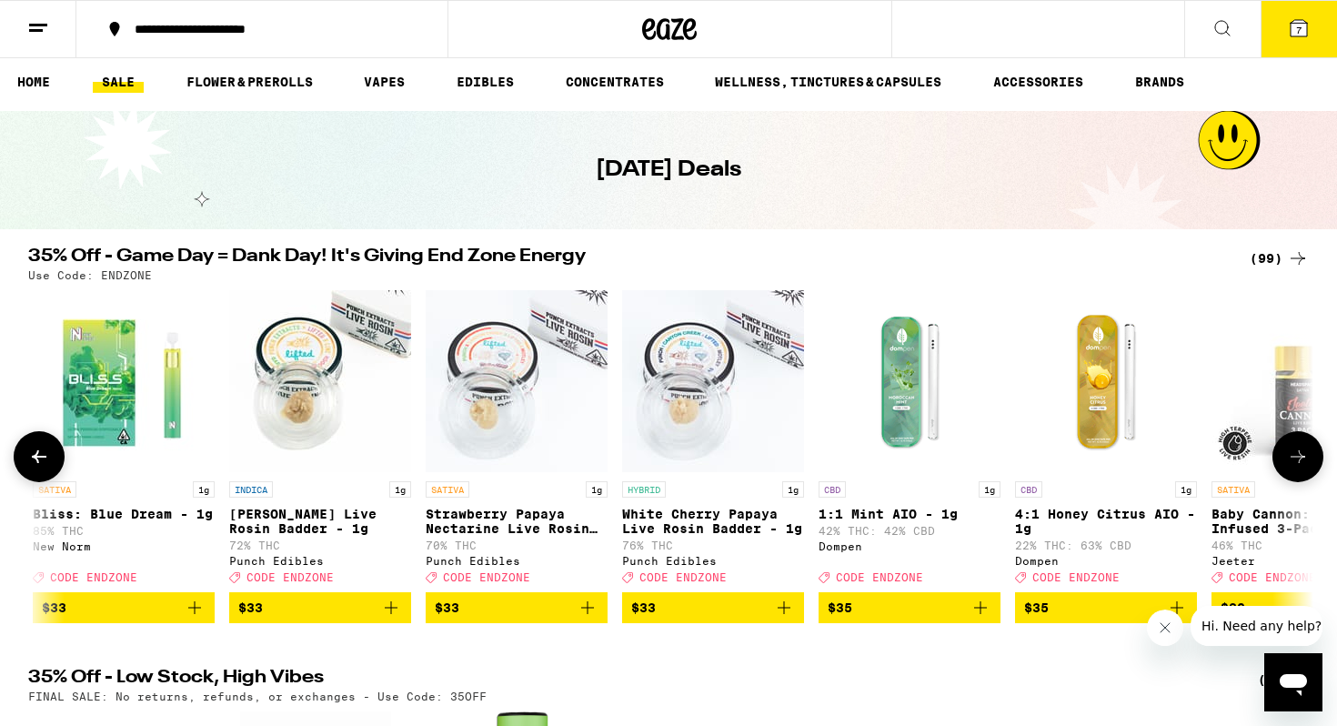
scroll to position [0, 12131]
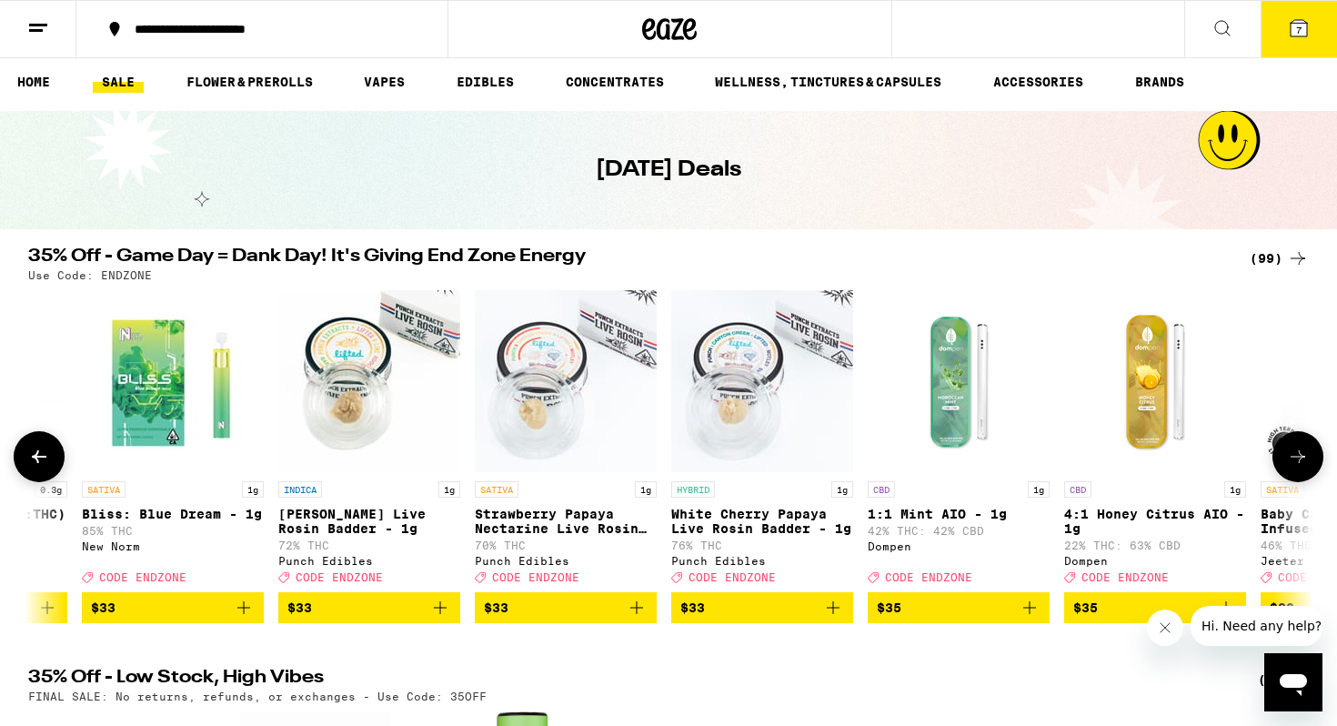
click at [834, 619] on icon "Add to bag" at bounding box center [834, 608] width 22 height 22
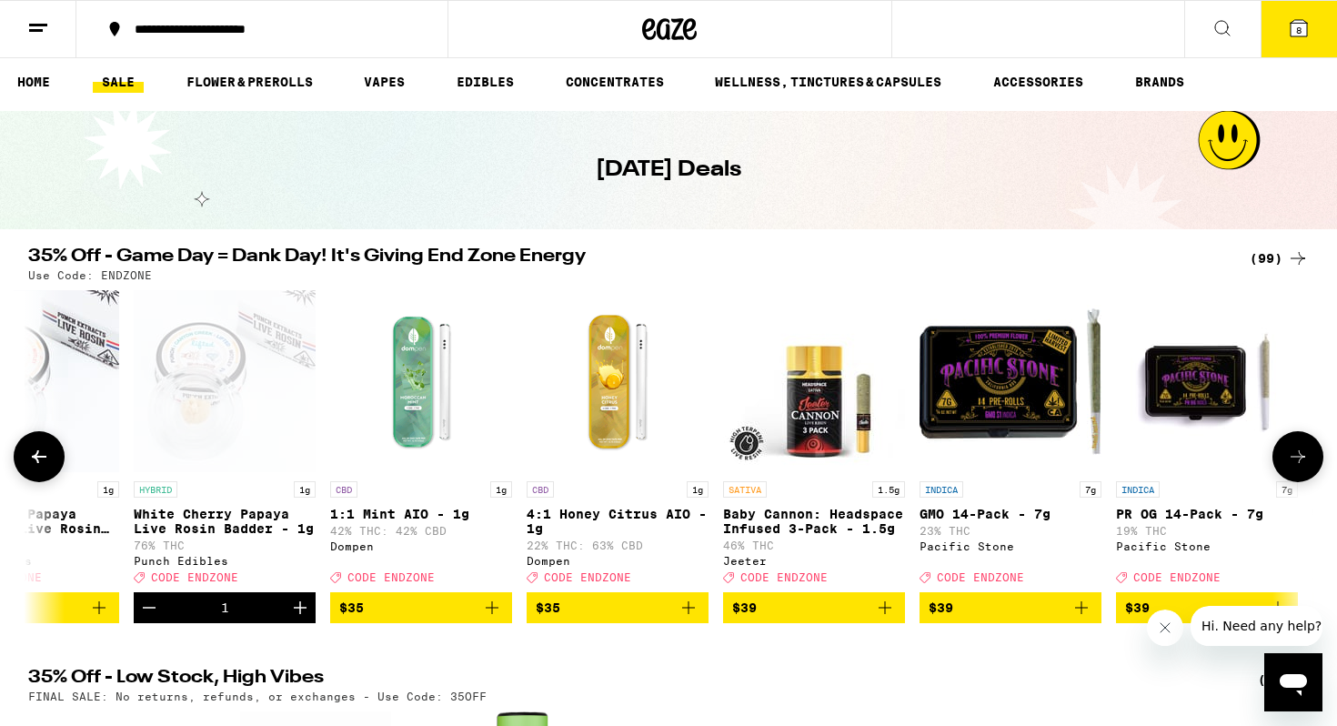
scroll to position [0, 12854]
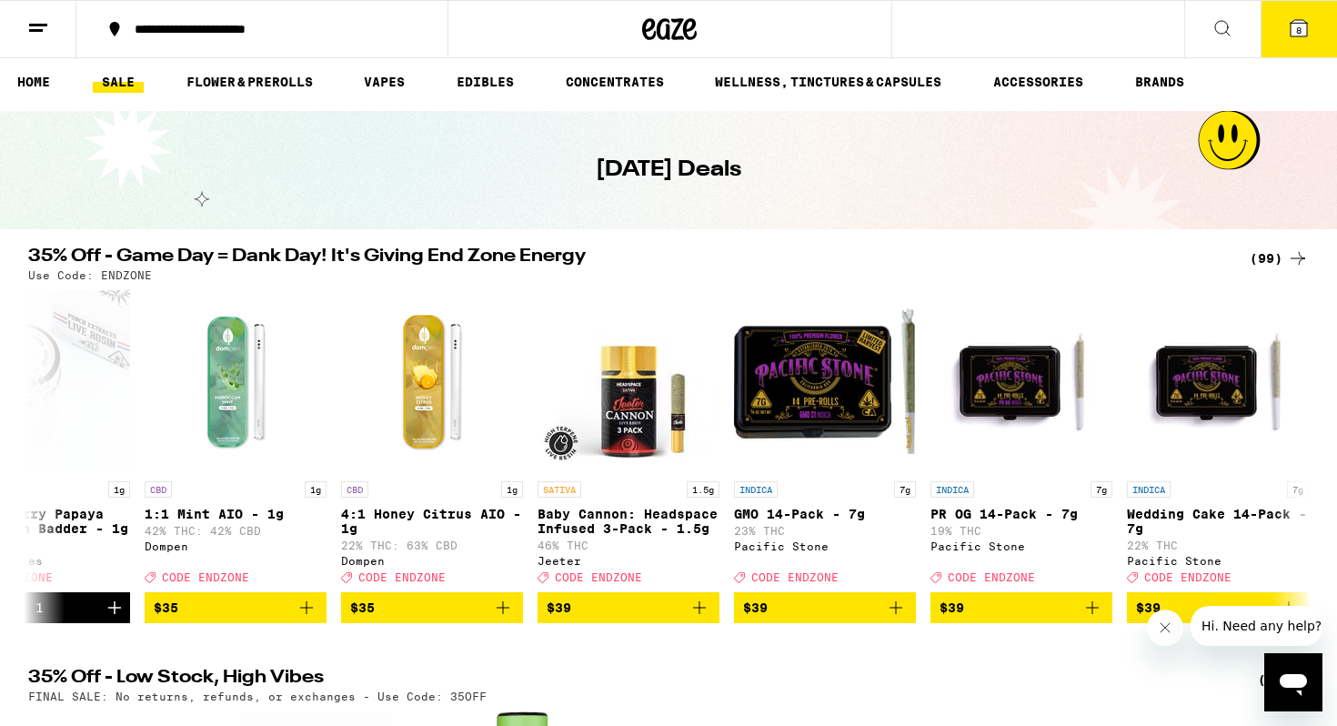
click at [1315, 31] on button "8" at bounding box center [1299, 29] width 76 height 56
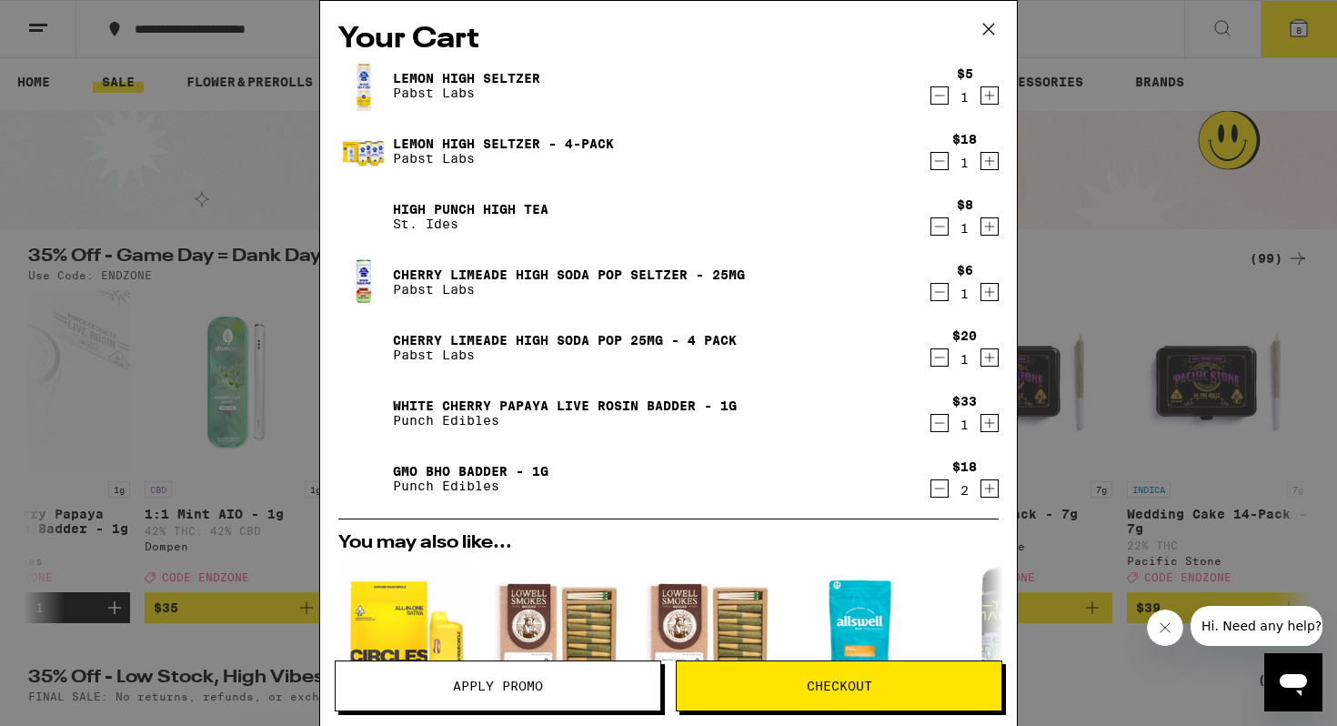
click at [940, 98] on icon "Decrement" at bounding box center [940, 96] width 16 height 22
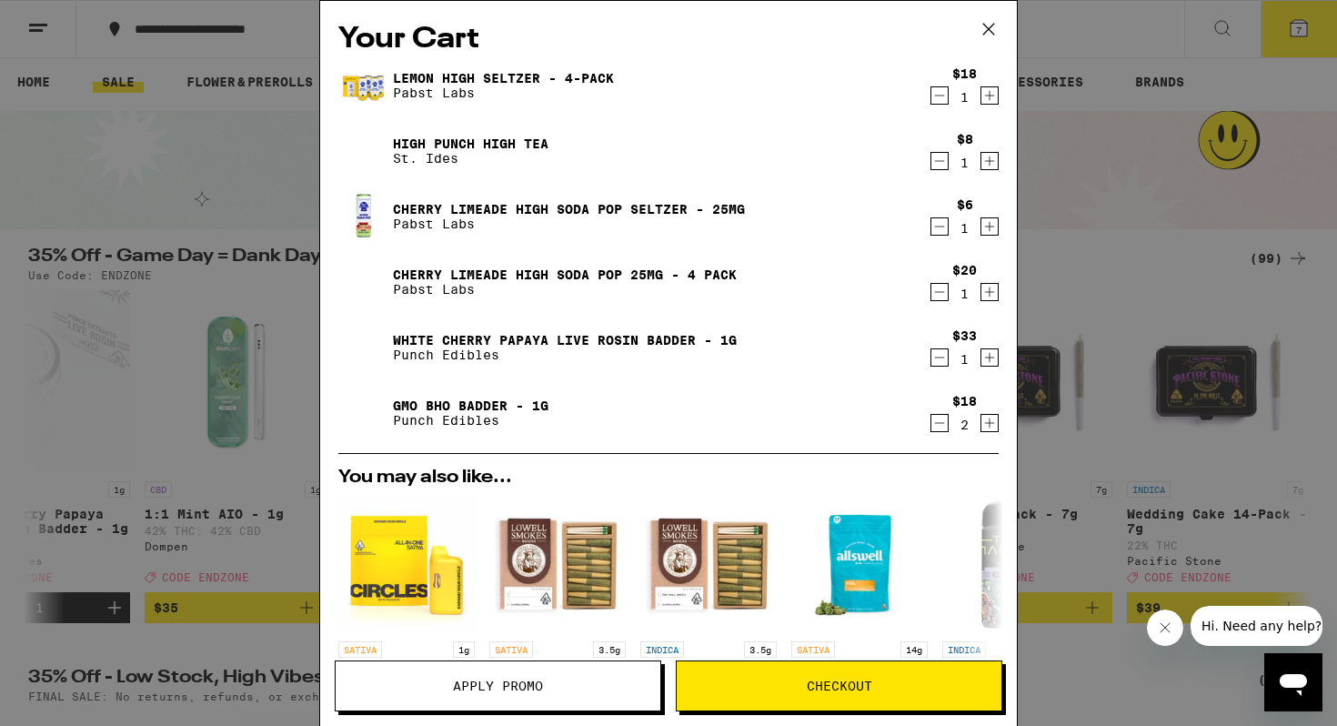
click at [938, 157] on icon "Decrement" at bounding box center [940, 161] width 16 height 22
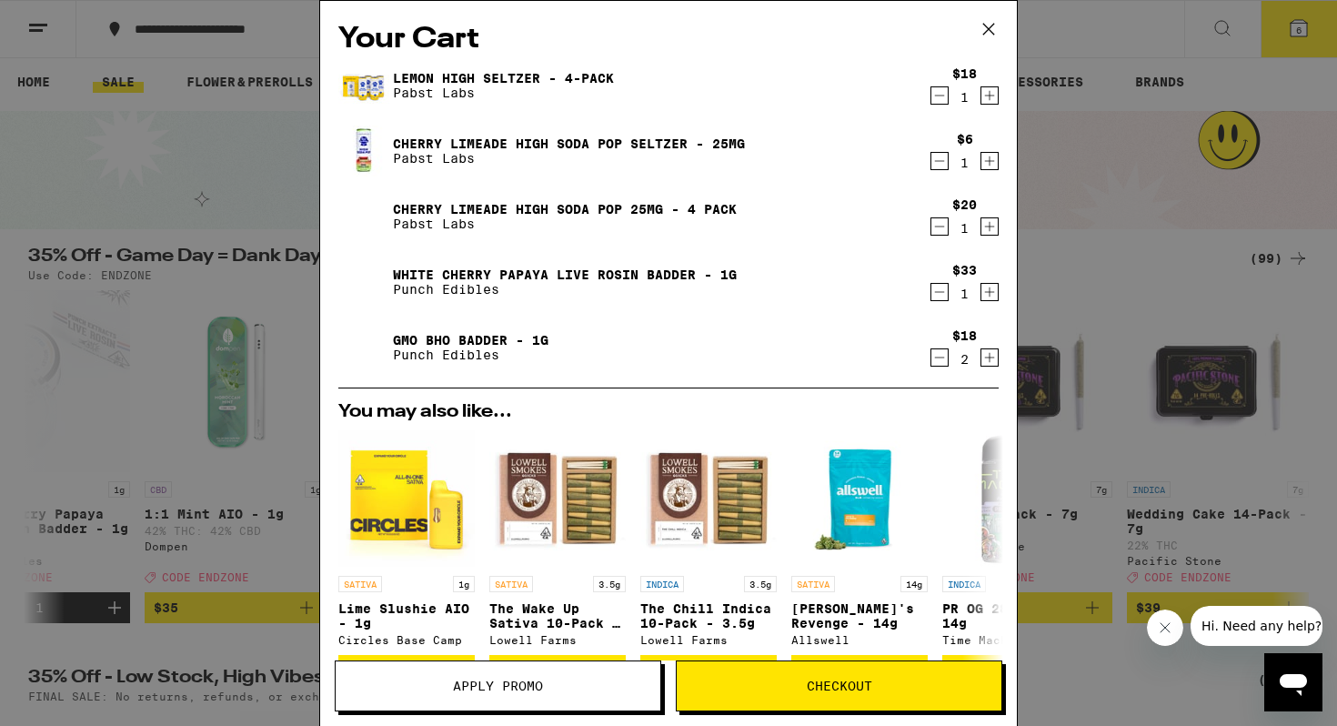
click at [939, 156] on icon "Decrement" at bounding box center [940, 161] width 16 height 22
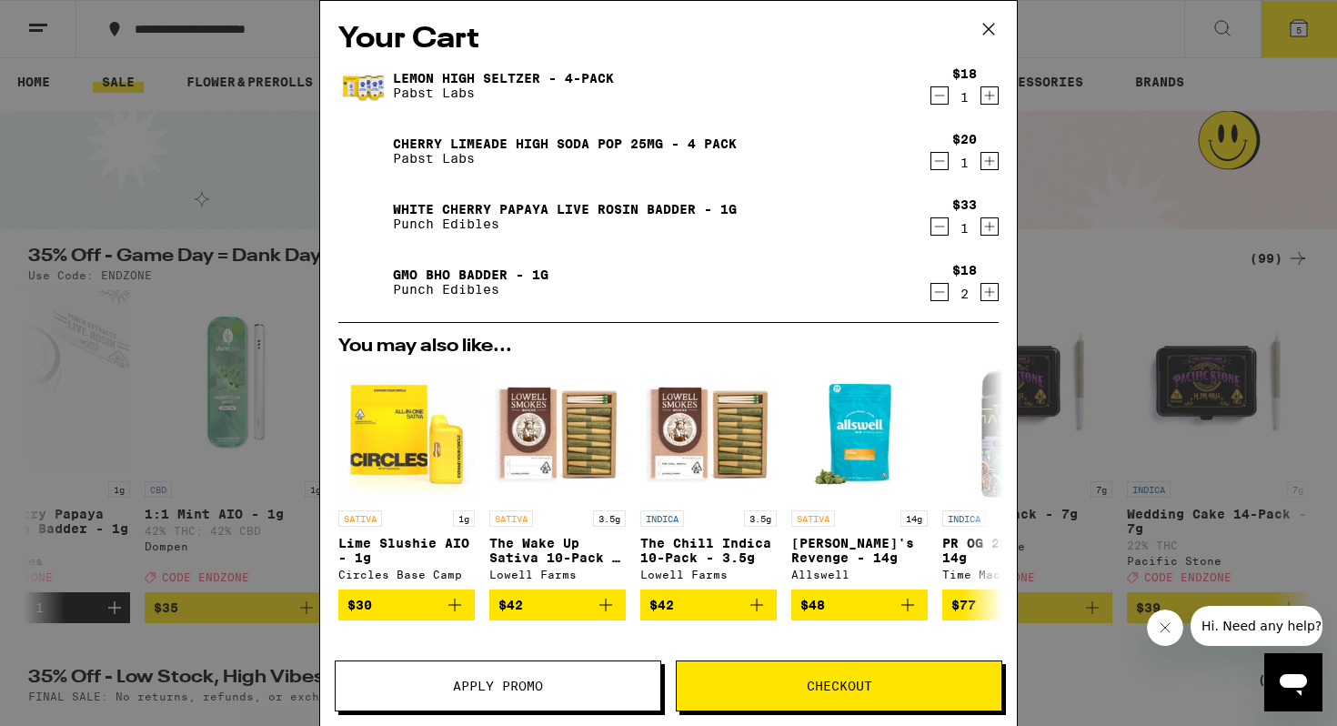
scroll to position [8, 0]
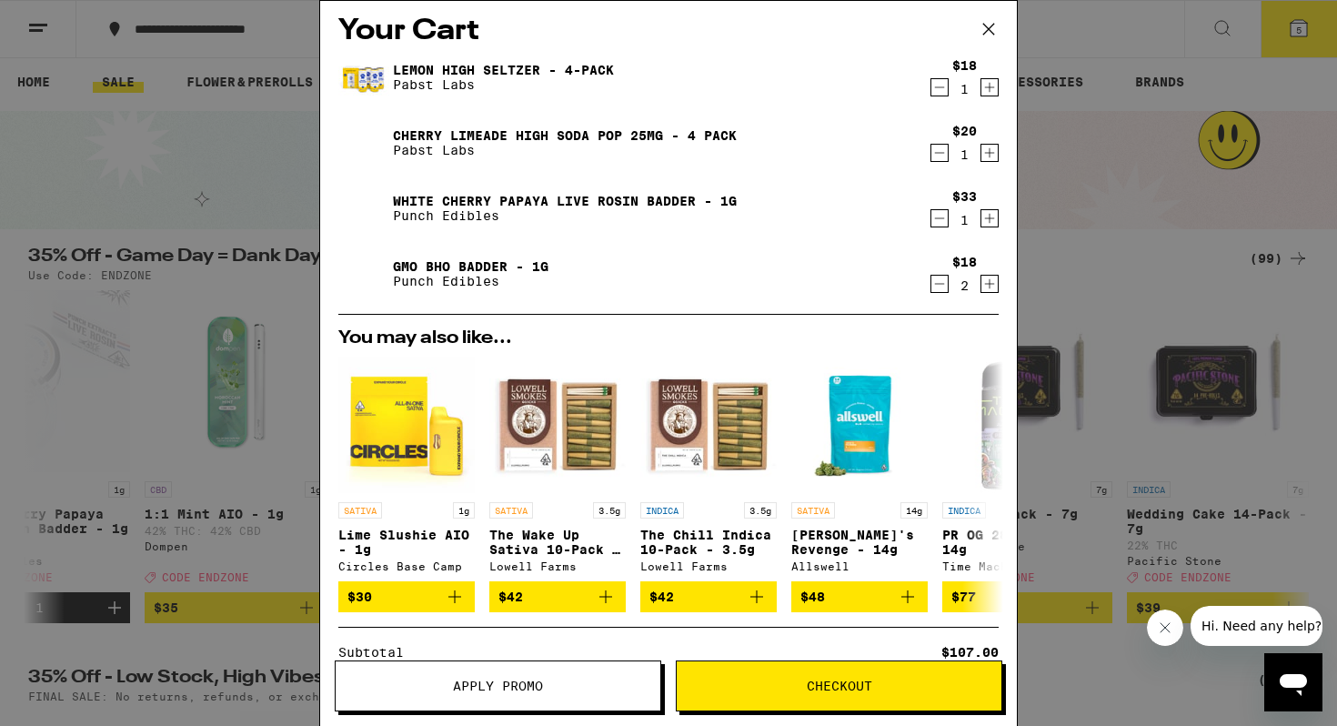
click at [933, 286] on icon "Decrement" at bounding box center [940, 284] width 16 height 22
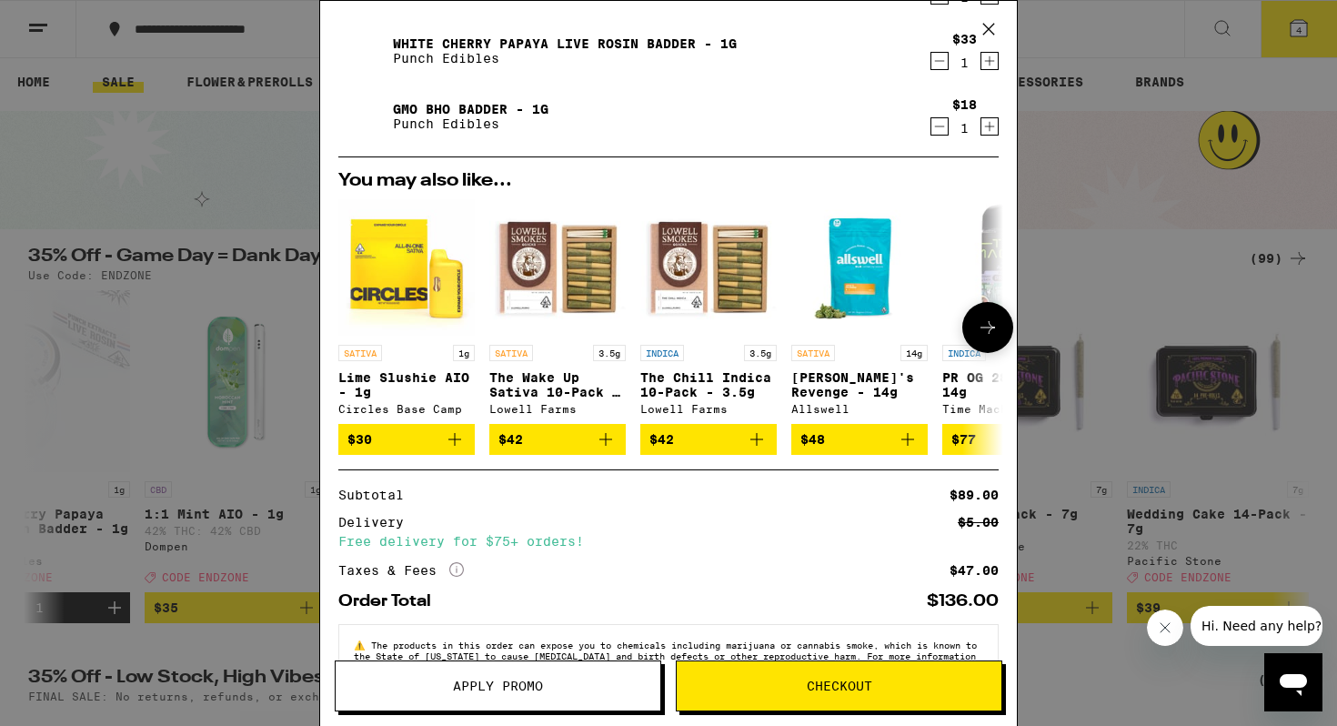
scroll to position [226, 0]
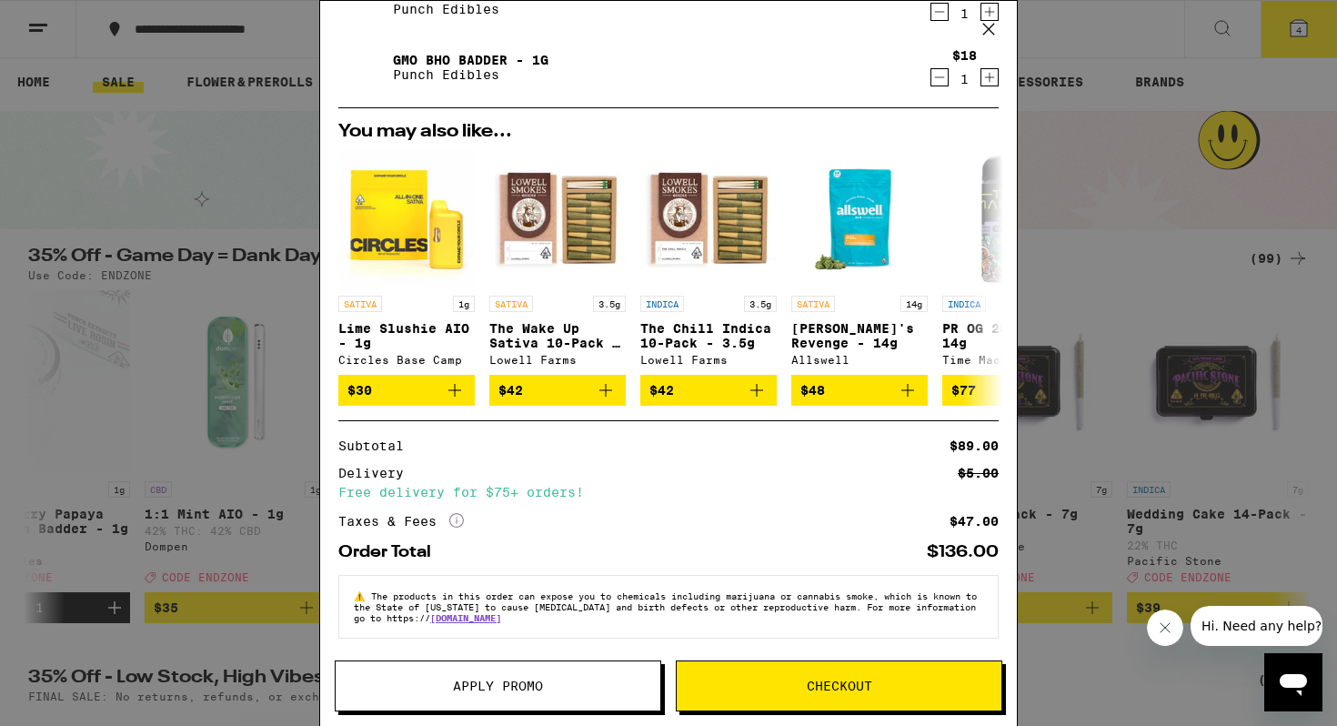
click at [576, 669] on button "Apply Promo" at bounding box center [498, 686] width 327 height 51
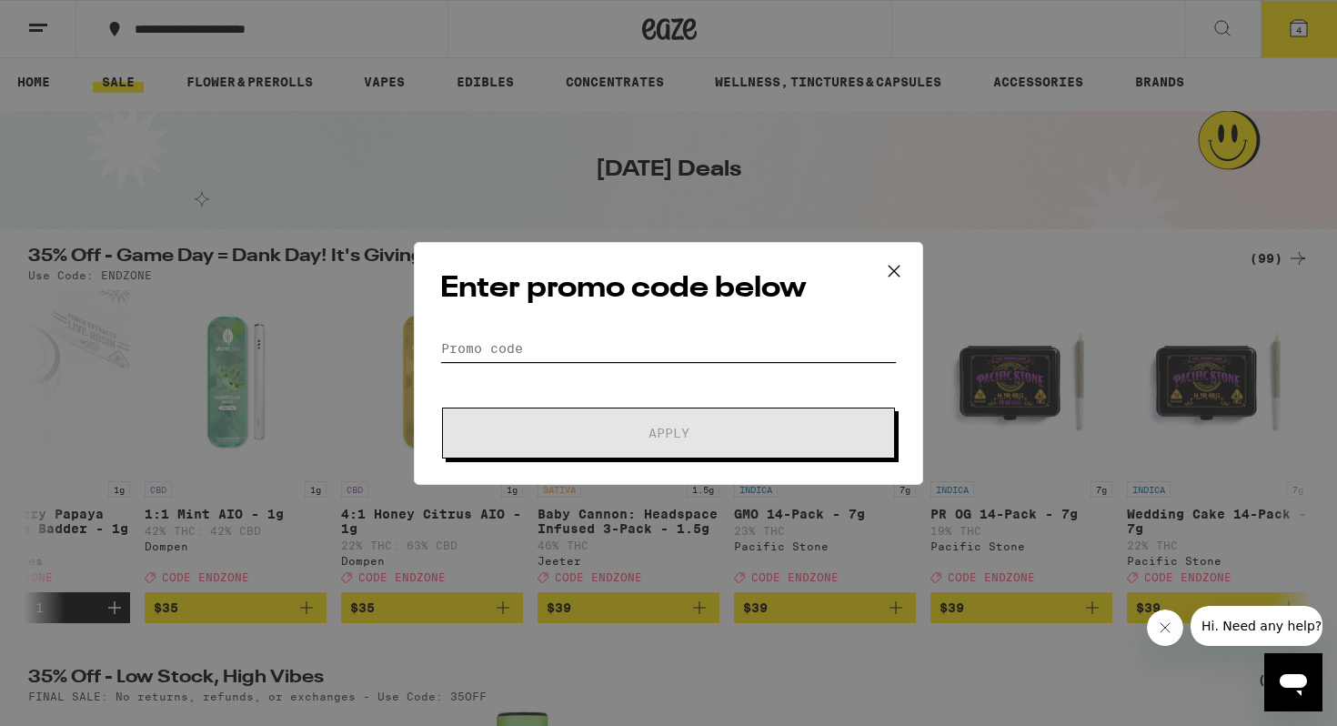
click at [637, 356] on input "Promo Code" at bounding box center [668, 348] width 457 height 27
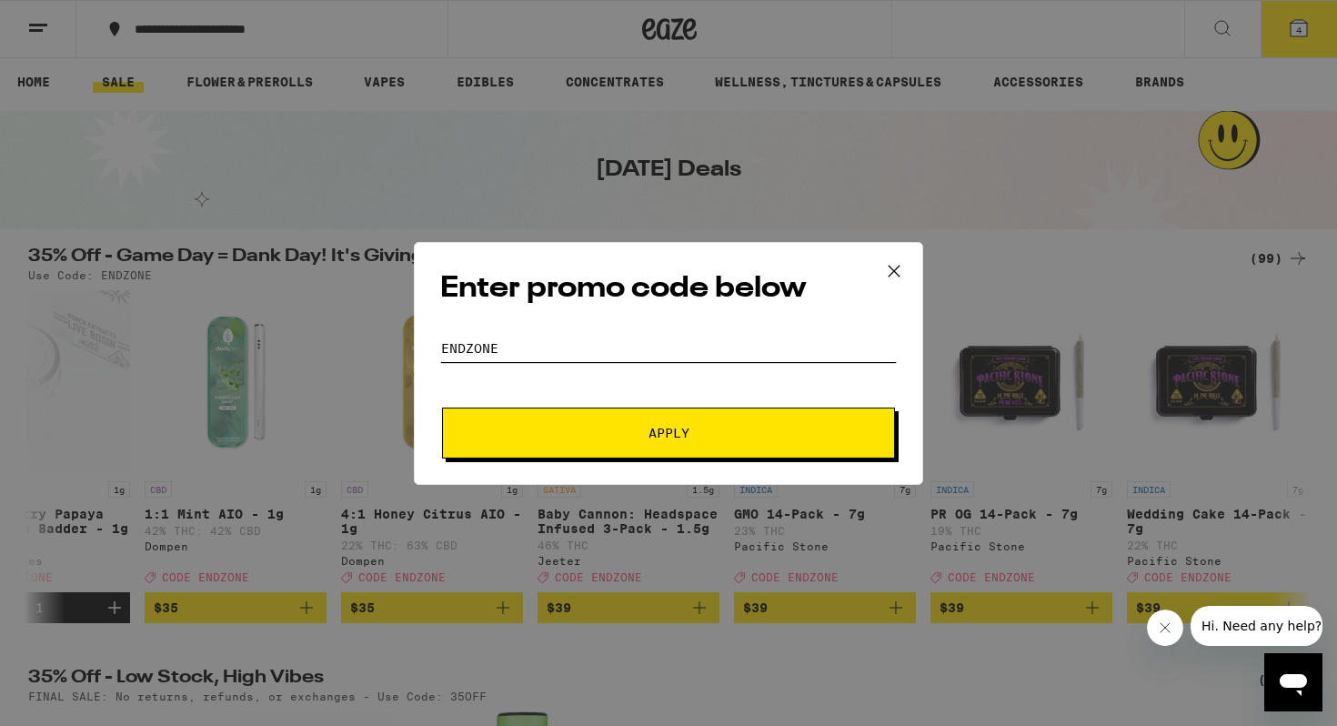
type input "ENDZONE"
click at [699, 427] on span "Apply" at bounding box center [669, 433] width 328 height 13
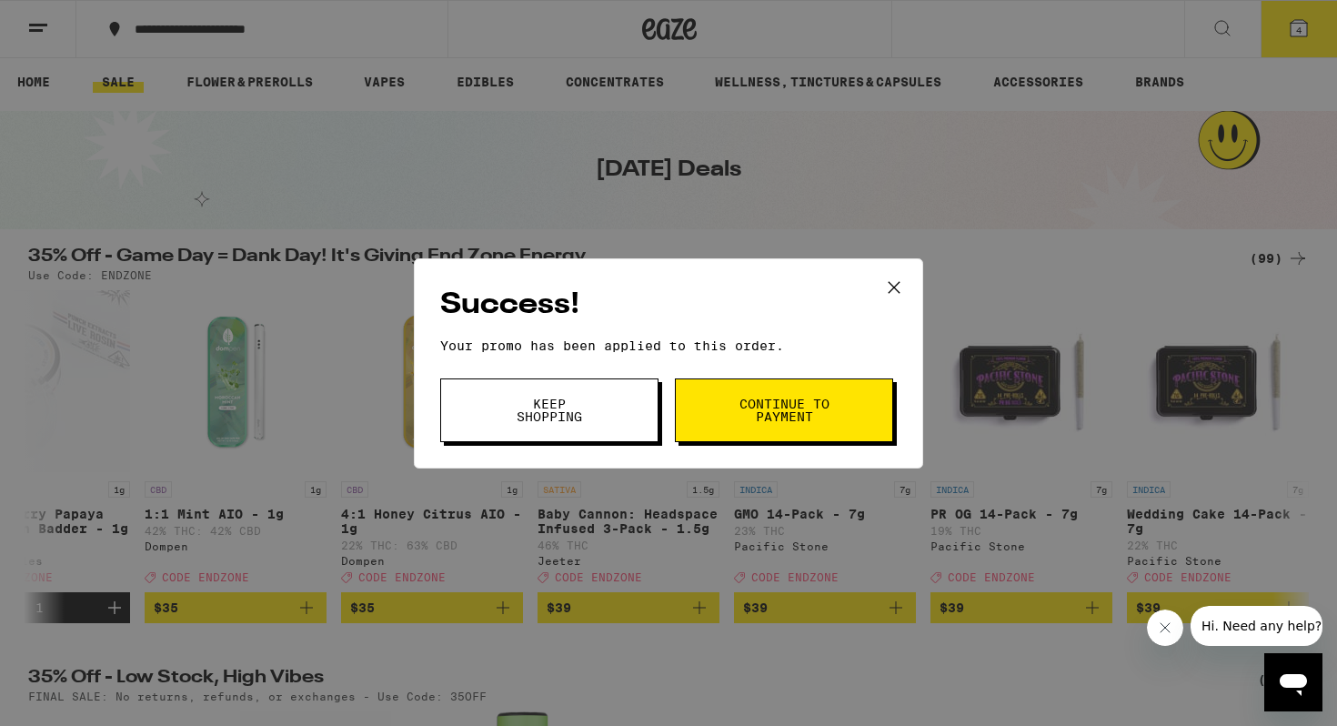
click at [721, 408] on button "Continue to payment" at bounding box center [784, 410] width 218 height 64
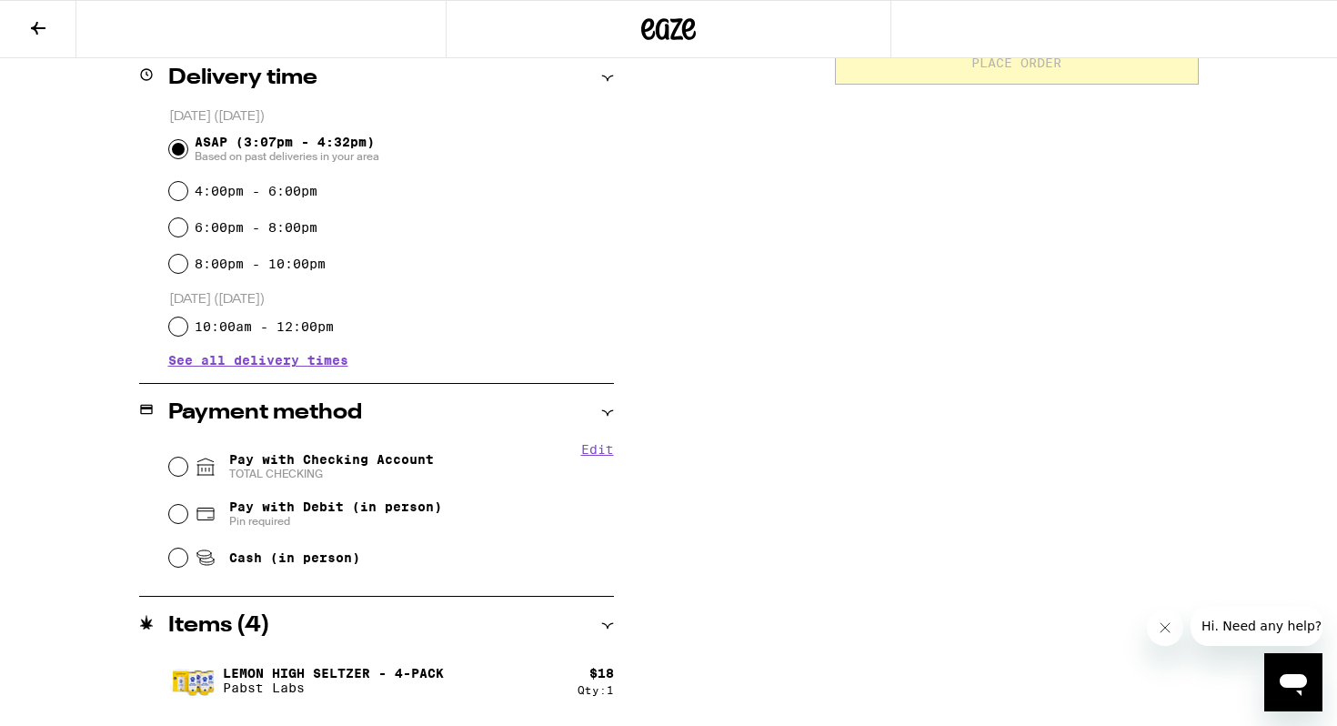
scroll to position [464, 0]
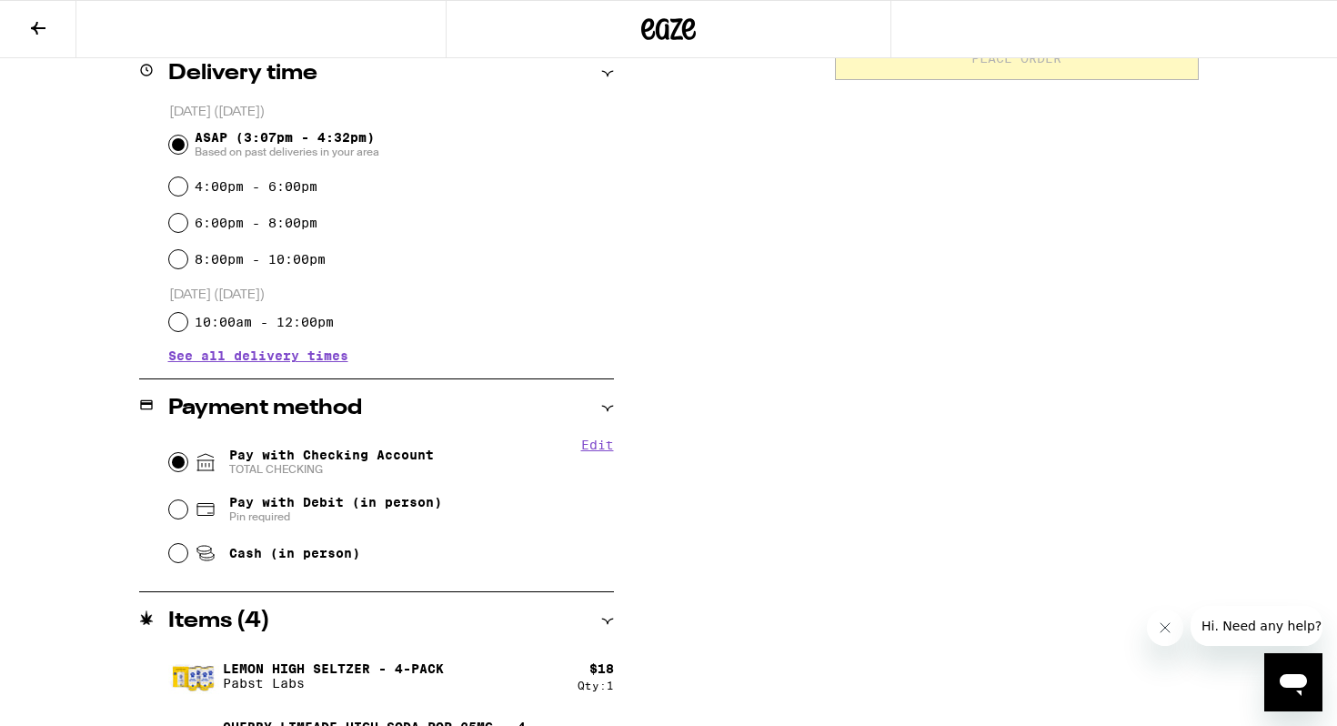
click at [170, 458] on input "Pay with Checking Account TOTAL CHECKING" at bounding box center [178, 462] width 18 height 18
radio input "true"
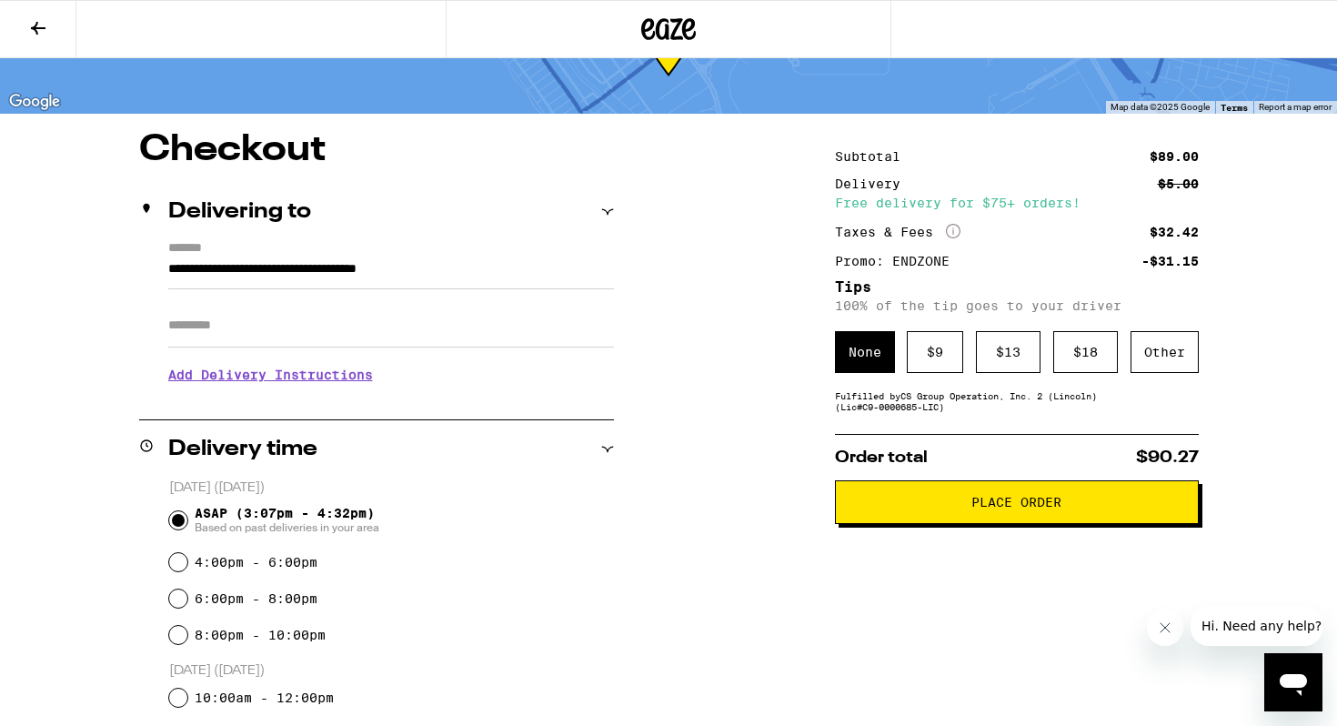
scroll to position [0, 0]
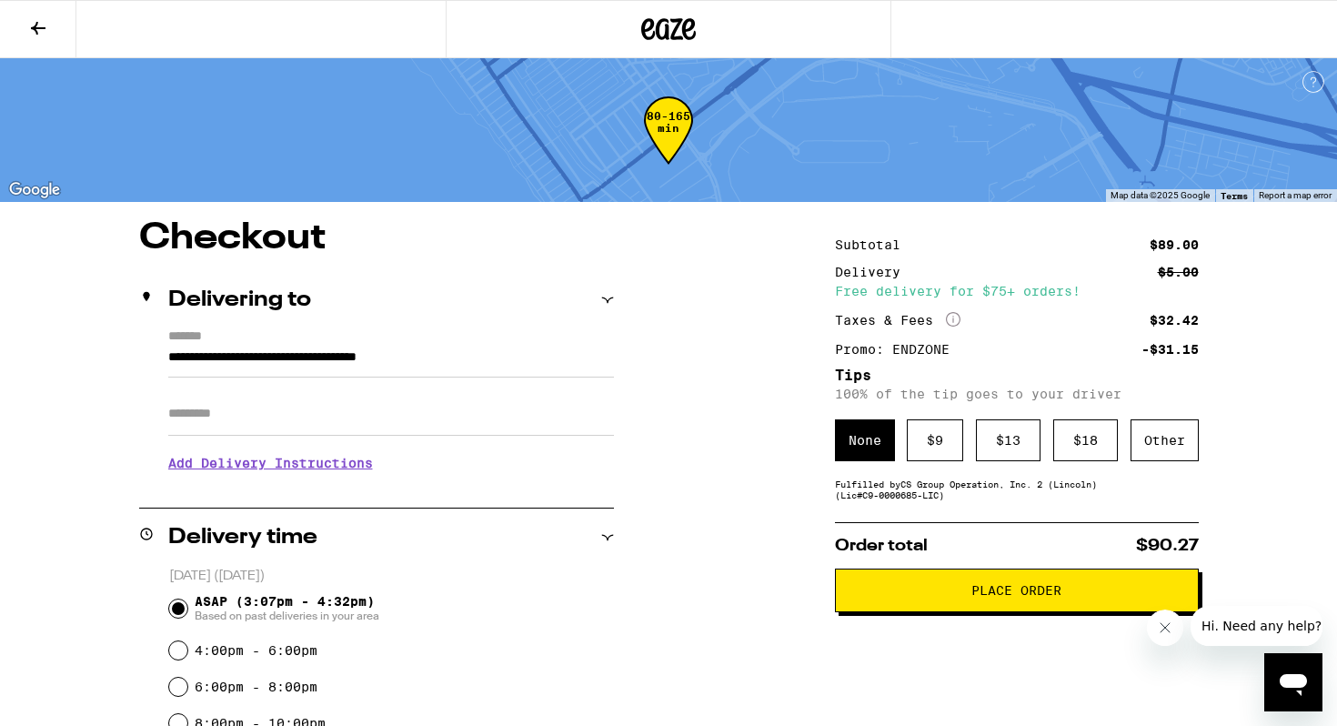
click at [45, 28] on icon at bounding box center [38, 28] width 22 height 22
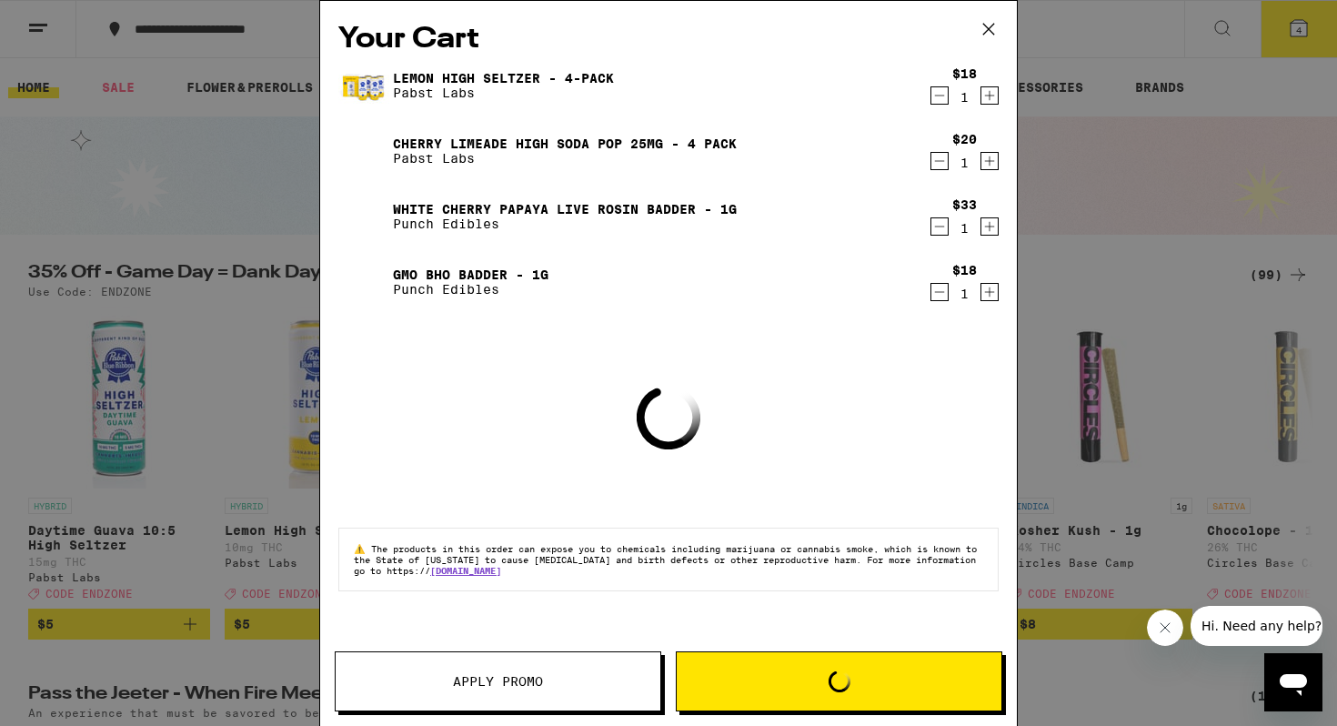
click at [1195, 198] on div "Your Cart Lemon High Seltzer - 4-Pack Pabst Labs $18 1 Cherry Limeade High Soda…" at bounding box center [668, 363] width 1337 height 726
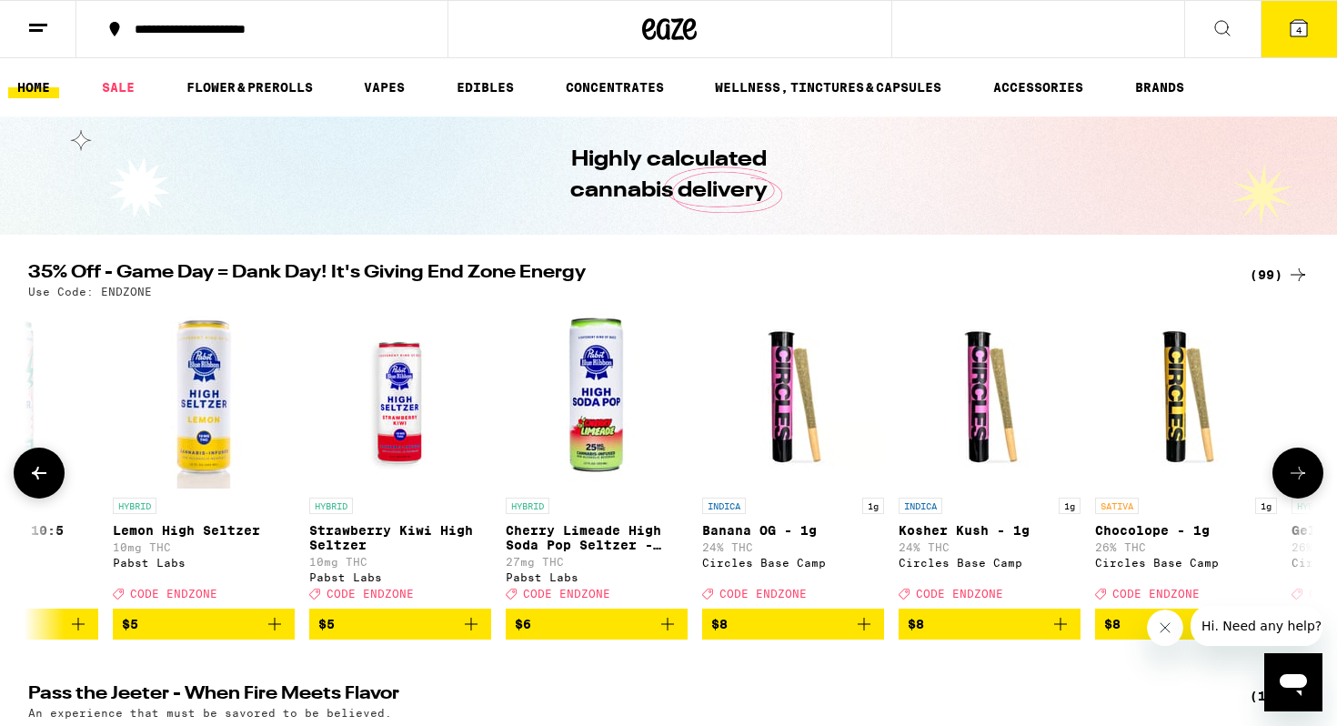
scroll to position [0, 218]
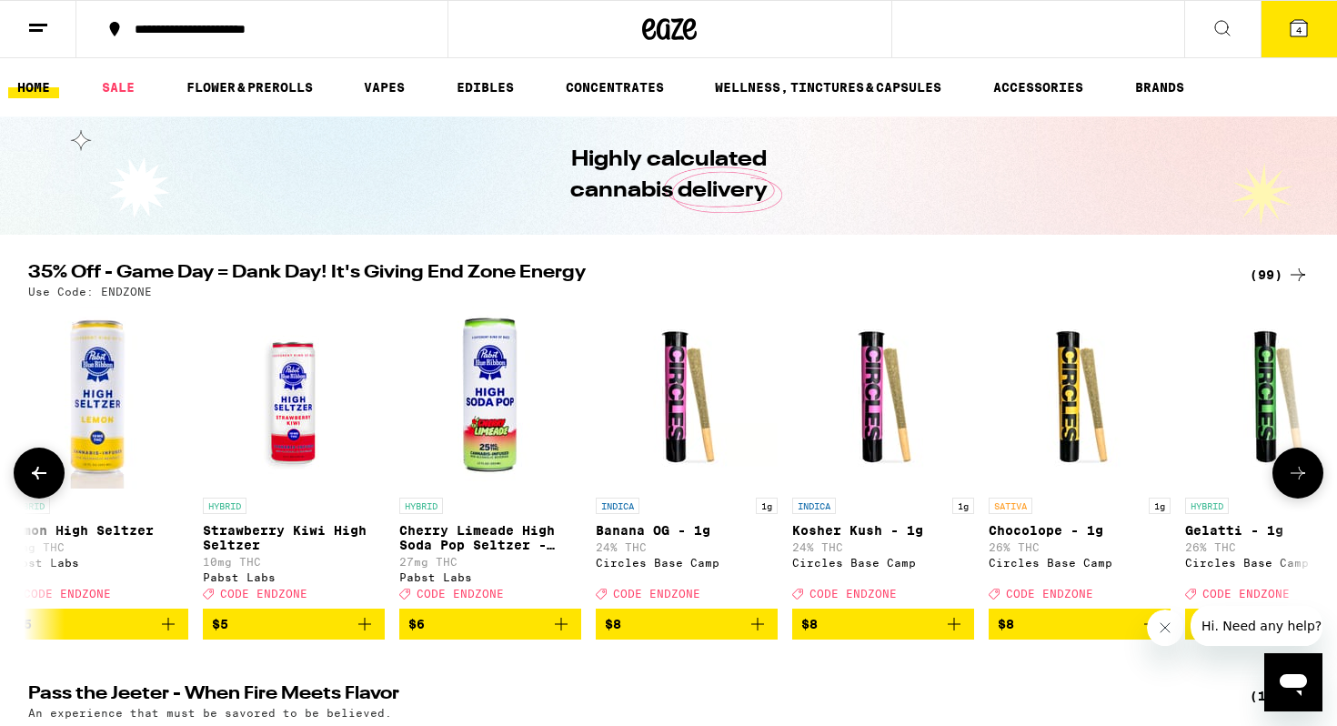
click at [762, 635] on icon "Add to bag" at bounding box center [758, 624] width 22 height 22
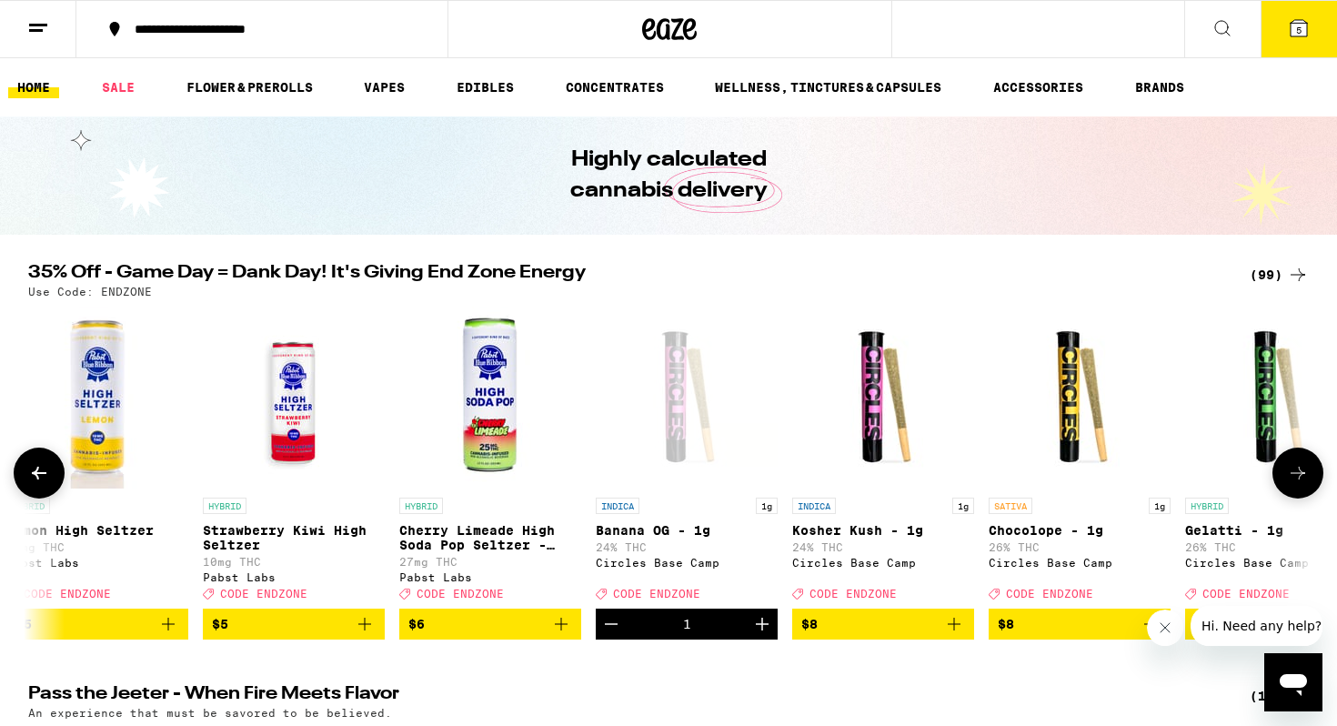
scroll to position [0, 395]
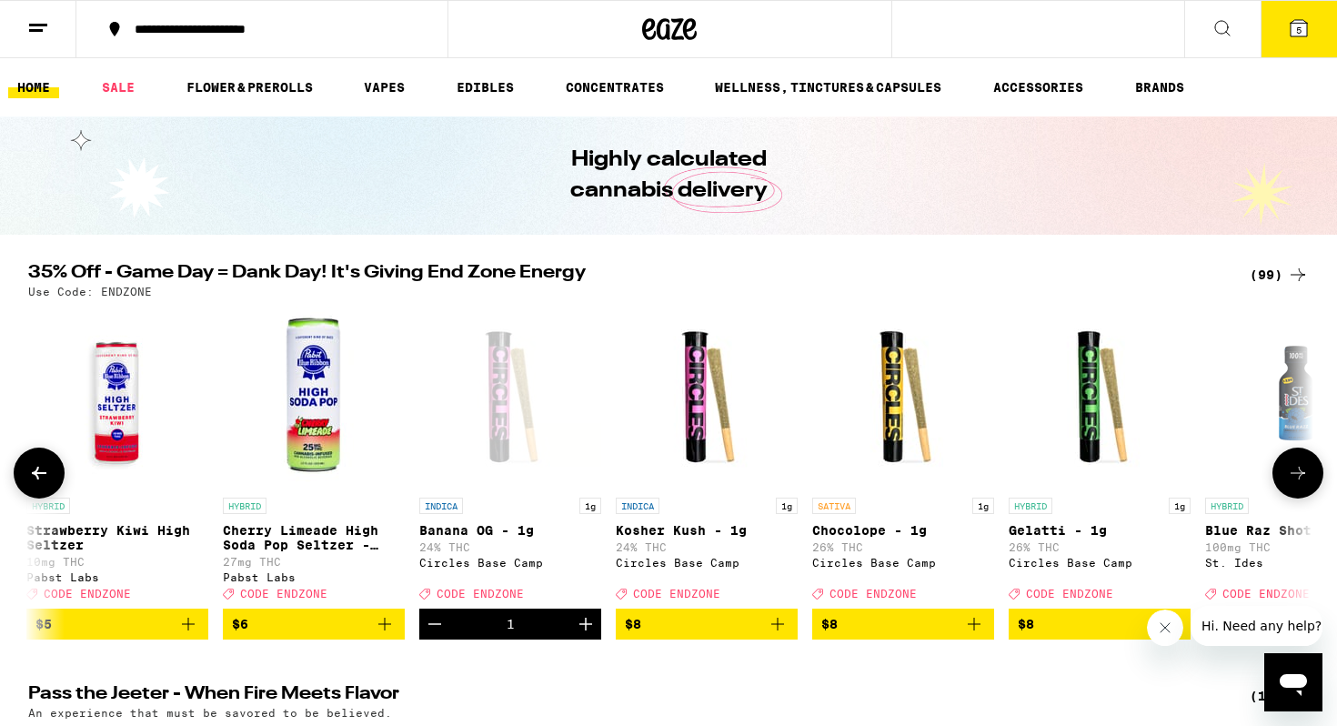
click at [979, 634] on icon "Add to bag" at bounding box center [975, 624] width 22 height 22
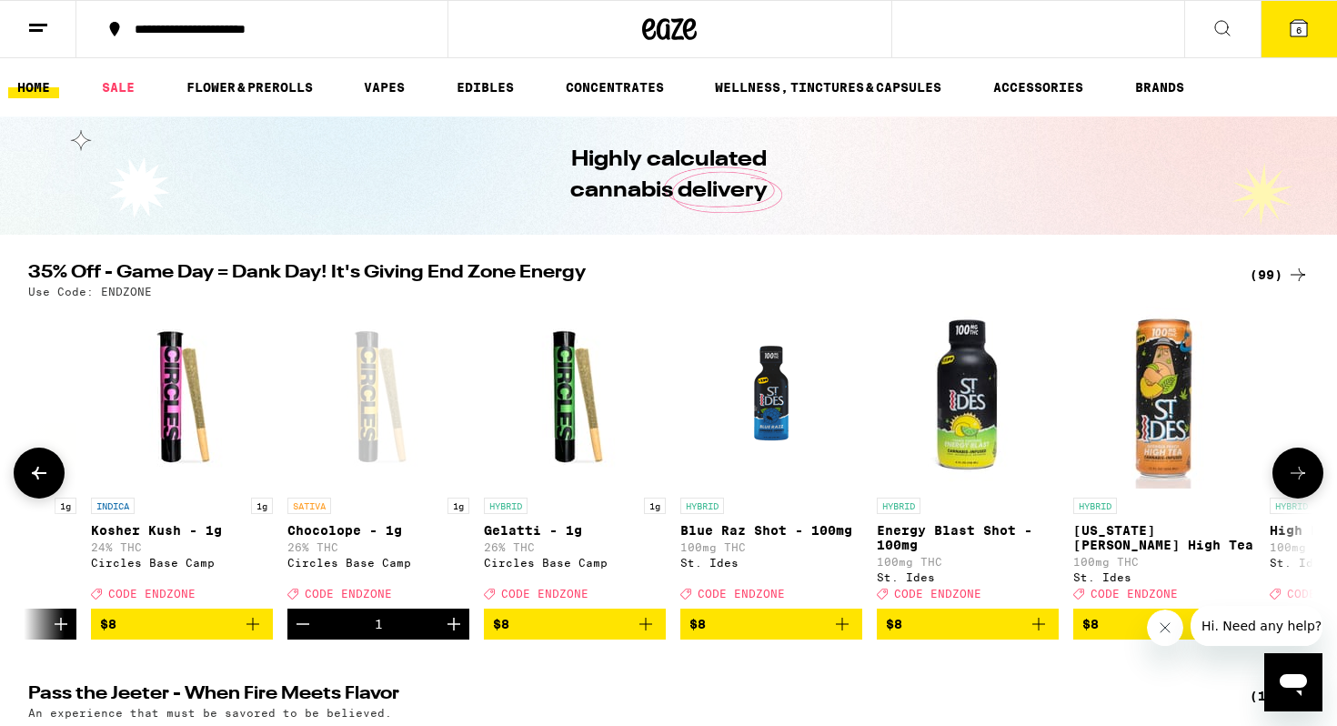
scroll to position [0, 927]
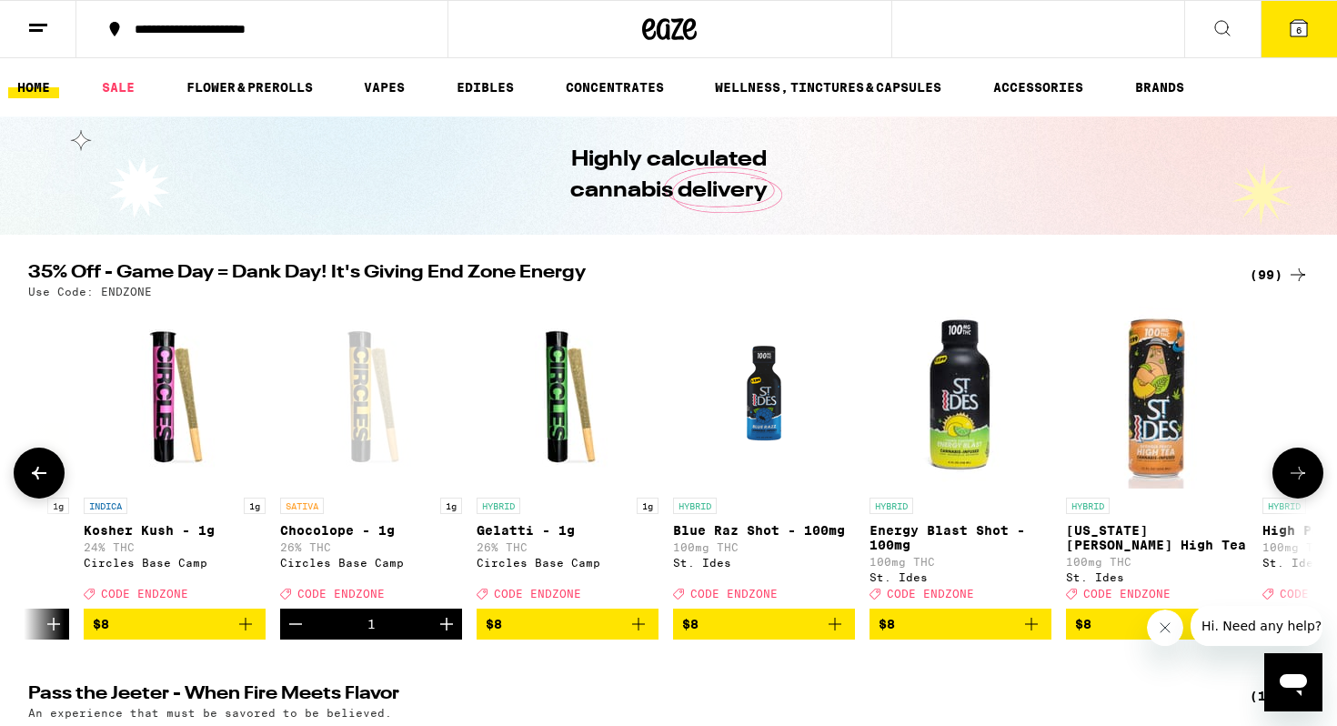
click at [627, 635] on span "$8" at bounding box center [568, 624] width 164 height 22
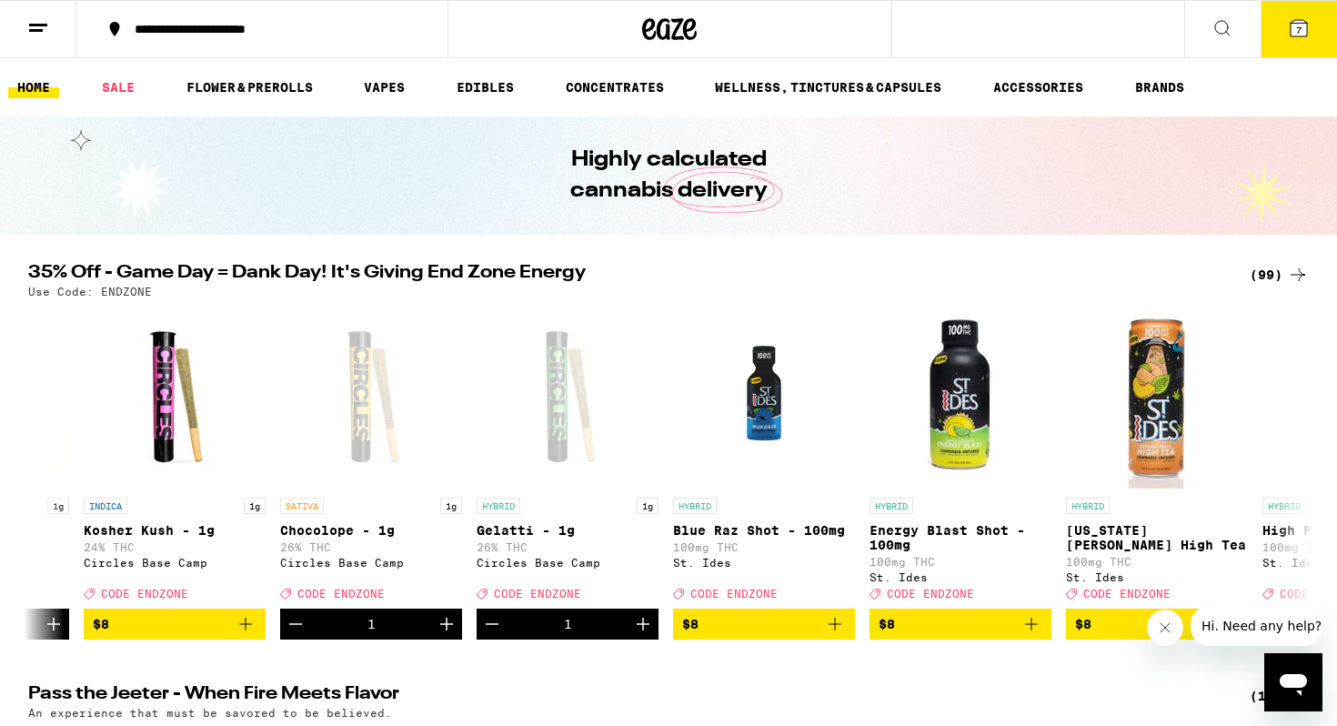
click at [1300, 1] on button "7" at bounding box center [1299, 29] width 76 height 56
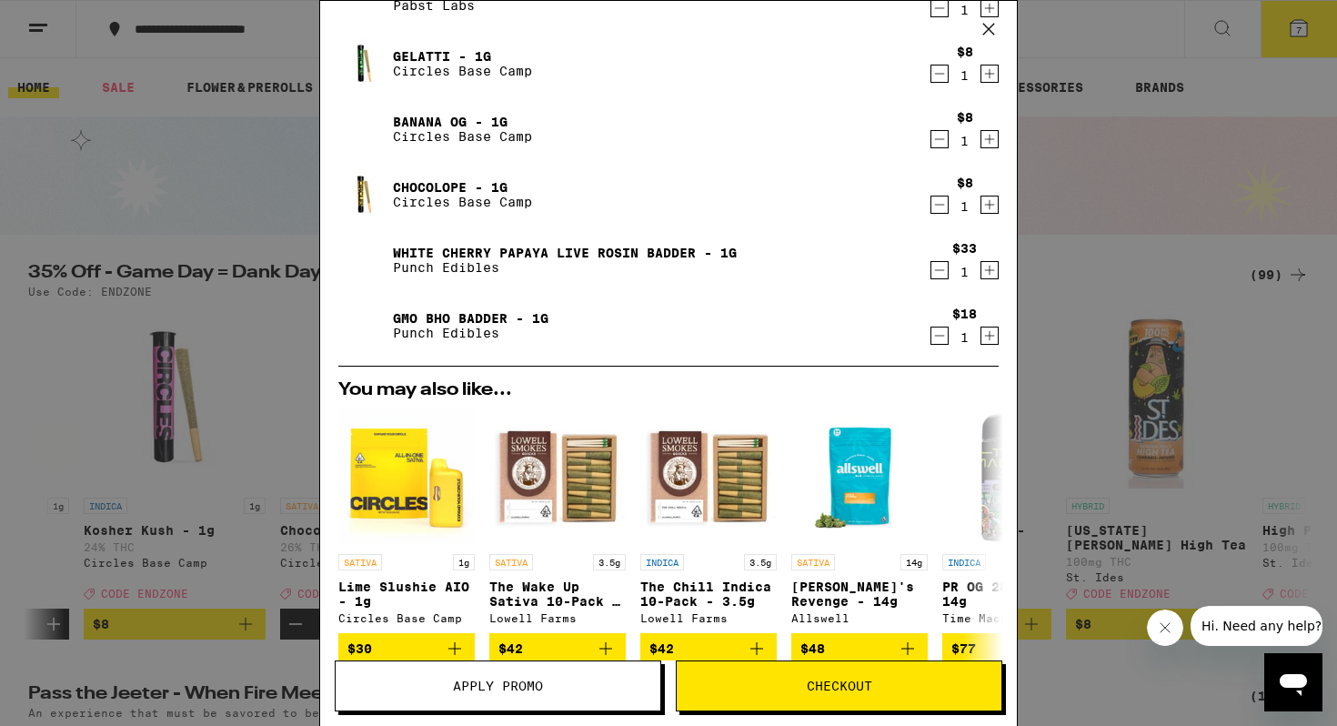
scroll to position [449, 0]
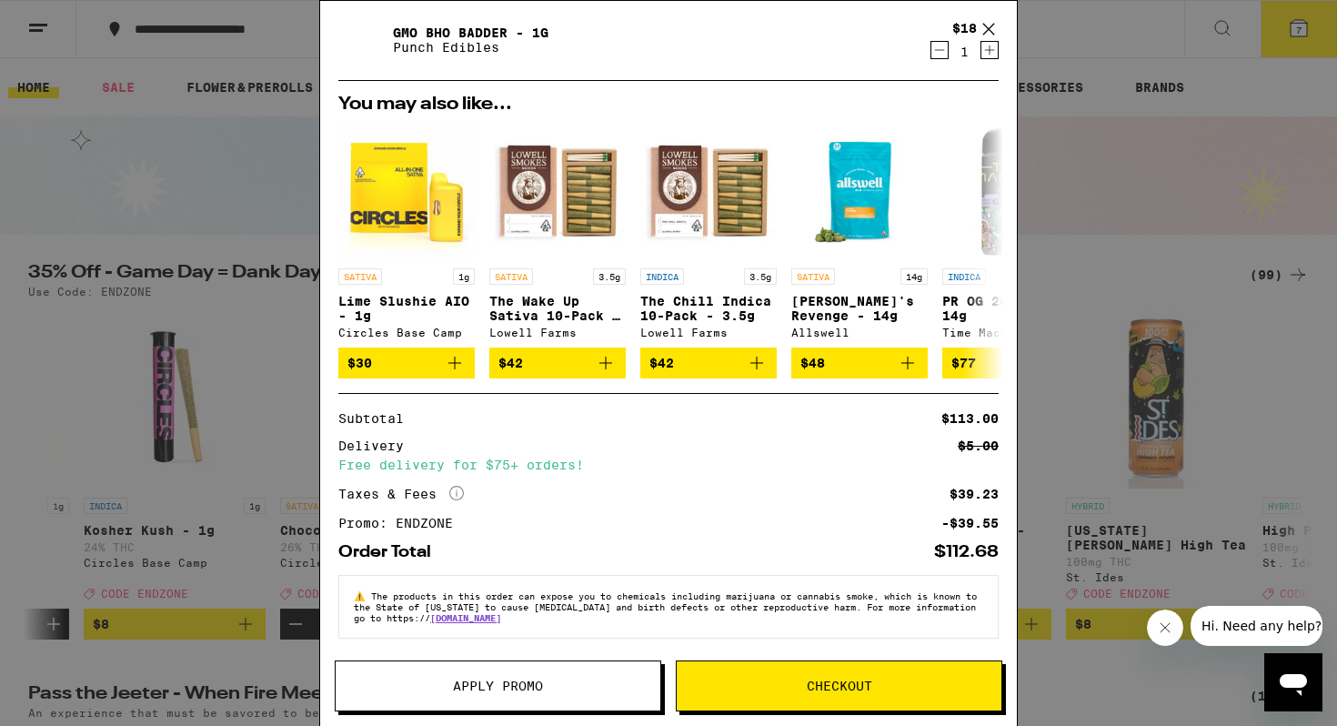
click at [730, 685] on span "Checkout" at bounding box center [839, 686] width 325 height 13
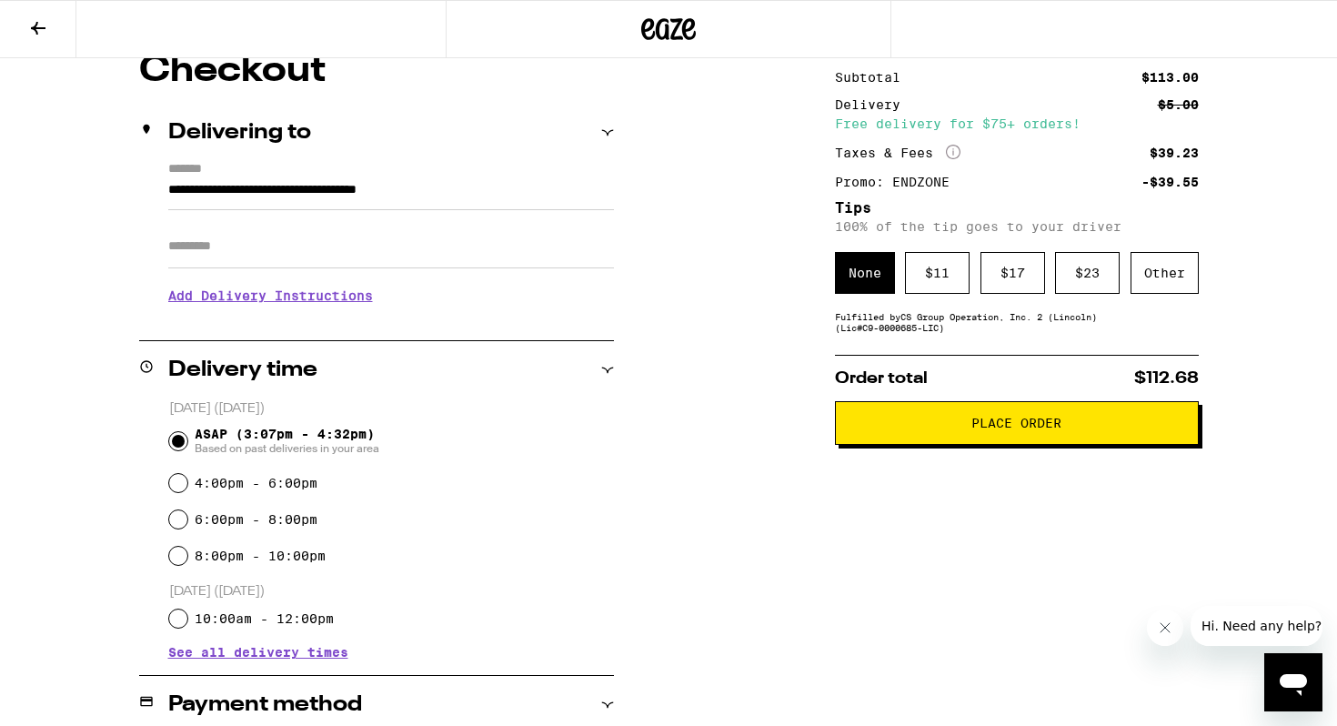
scroll to position [139, 0]
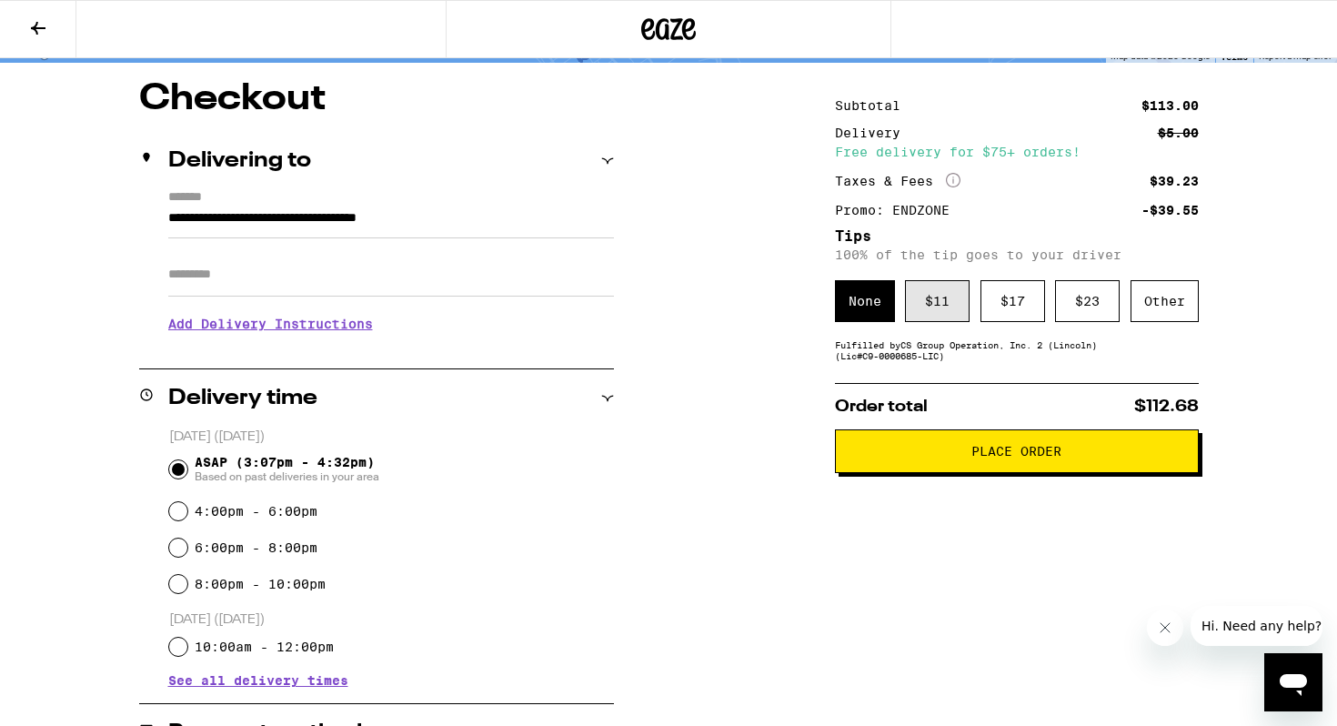
click at [932, 316] on div "$ 11" at bounding box center [937, 301] width 65 height 42
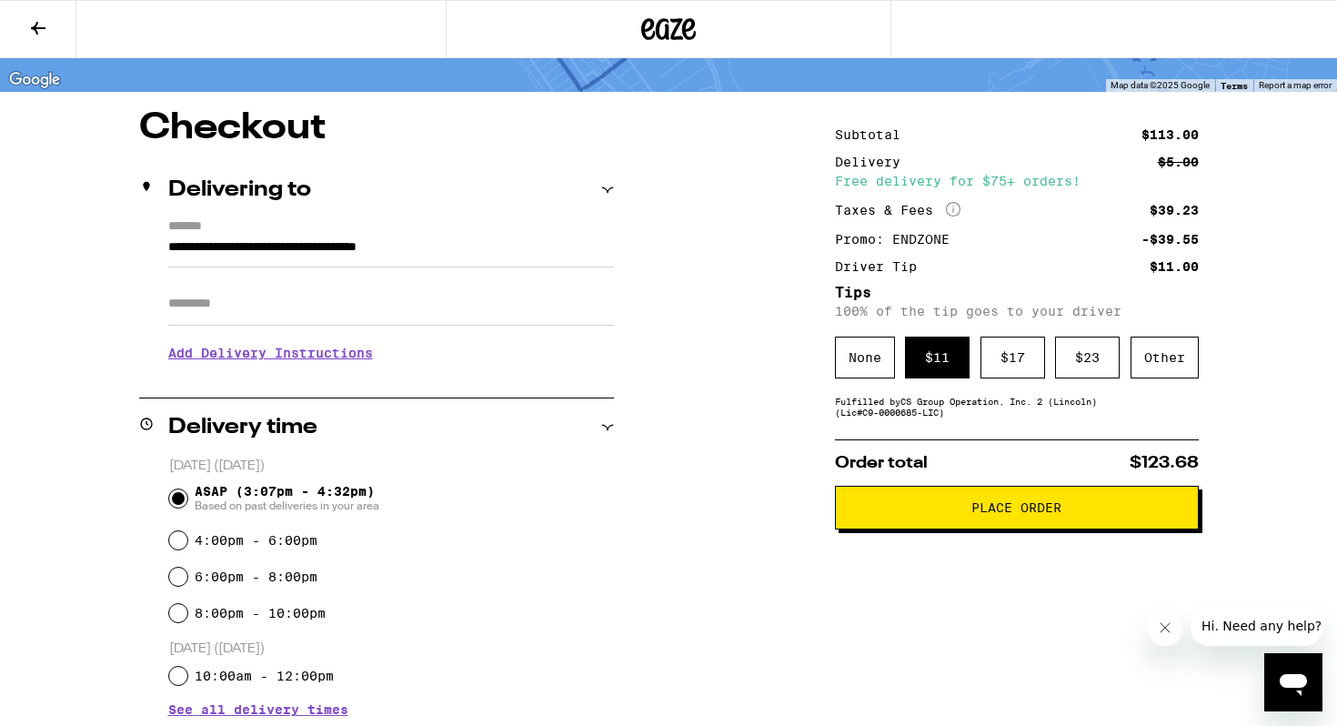
scroll to position [157, 0]
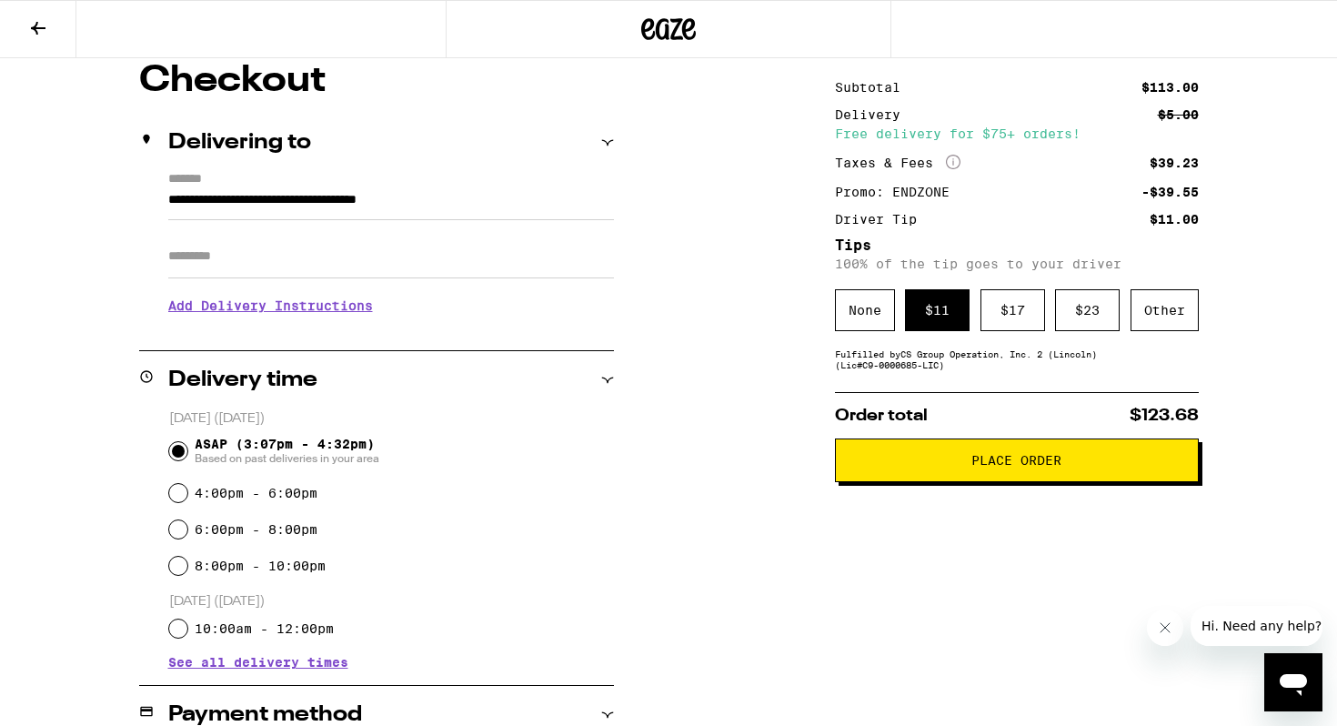
click at [1039, 482] on button "Place Order" at bounding box center [1017, 461] width 364 height 44
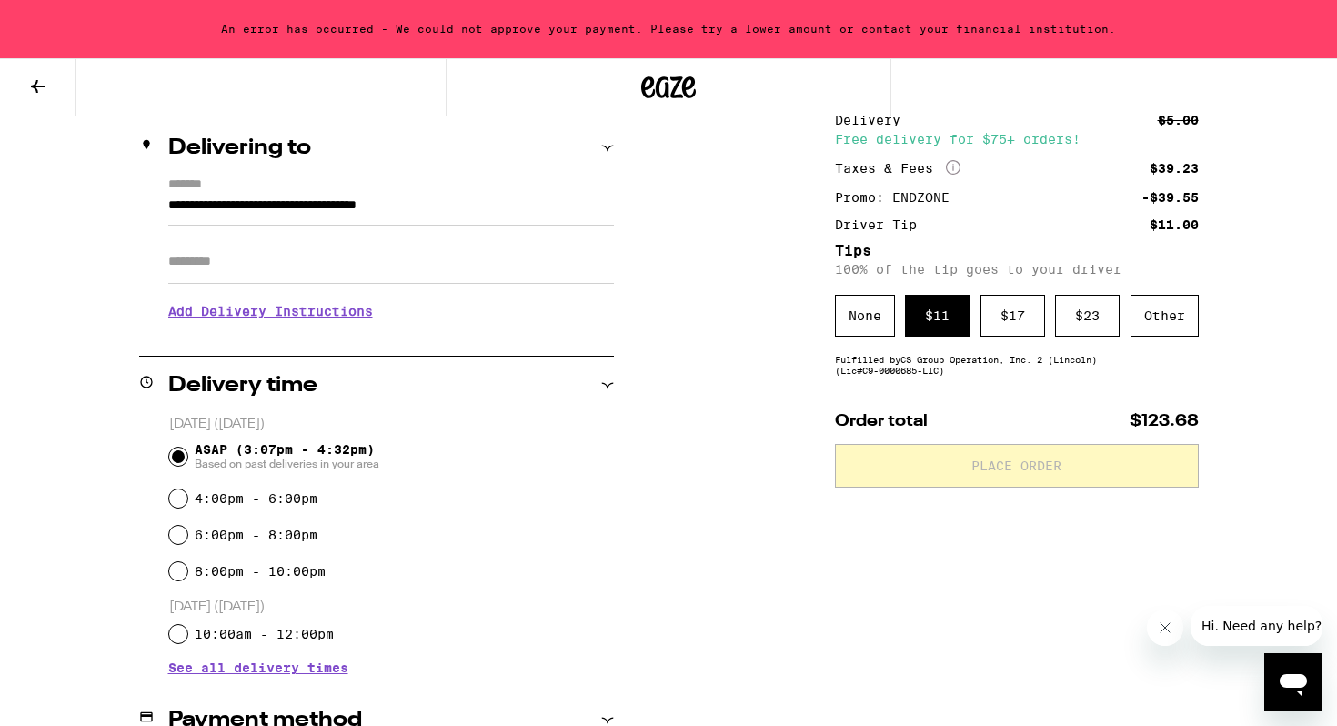
scroll to position [221, 0]
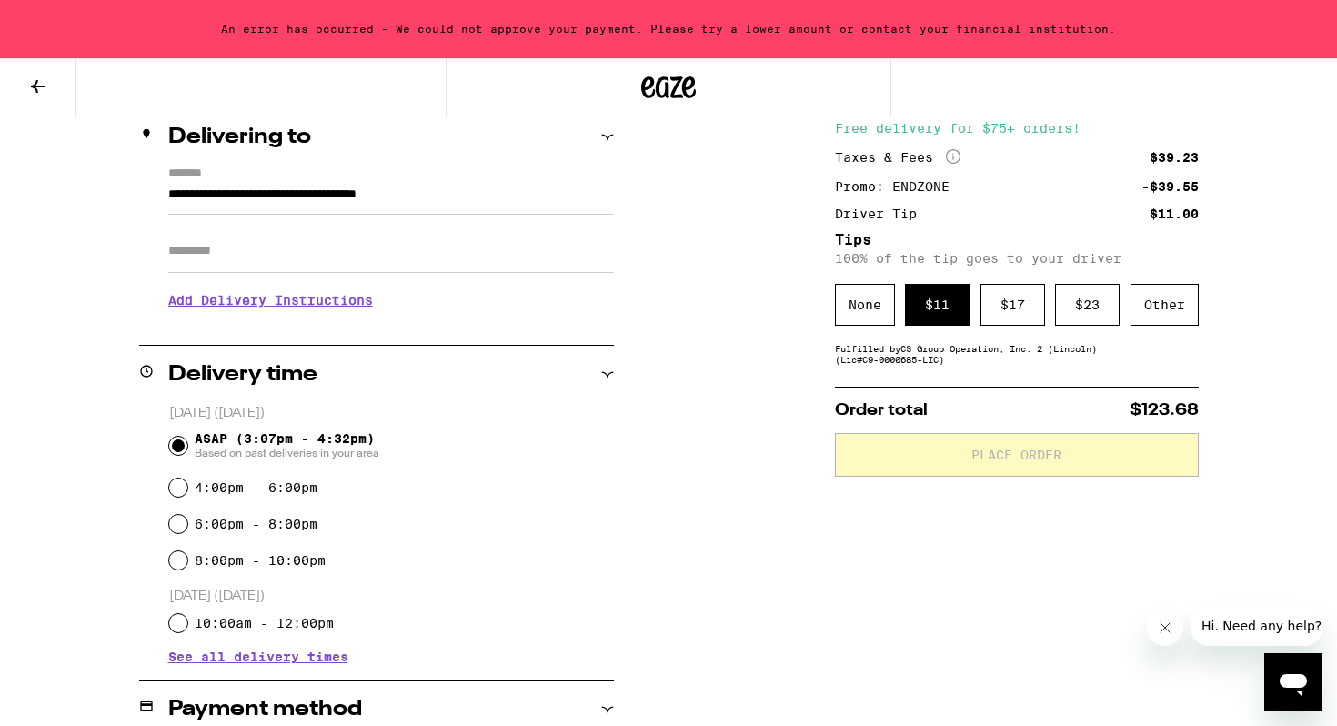
click at [841, 256] on p "100% of the tip goes to your driver" at bounding box center [1017, 258] width 364 height 15
click at [846, 292] on div "None" at bounding box center [865, 305] width 60 height 42
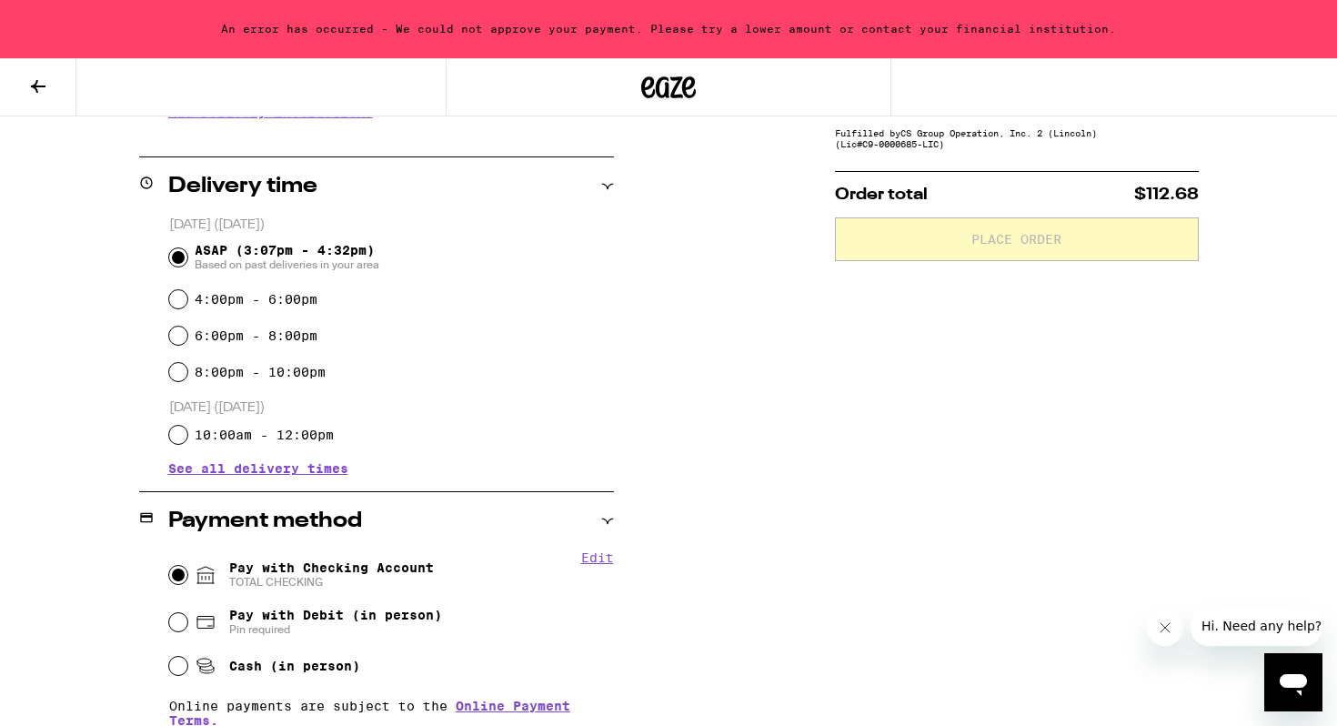
scroll to position [406, 0]
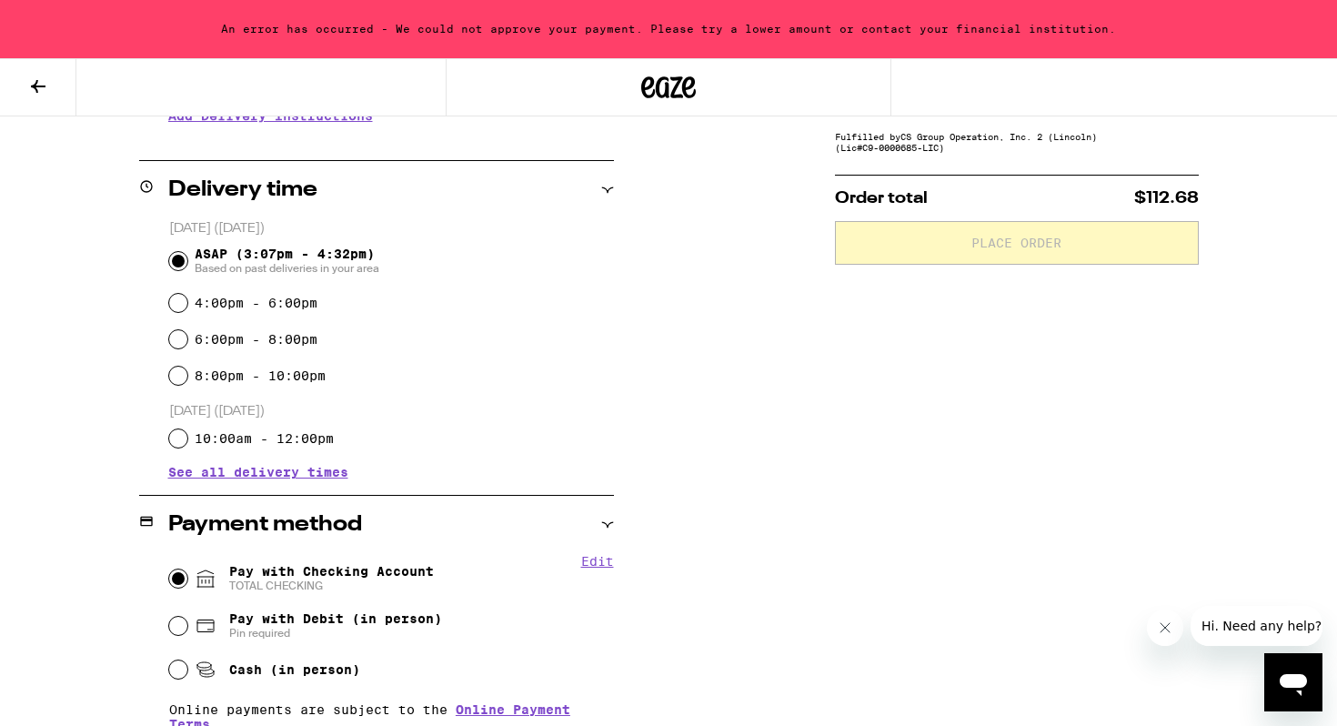
click at [168, 622] on fieldset "Edit Pay with Checking Account TOTAL CHECKING Pay with Debit (in person) Pin re…" at bounding box center [391, 649] width 446 height 190
click at [173, 622] on input "Pay with Debit (in person) Pin required" at bounding box center [178, 626] width 18 height 18
radio input "true"
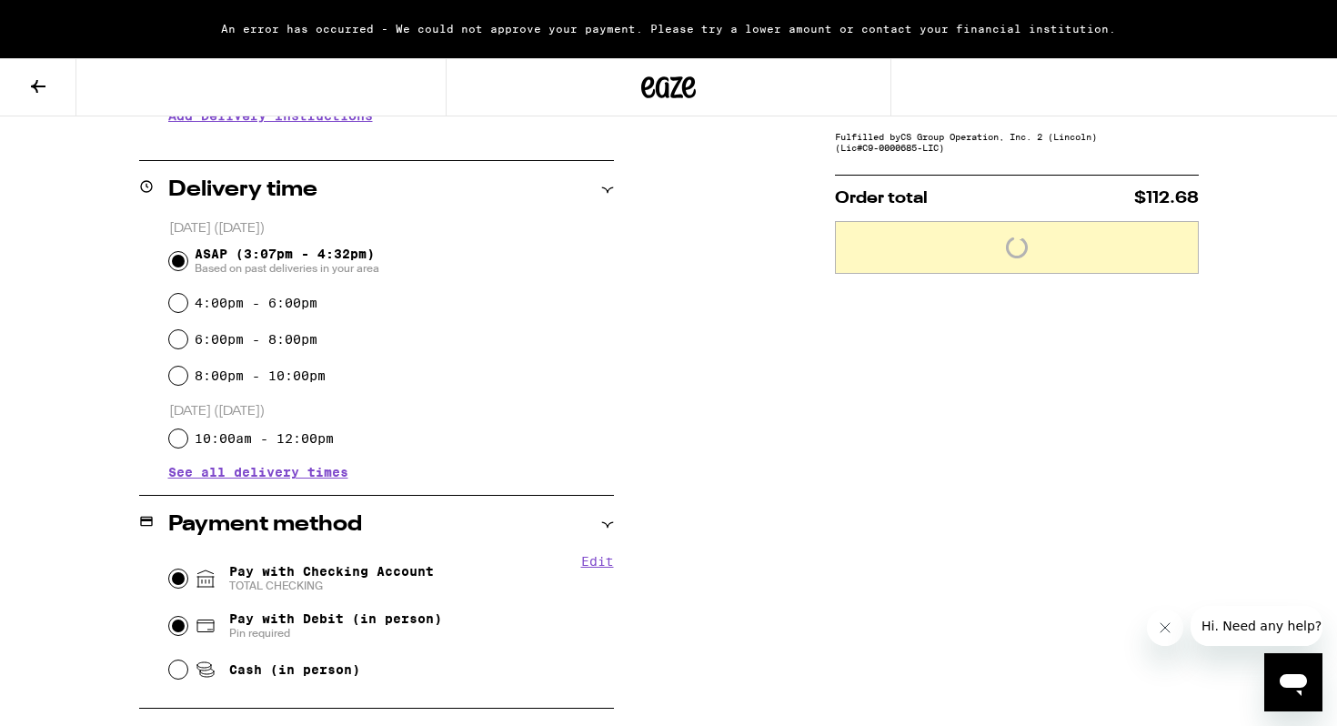
click at [180, 588] on input "Pay with Checking Account TOTAL CHECKING" at bounding box center [178, 579] width 18 height 18
radio input "true"
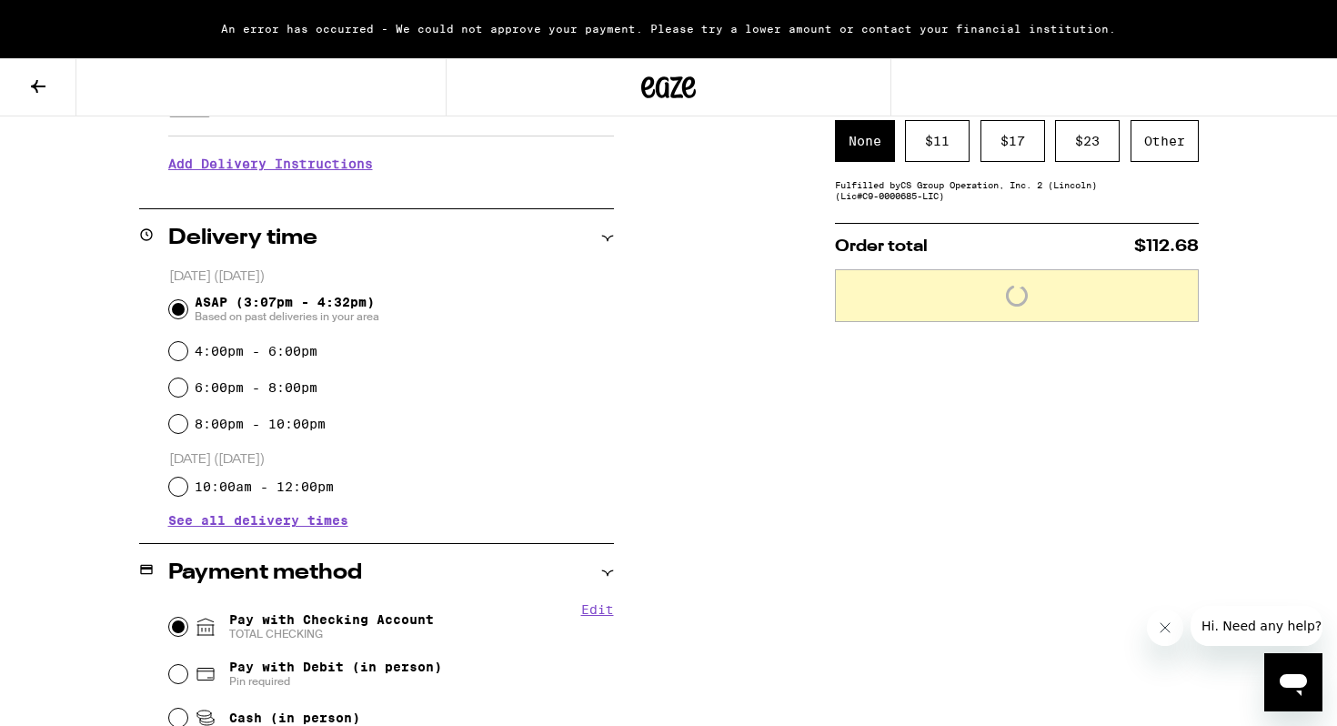
scroll to position [270, 0]
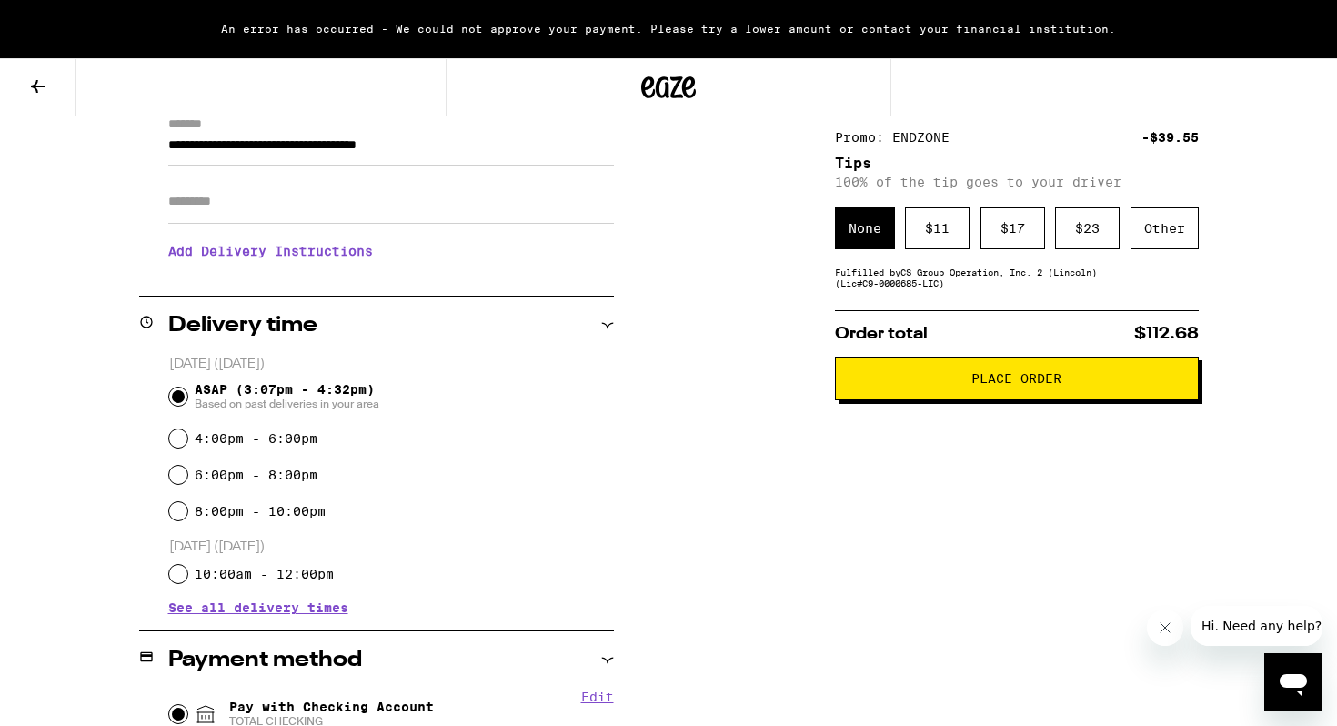
click at [1042, 385] on span "Place Order" at bounding box center [1017, 378] width 90 height 13
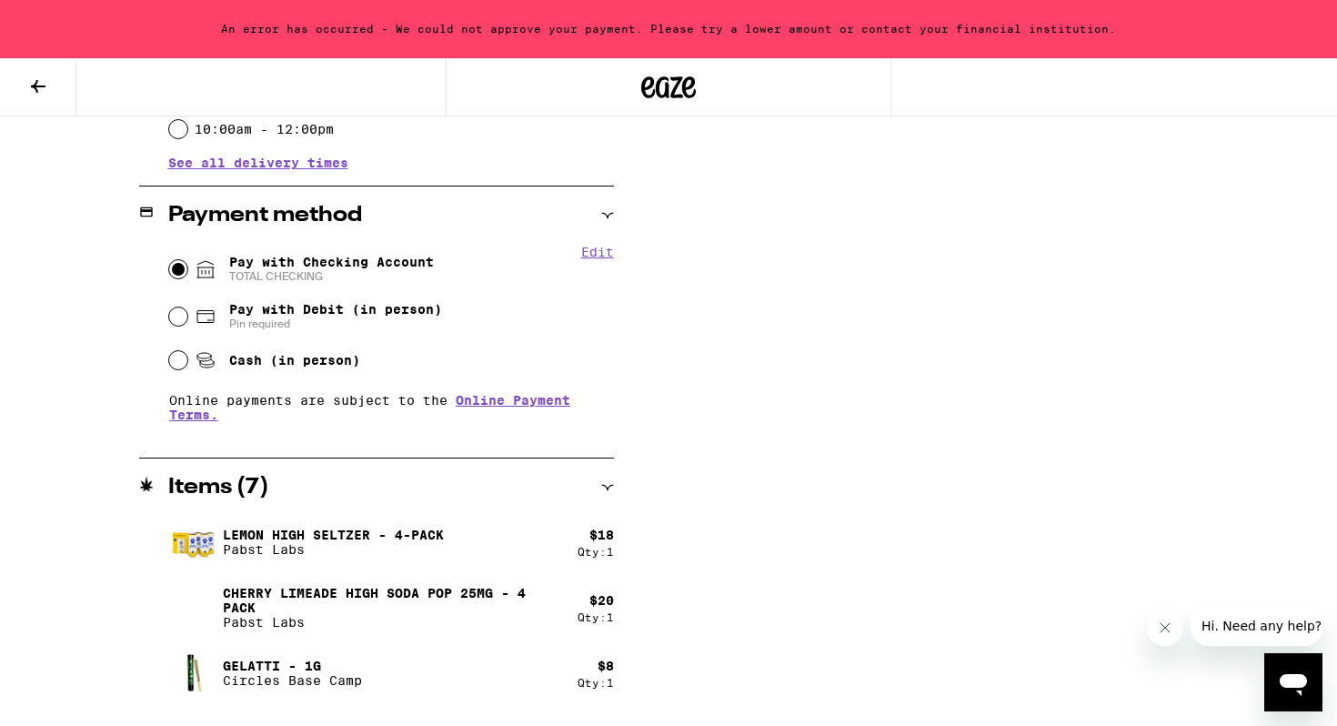
scroll to position [733, 0]
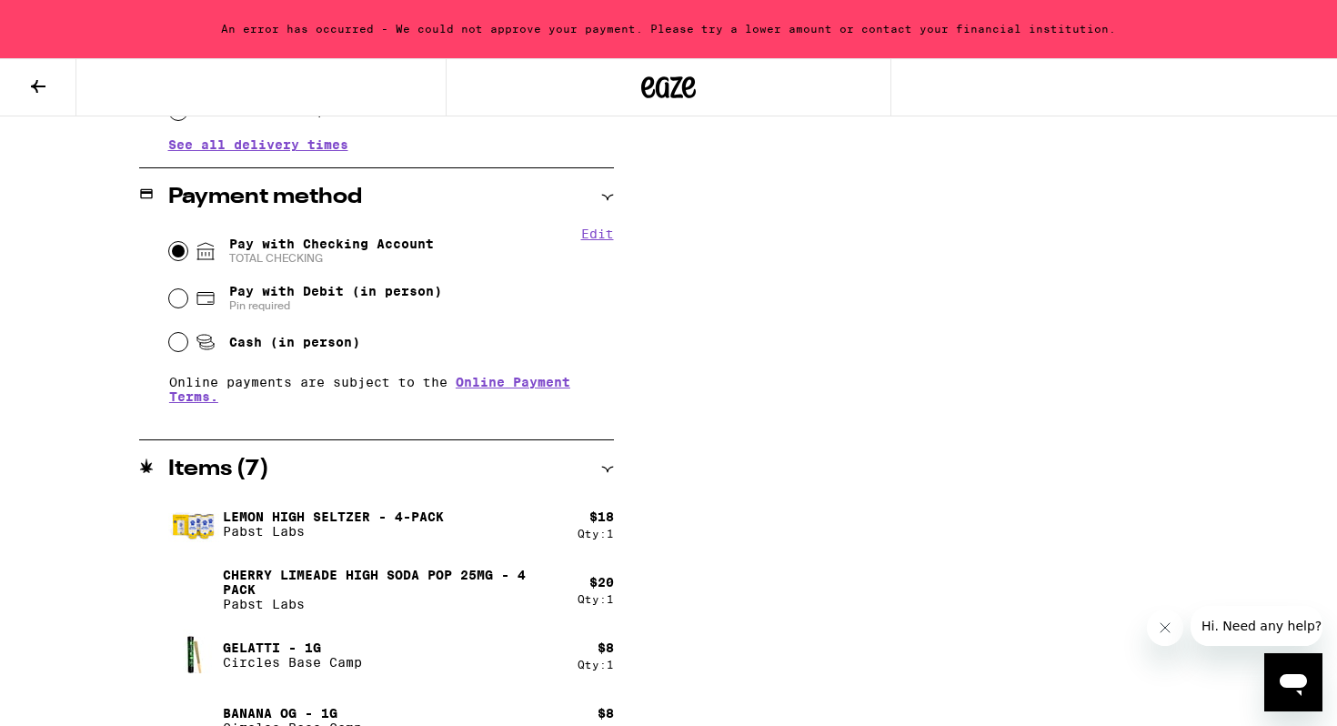
click at [594, 227] on button "Edit" at bounding box center [597, 234] width 33 height 15
click at [572, 289] on div "Pay with Debit (in person) Pin required" at bounding box center [391, 298] width 445 height 47
click at [171, 300] on input "Pay with Debit (in person) Pin required" at bounding box center [178, 298] width 18 height 18
radio input "true"
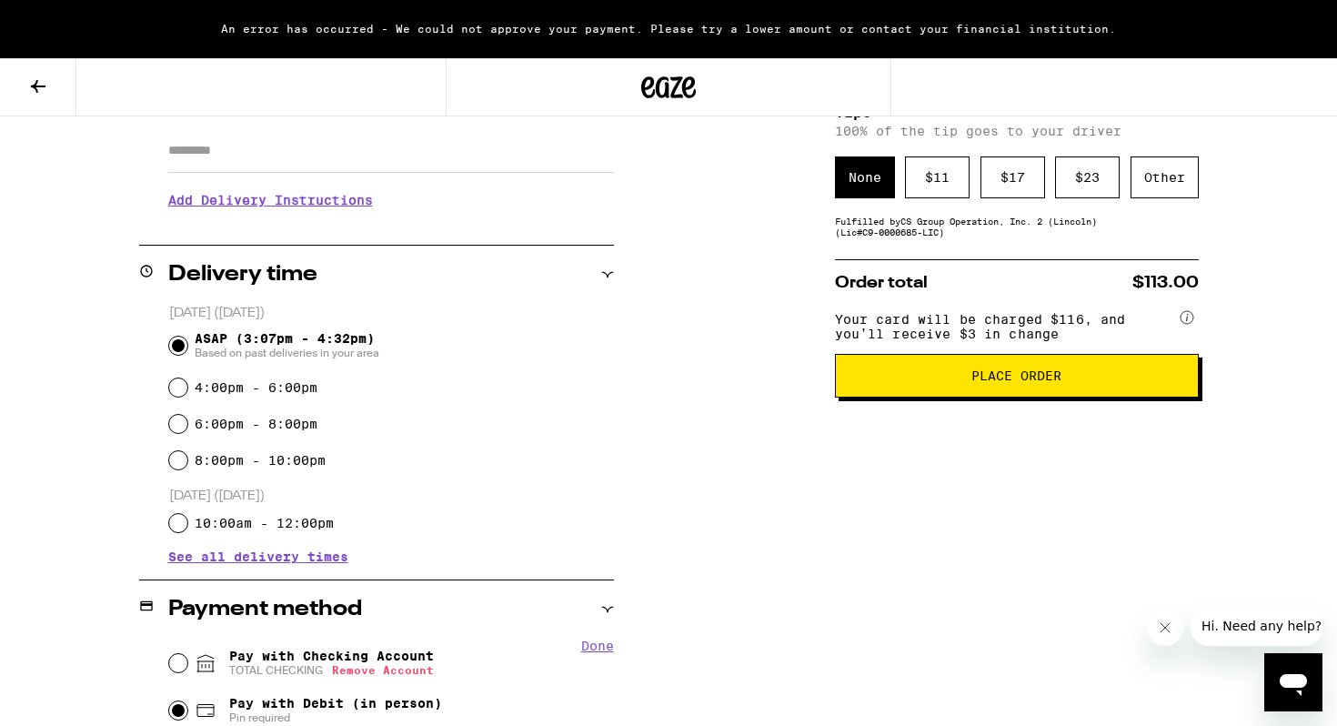
scroll to position [0, 0]
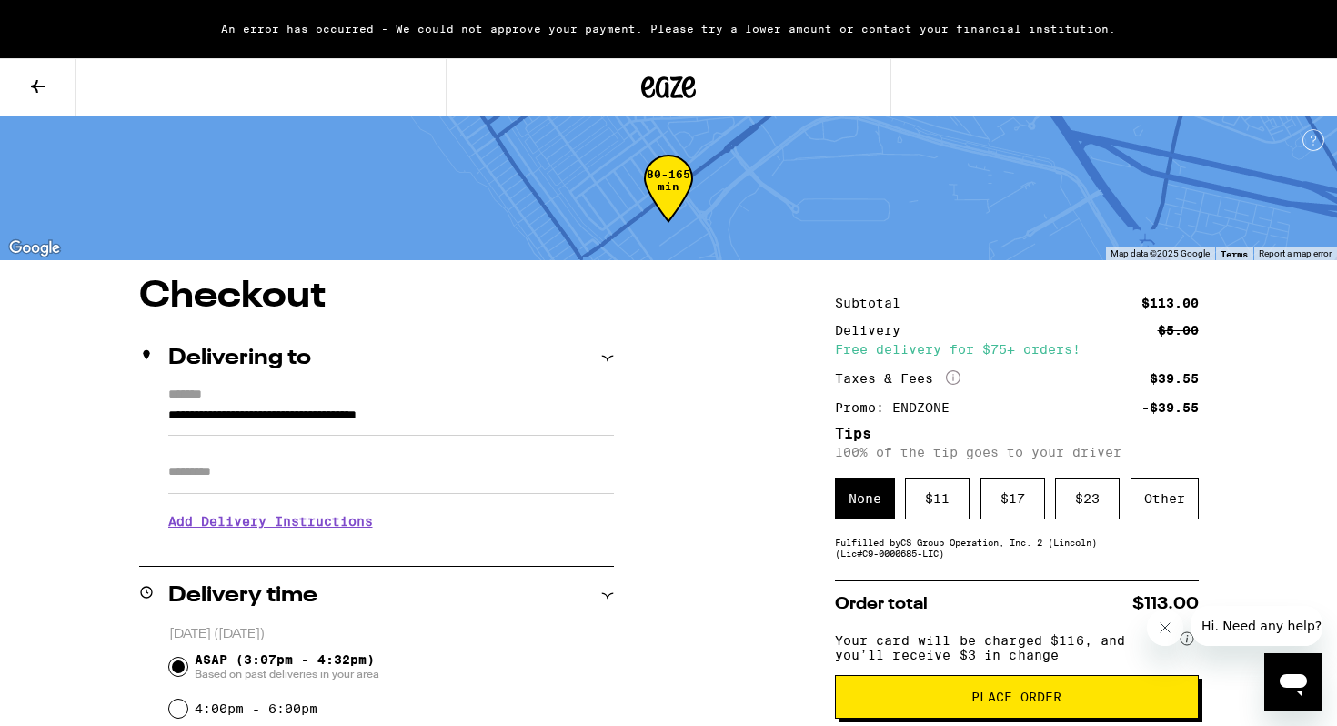
click at [30, 99] on button at bounding box center [38, 87] width 76 height 57
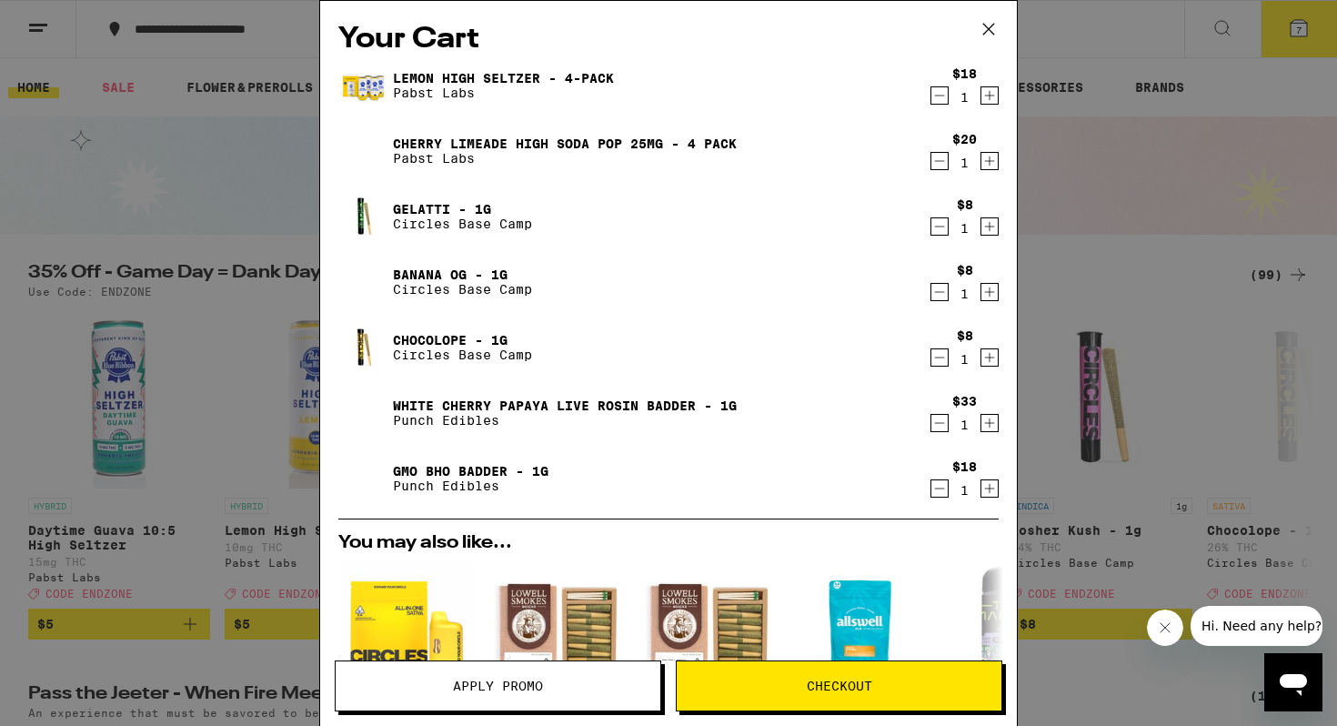
click at [936, 356] on icon "Decrement" at bounding box center [940, 358] width 16 height 22
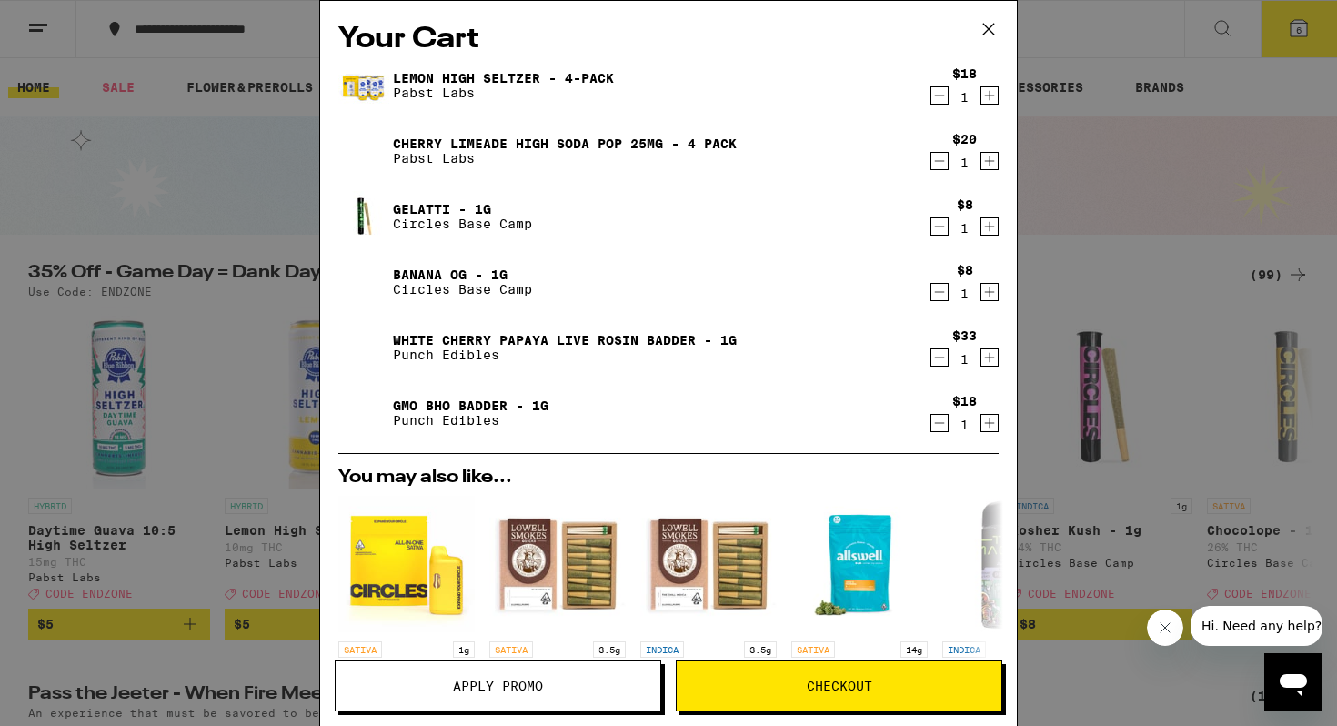
click at [940, 356] on icon "Decrement" at bounding box center [940, 358] width 16 height 22
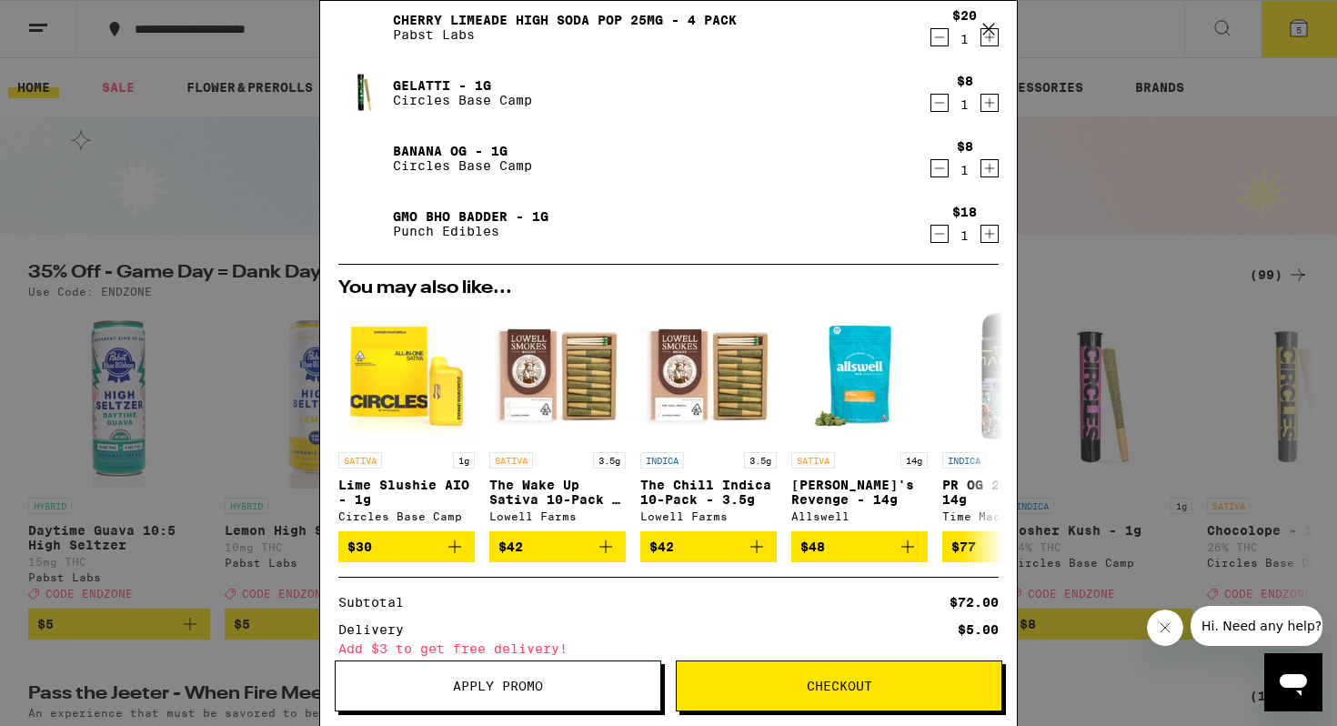
scroll to position [318, 0]
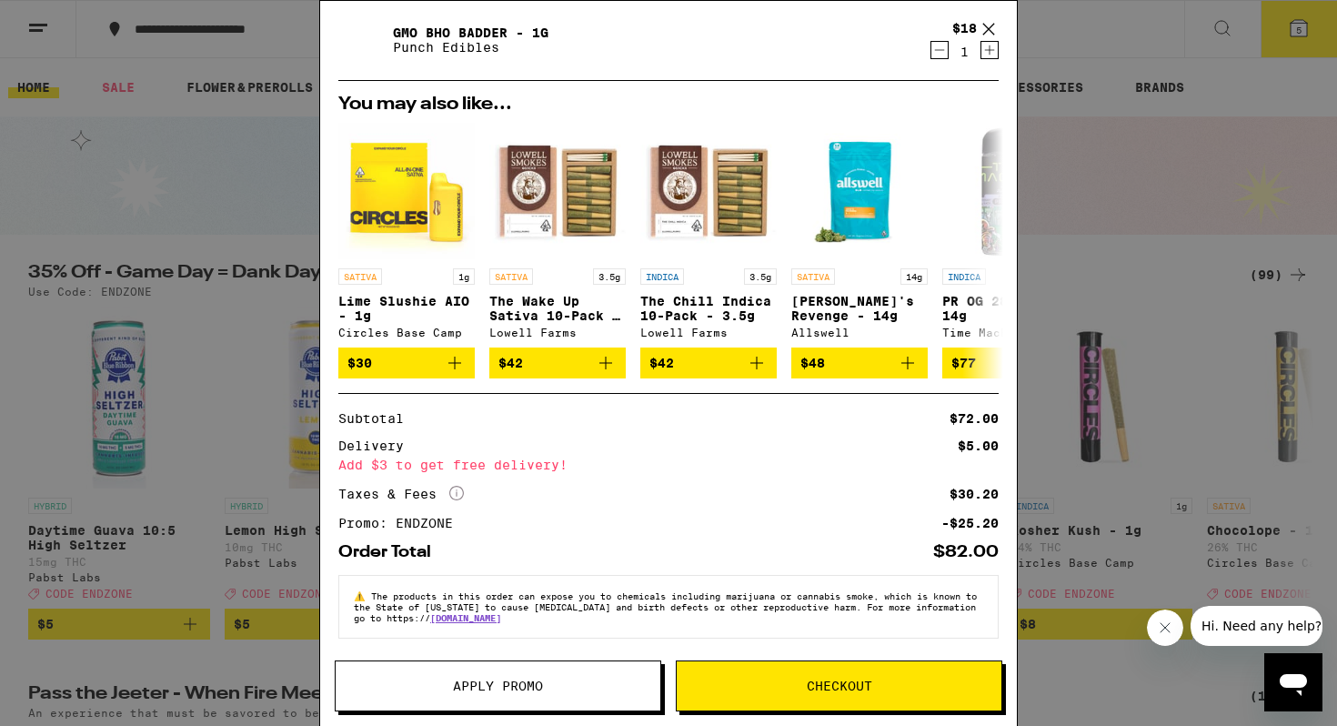
click at [834, 680] on span "Checkout" at bounding box center [840, 686] width 66 height 13
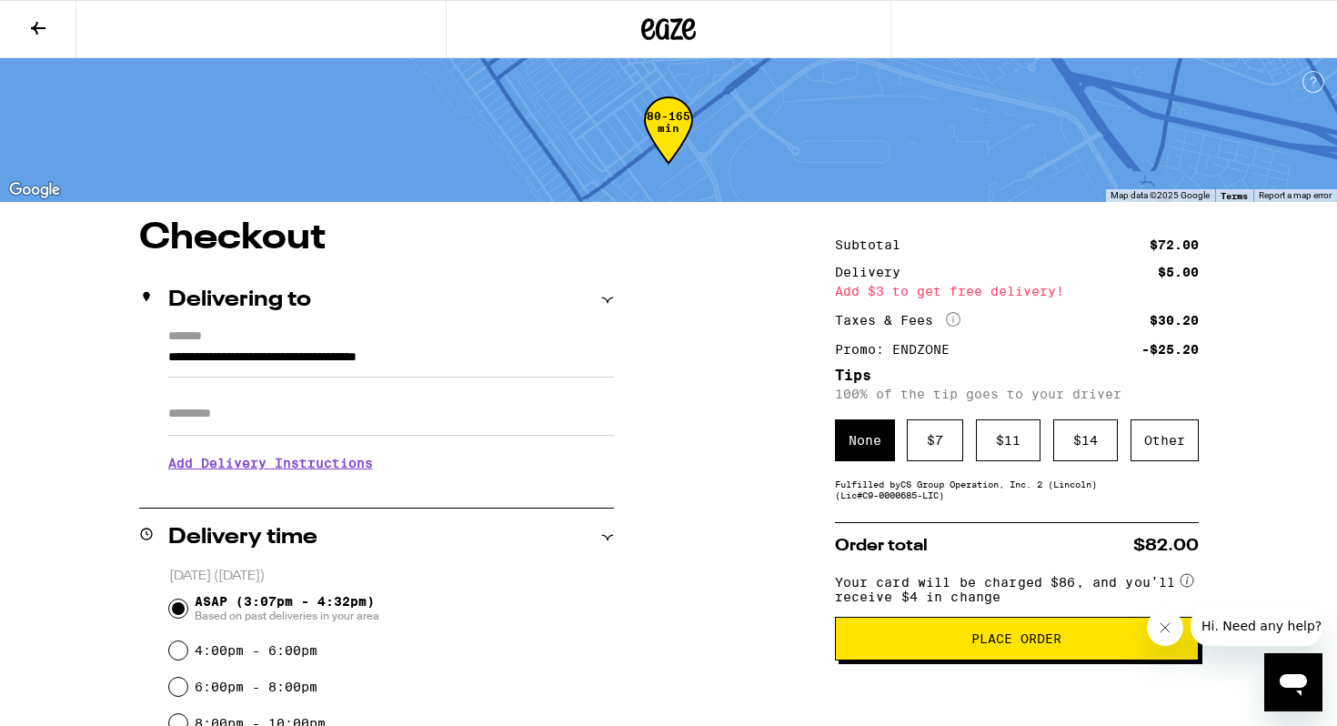
scroll to position [93, 0]
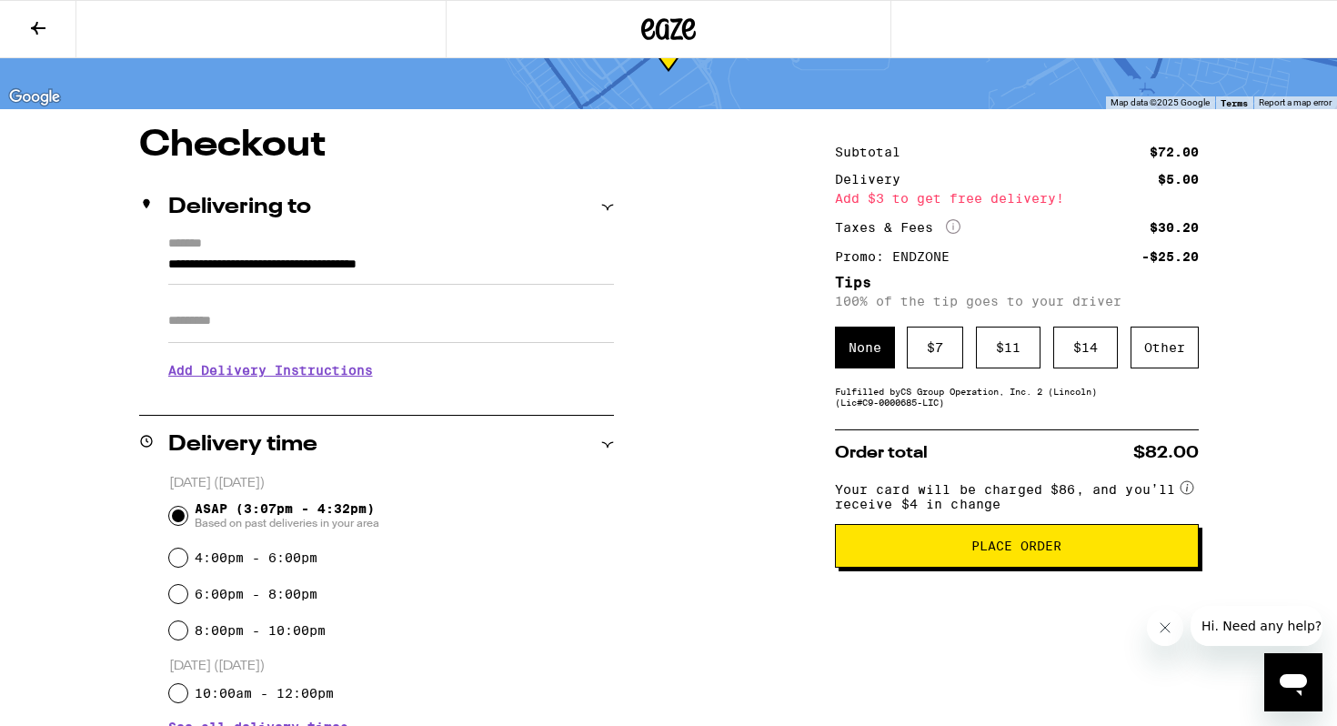
click at [939, 552] on span "Place Order" at bounding box center [1017, 546] width 333 height 13
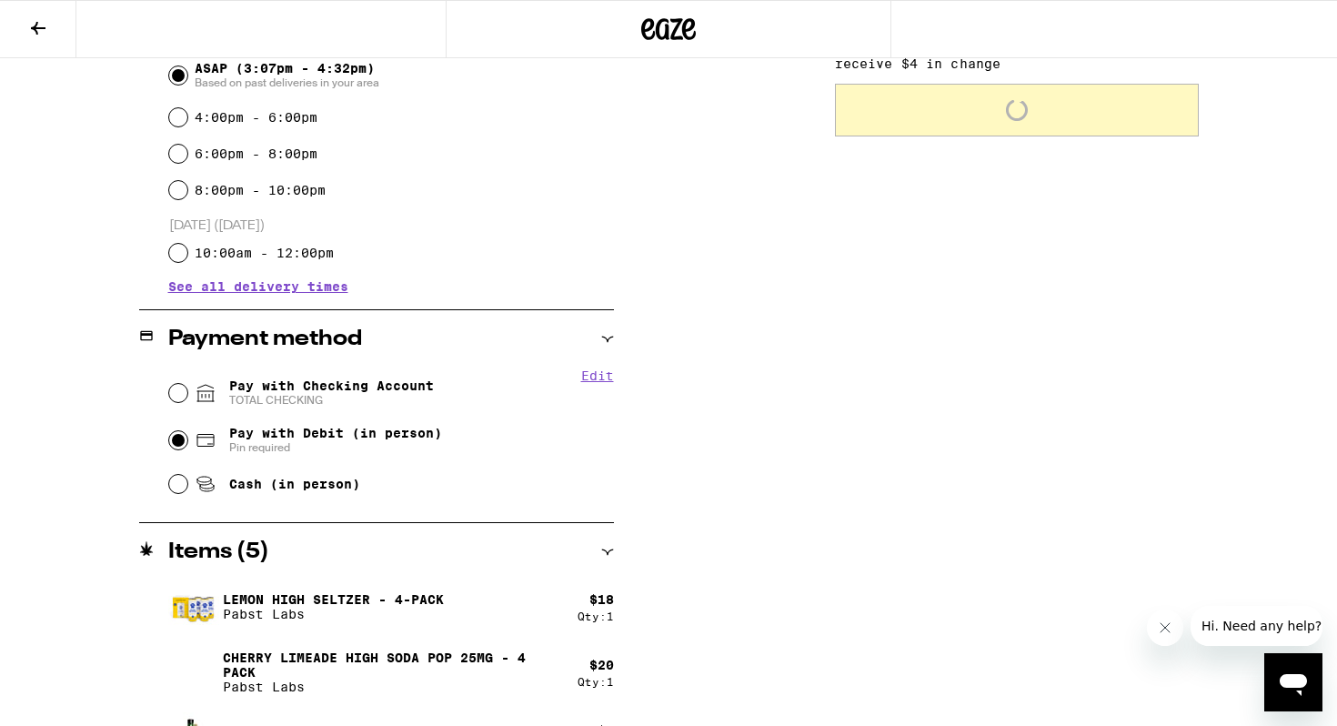
scroll to position [717, 0]
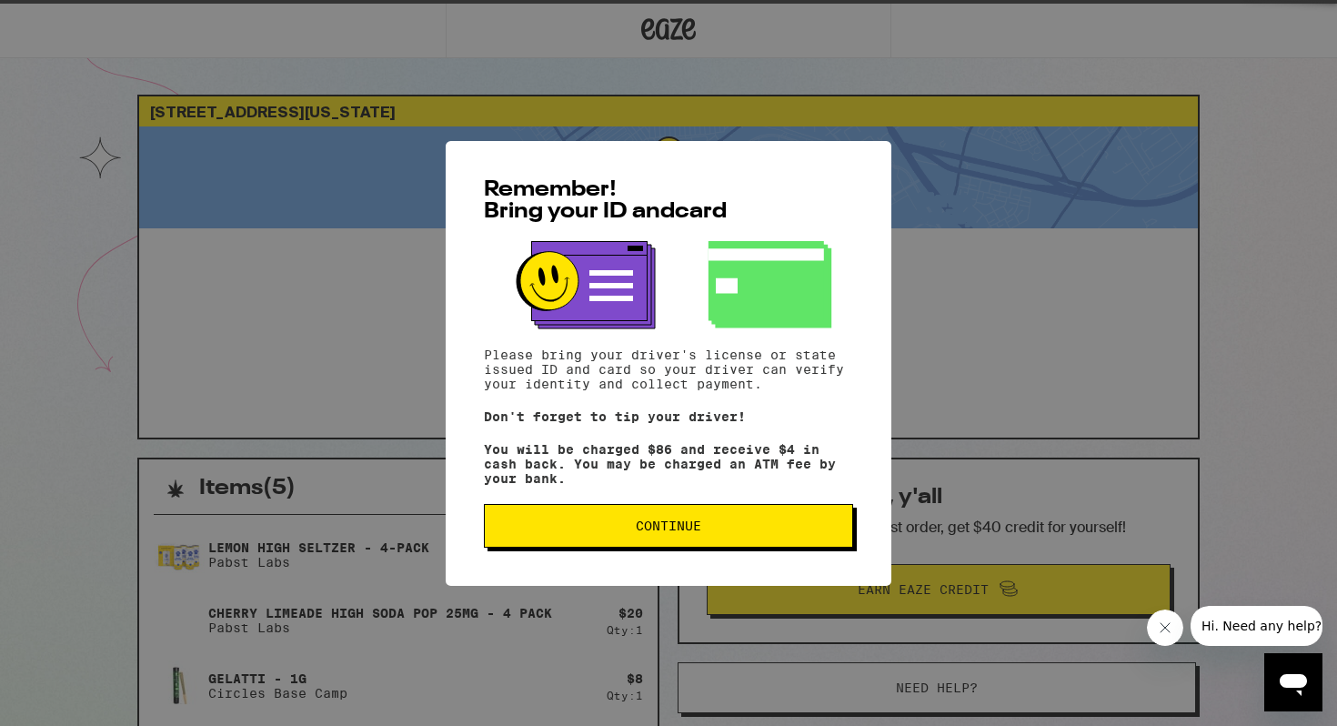
scroll to position [58, 0]
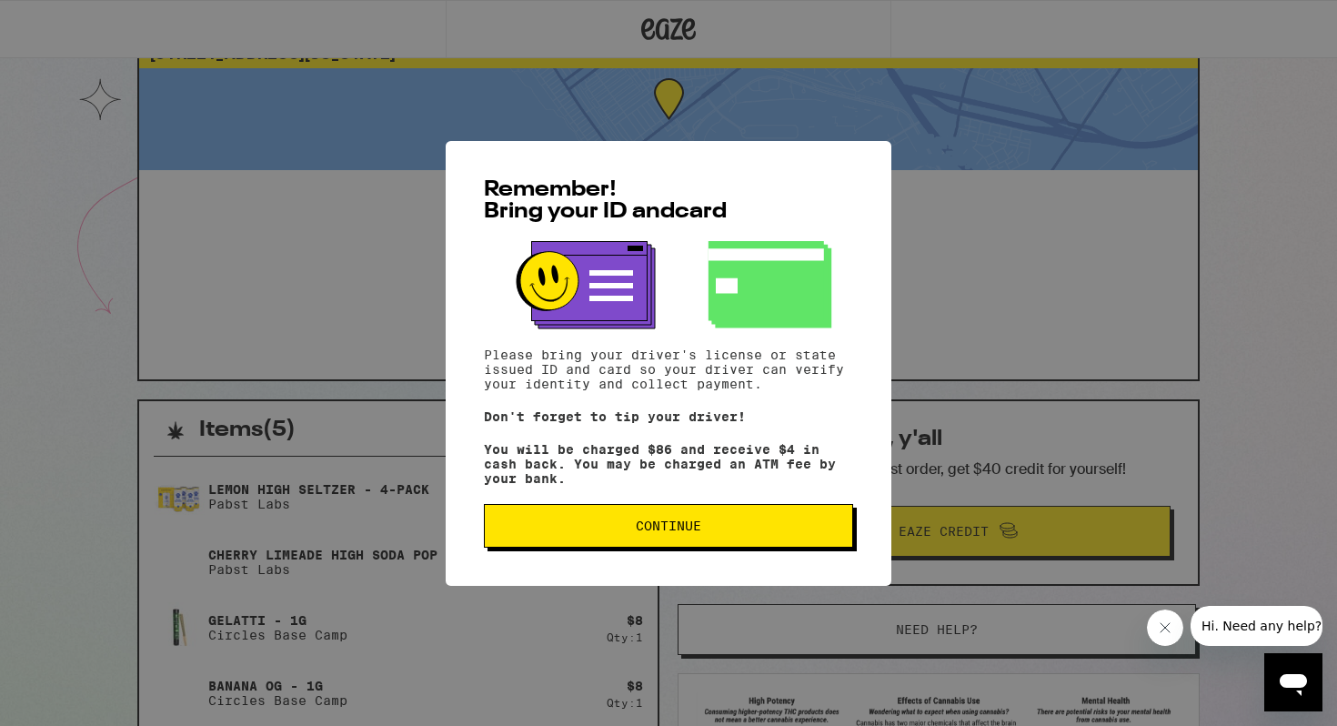
click at [670, 532] on span "Continue" at bounding box center [669, 526] width 66 height 13
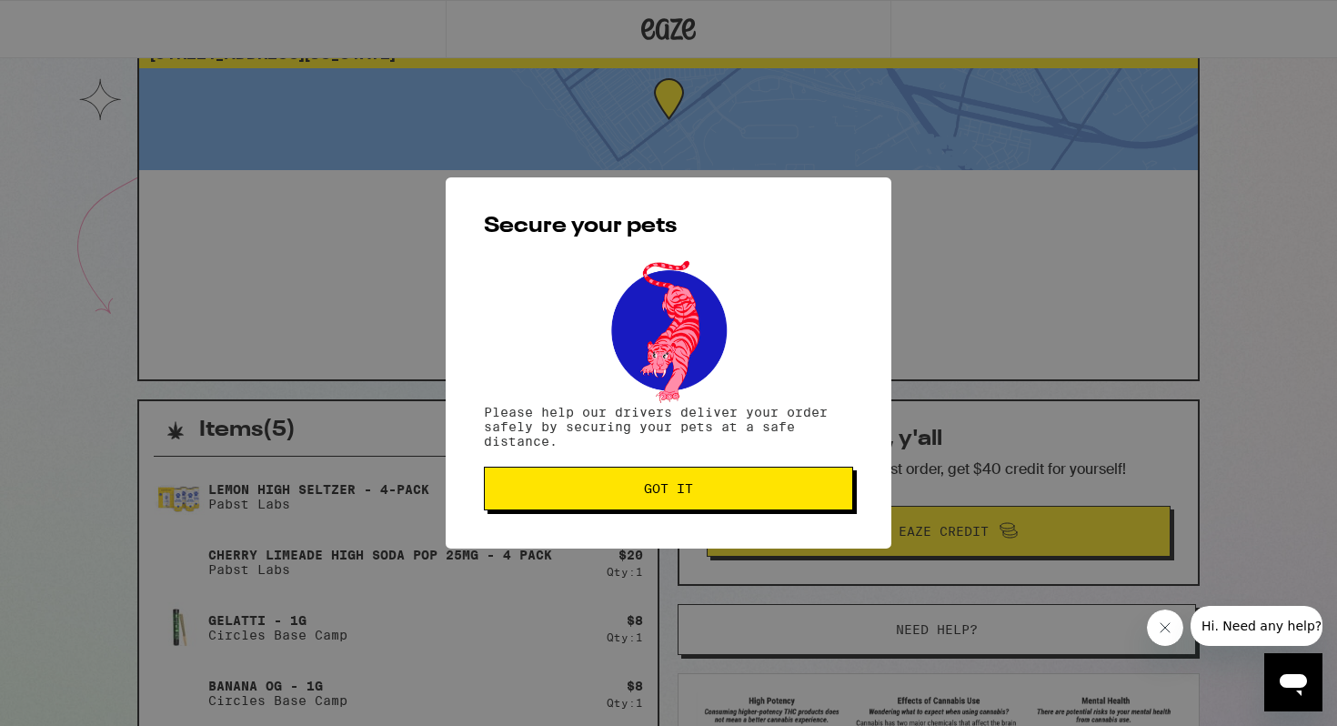
click at [661, 495] on span "Got it" at bounding box center [668, 488] width 49 height 13
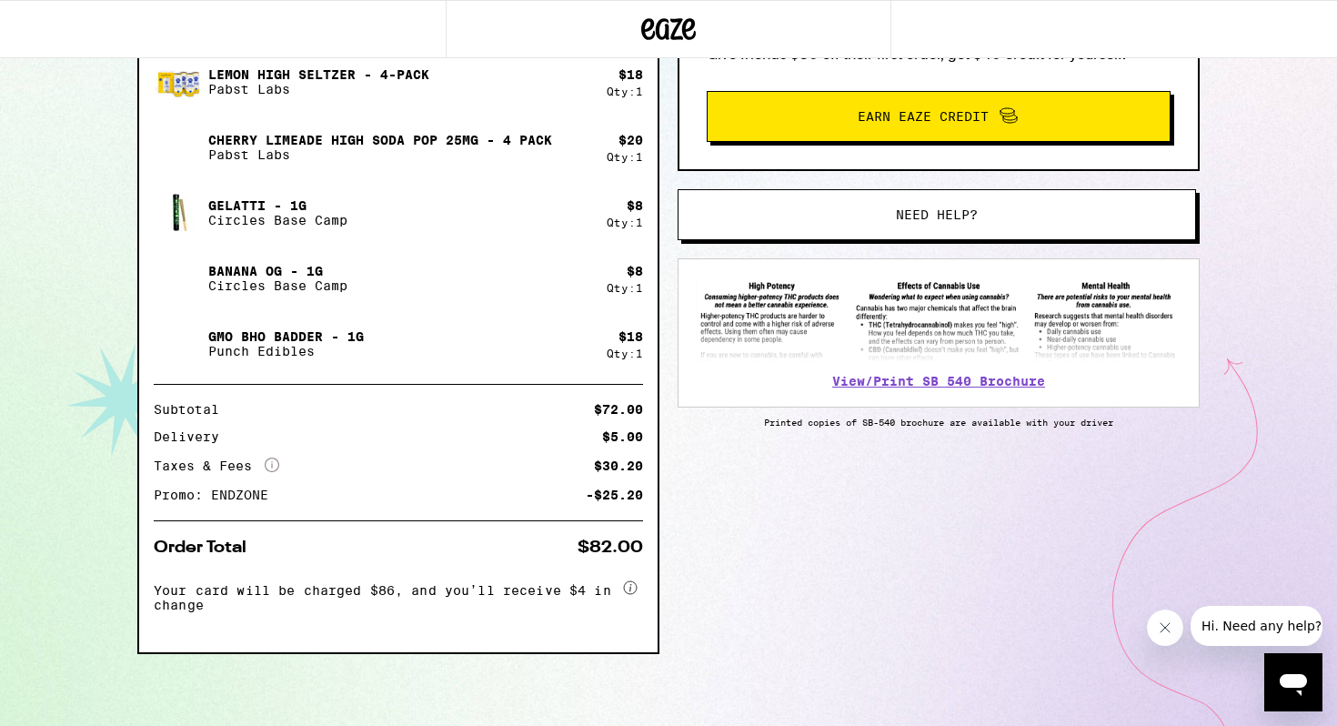
scroll to position [474, 0]
click at [275, 461] on icon "More Info" at bounding box center [272, 464] width 15 height 15
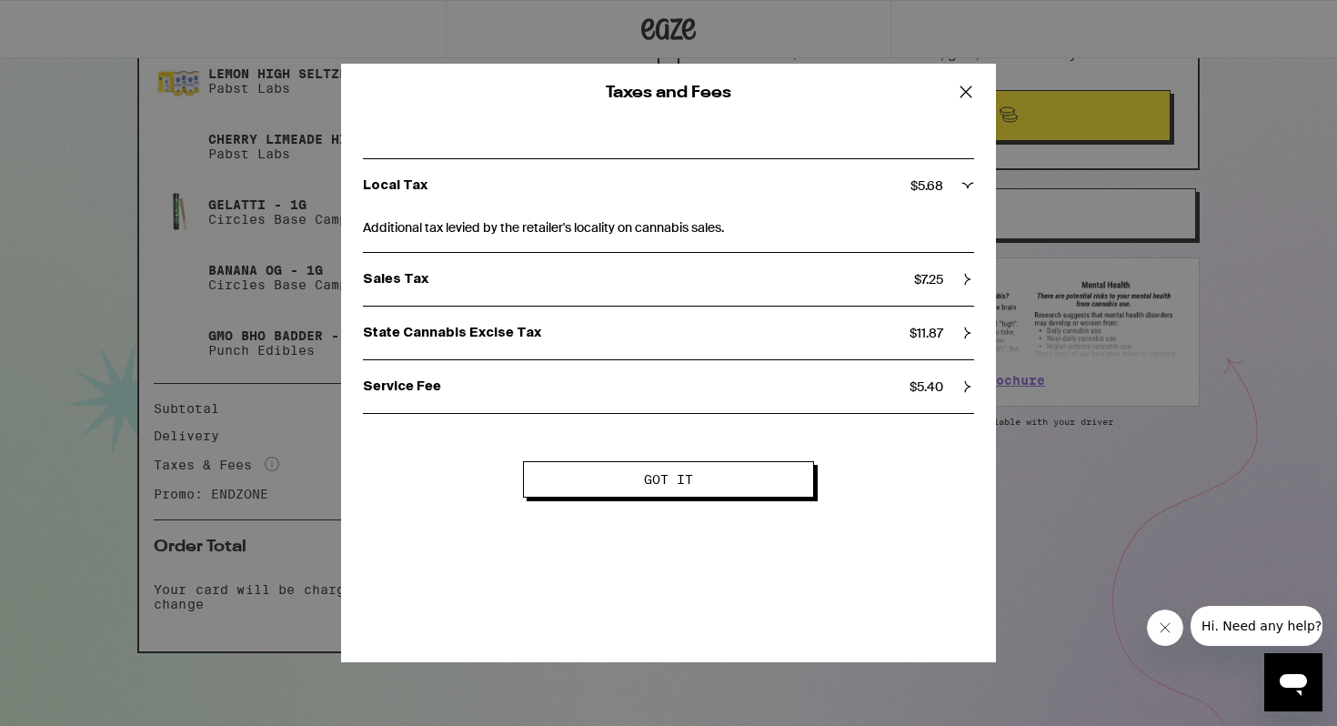
click at [251, 612] on div "Taxes and Fees Local Tax $ 5.68 Additional tax levied by the retailer's localit…" at bounding box center [668, 363] width 1337 height 726
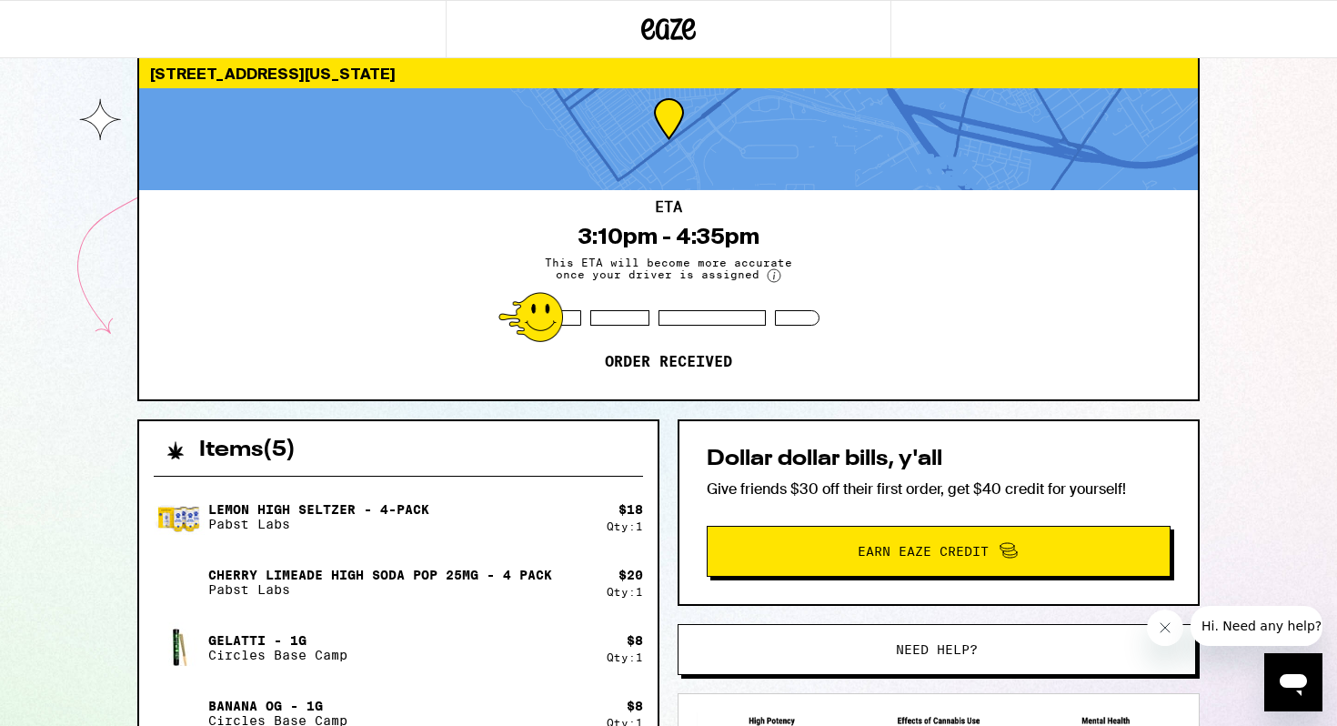
scroll to position [0, 0]
